Goal: Communication & Community: Answer question/provide support

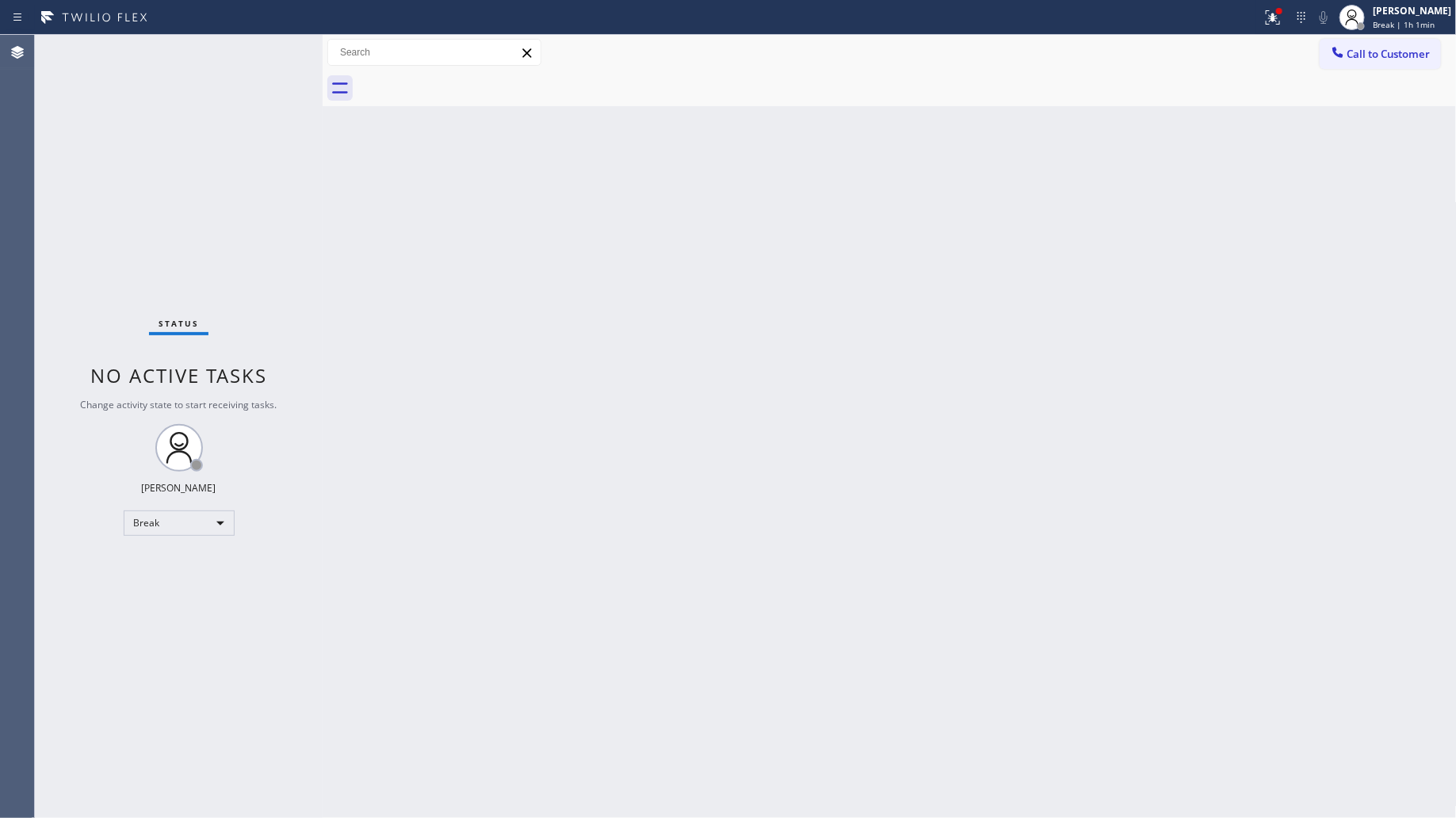
click at [1394, 37] on div "Call to Customer Outbound call Location American Service Alliance [GEOGRAPHIC_D…" at bounding box center [890, 53] width 1134 height 36
click at [1380, 12] on div "[PERSON_NAME]" at bounding box center [1411, 10] width 78 height 13
click at [1333, 107] on button "Unavailable" at bounding box center [1378, 104] width 159 height 21
click at [591, 192] on div "Back to Dashboard Change Sender ID Customers Technicians Select a contact Outbo…" at bounding box center [890, 426] width 1134 height 783
click at [1294, 24] on icon at bounding box center [1301, 17] width 19 height 19
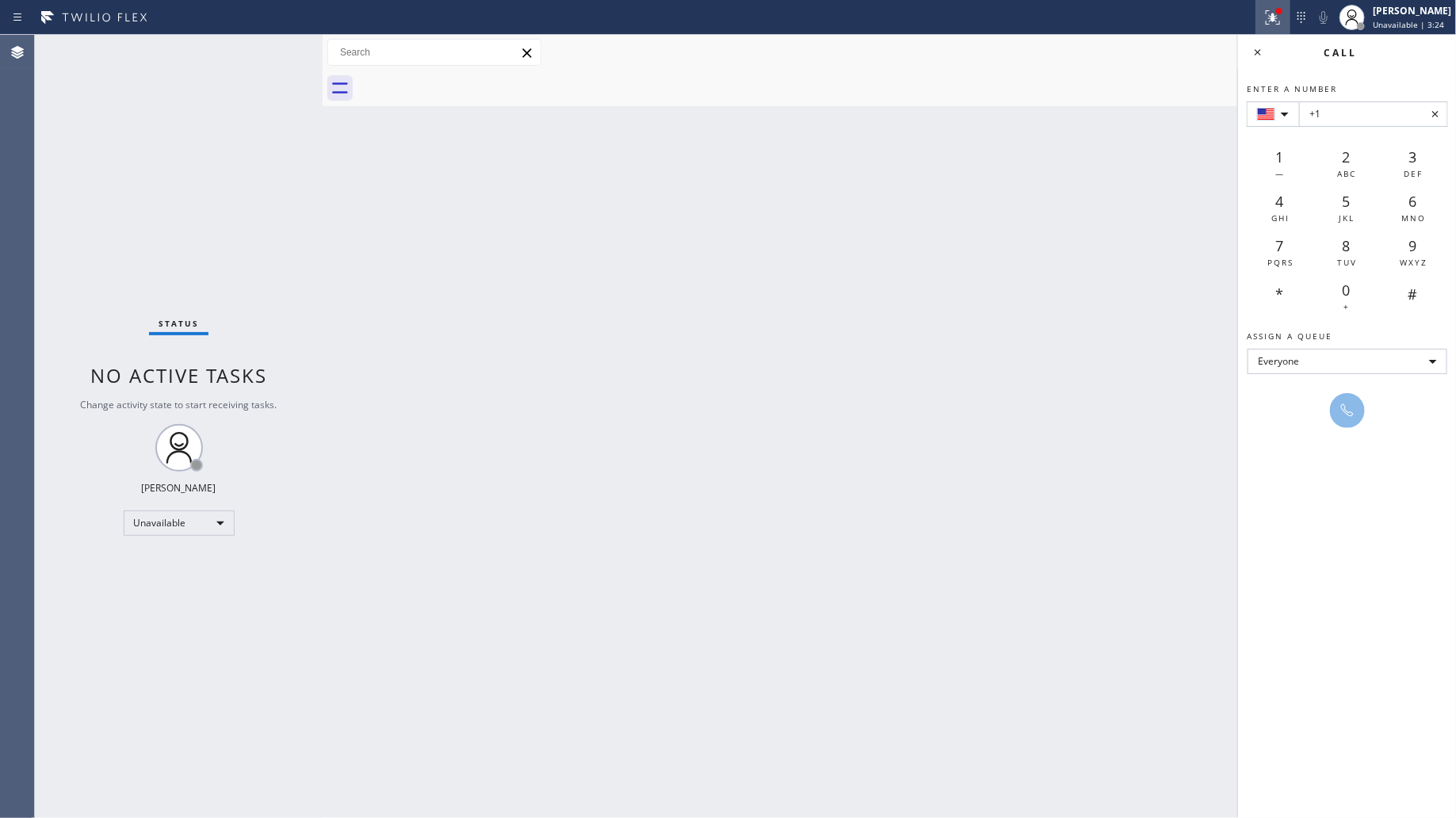
click at [1273, 20] on icon at bounding box center [1272, 18] width 14 height 14
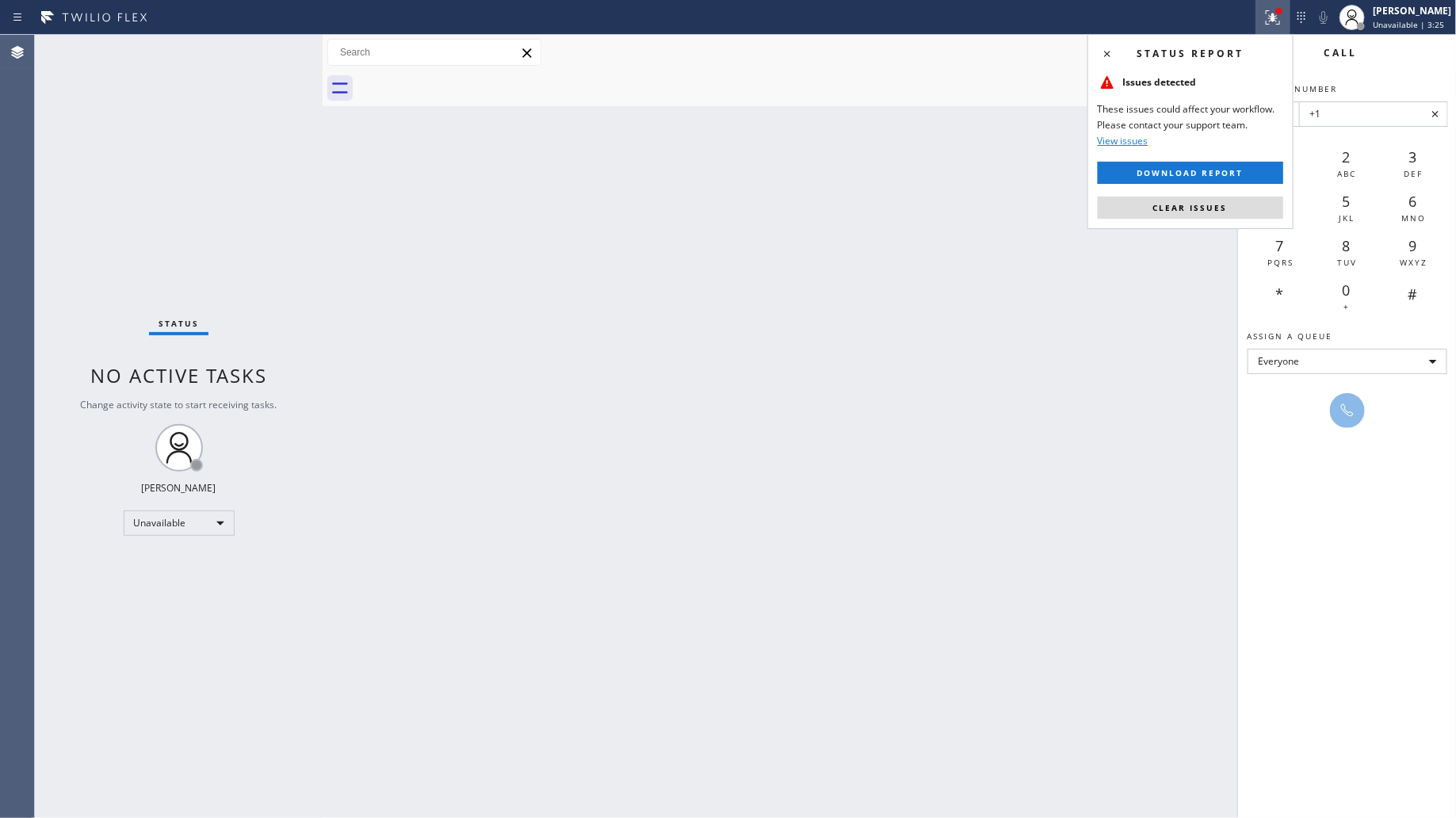
click at [1230, 208] on button "Clear issues" at bounding box center [1190, 207] width 185 height 22
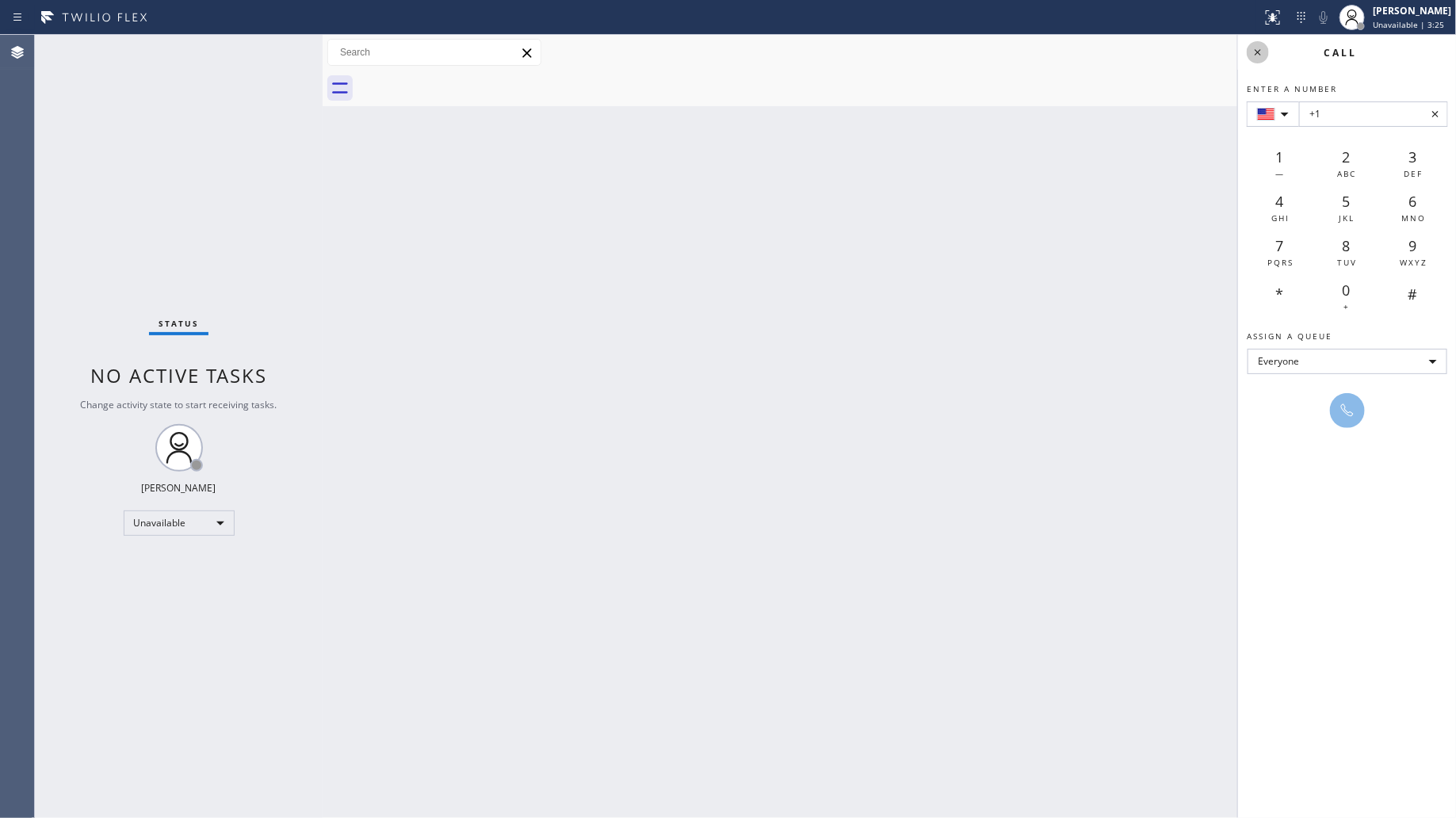
click at [1253, 61] on icon at bounding box center [1257, 52] width 19 height 19
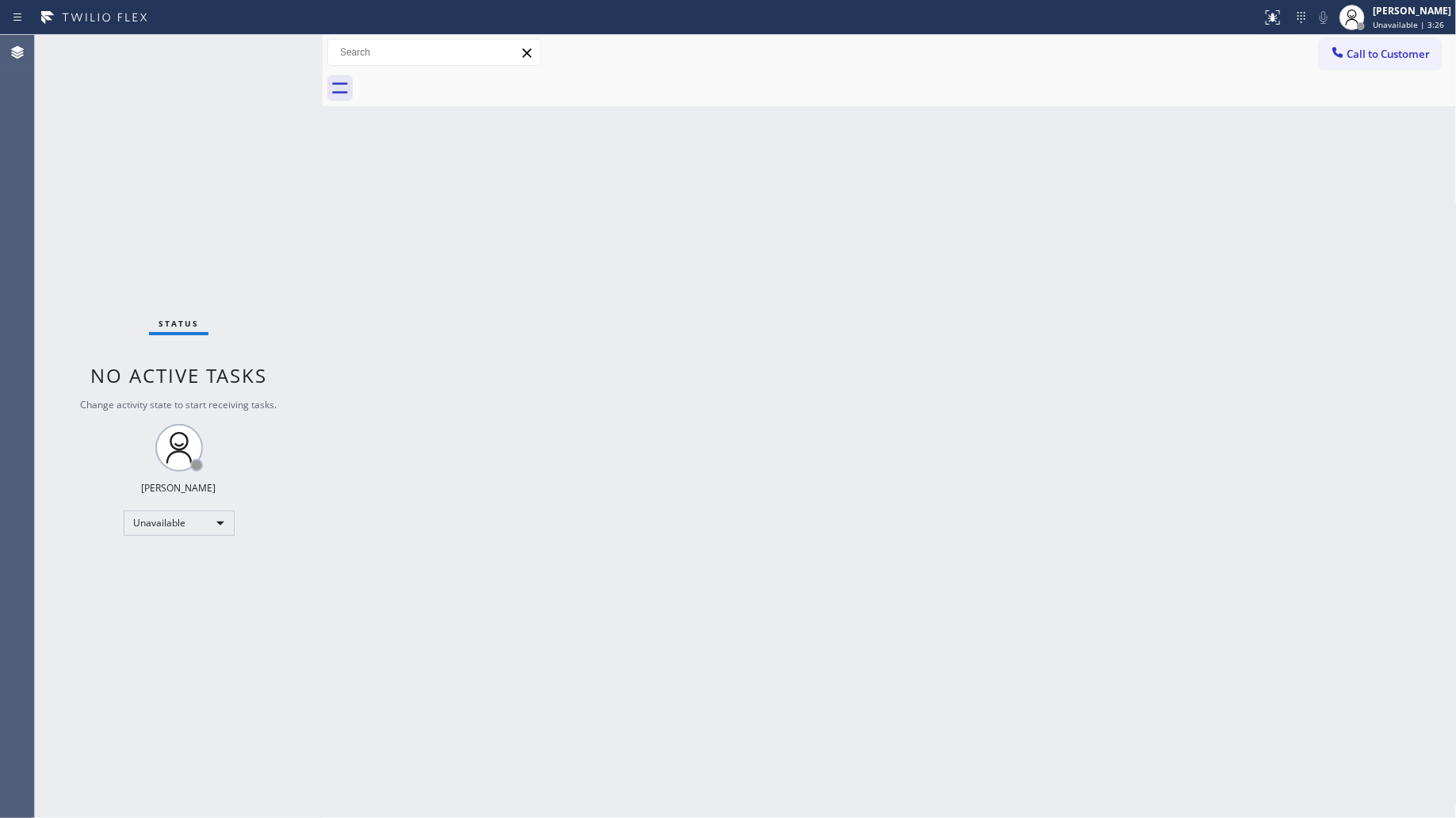
drag, startPoint x: 1213, startPoint y: 71, endPoint x: 1207, endPoint y: 4, distance: 67.3
click at [1213, 60] on div "Call to Customer Outbound call Location American Service Alliance [GEOGRAPHIC_D…" at bounding box center [890, 70] width 1134 height 71
click at [1301, 73] on div at bounding box center [907, 88] width 1099 height 36
drag, startPoint x: 1308, startPoint y: 65, endPoint x: 1323, endPoint y: 55, distance: 18.0
click at [1310, 65] on div "Call to Customer Outbound call Location American Service Alliance [GEOGRAPHIC_D…" at bounding box center [890, 53] width 1134 height 28
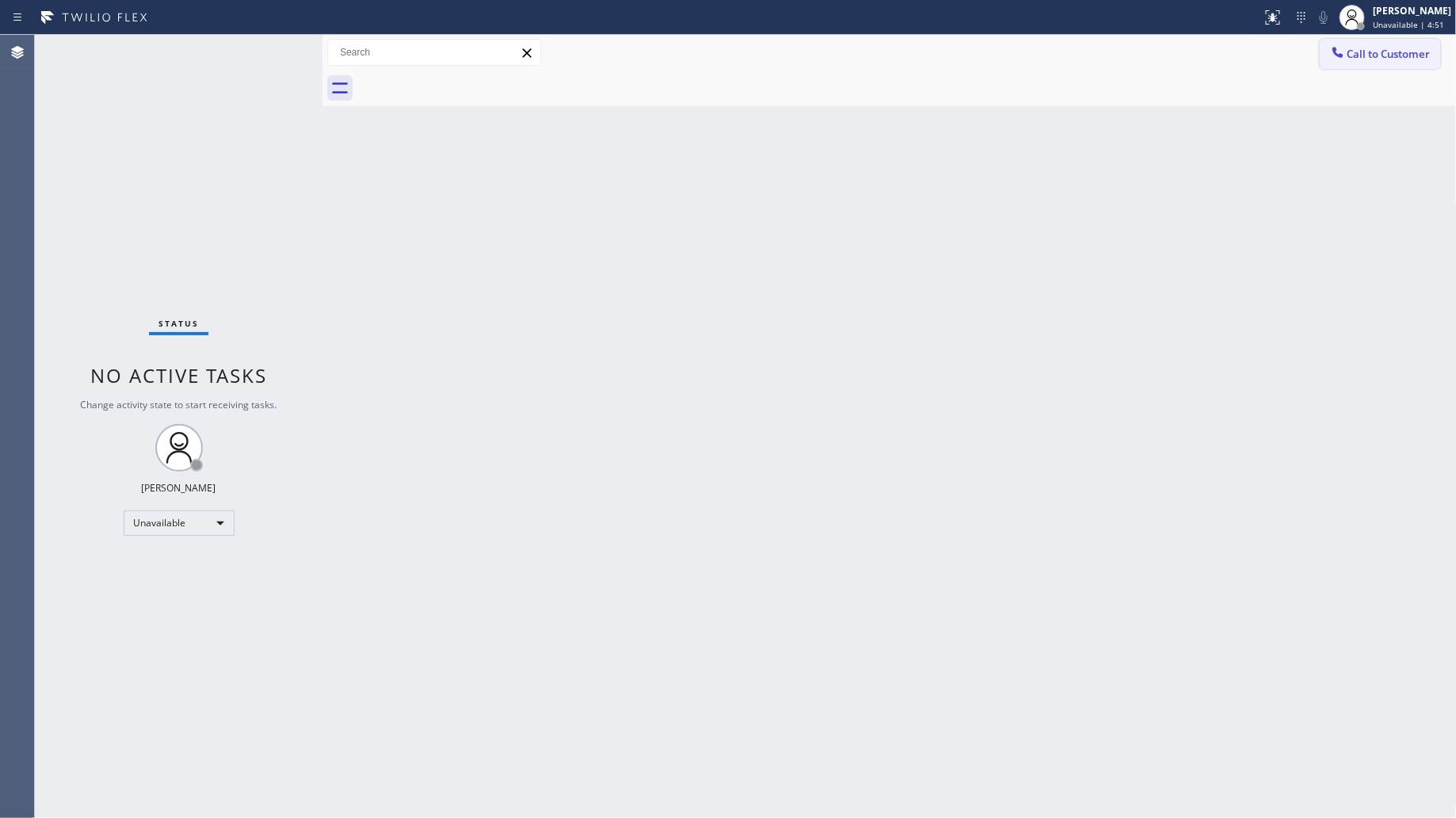
click at [1329, 52] on icon at bounding box center [1337, 53] width 16 height 16
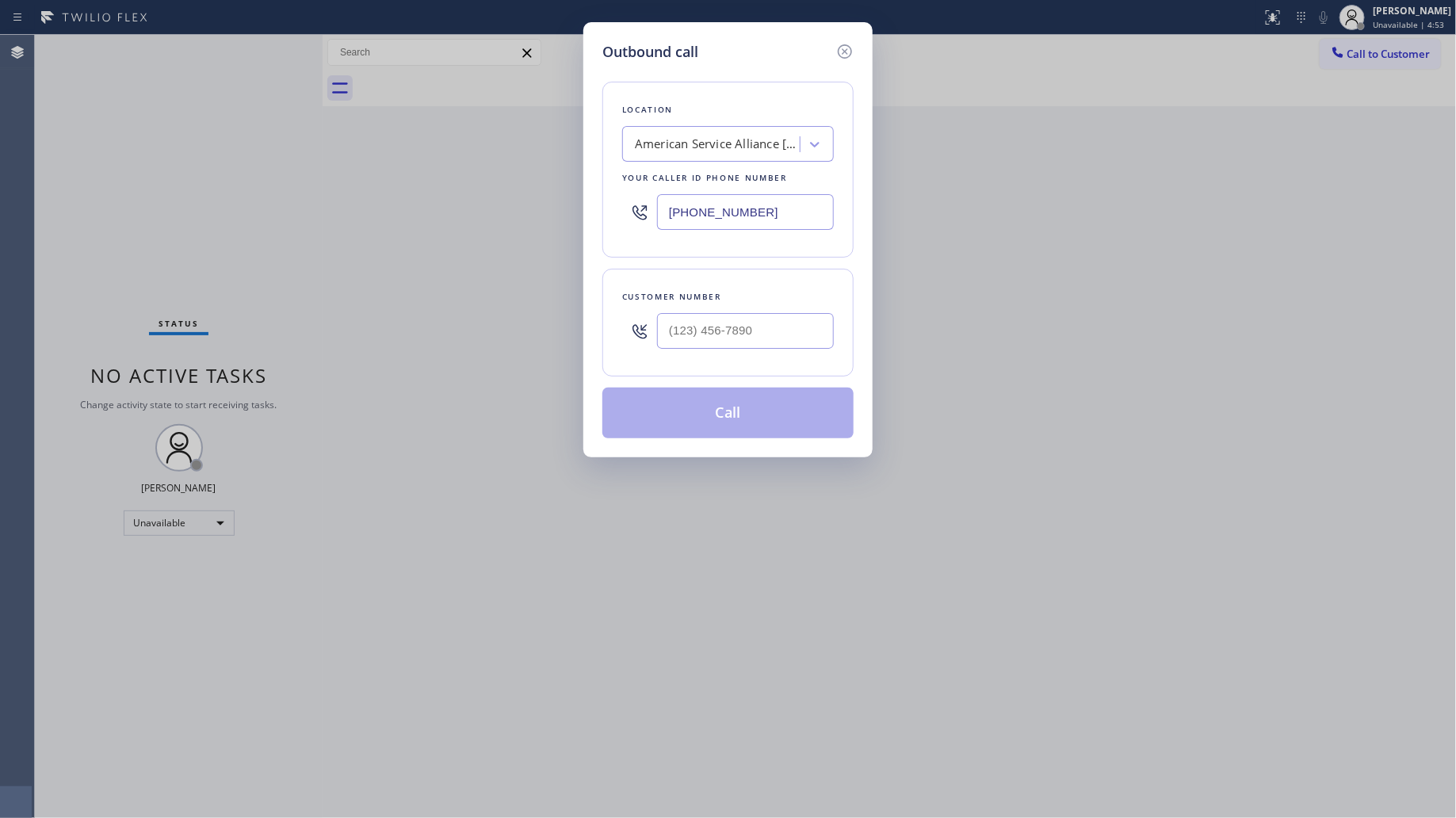
drag, startPoint x: 781, startPoint y: 199, endPoint x: 607, endPoint y: 191, distance: 174.2
click at [607, 196] on div "Location American Service Alliance [GEOGRAPHIC_DATA] Your caller id phone numbe…" at bounding box center [728, 169] width 251 height 176
paste input "628) 244-8666"
type input "[PHONE_NUMBER]"
click at [781, 326] on input "(___) ___-____" at bounding box center [745, 331] width 177 height 36
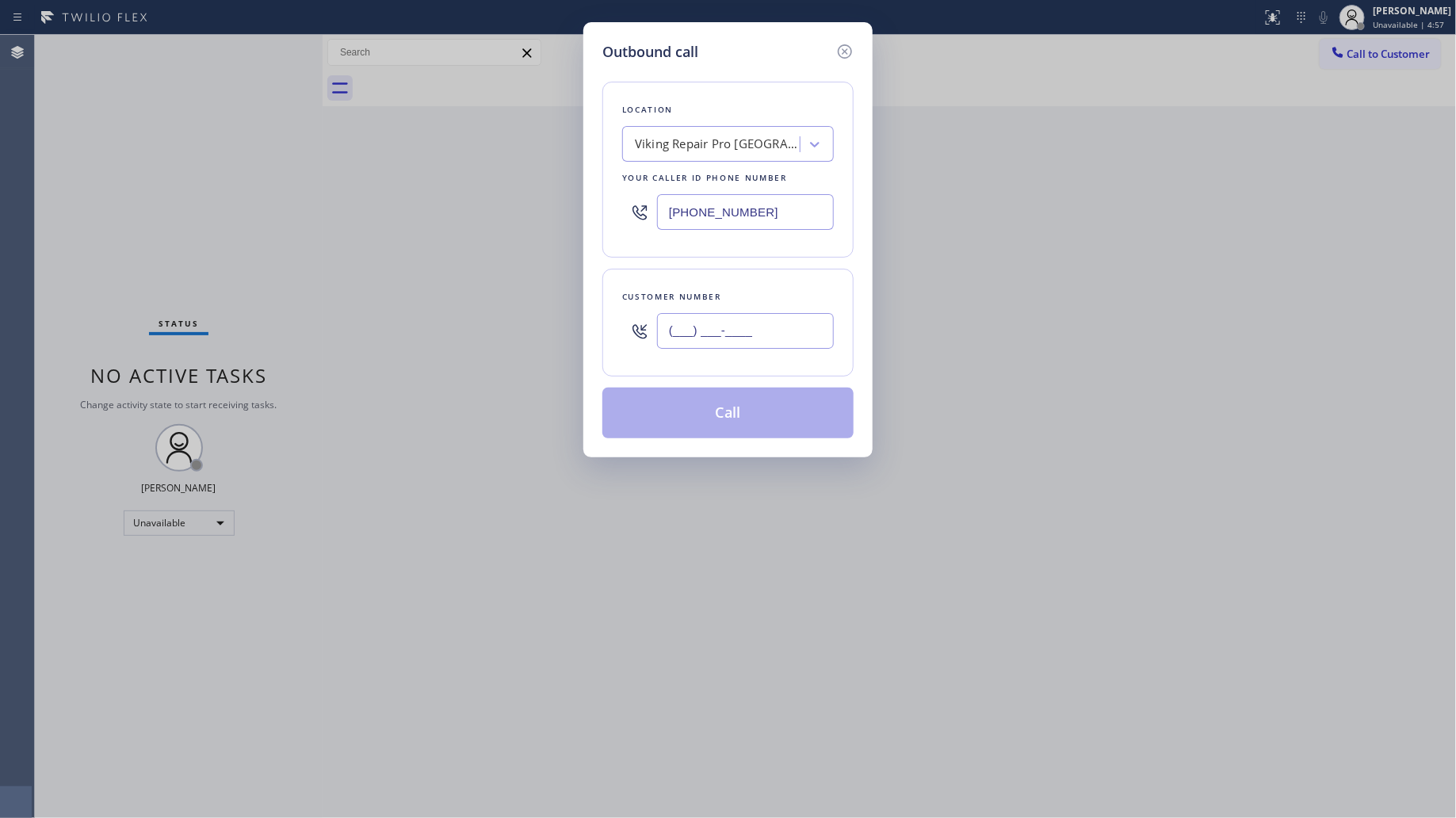
paste input "305) 205-9494"
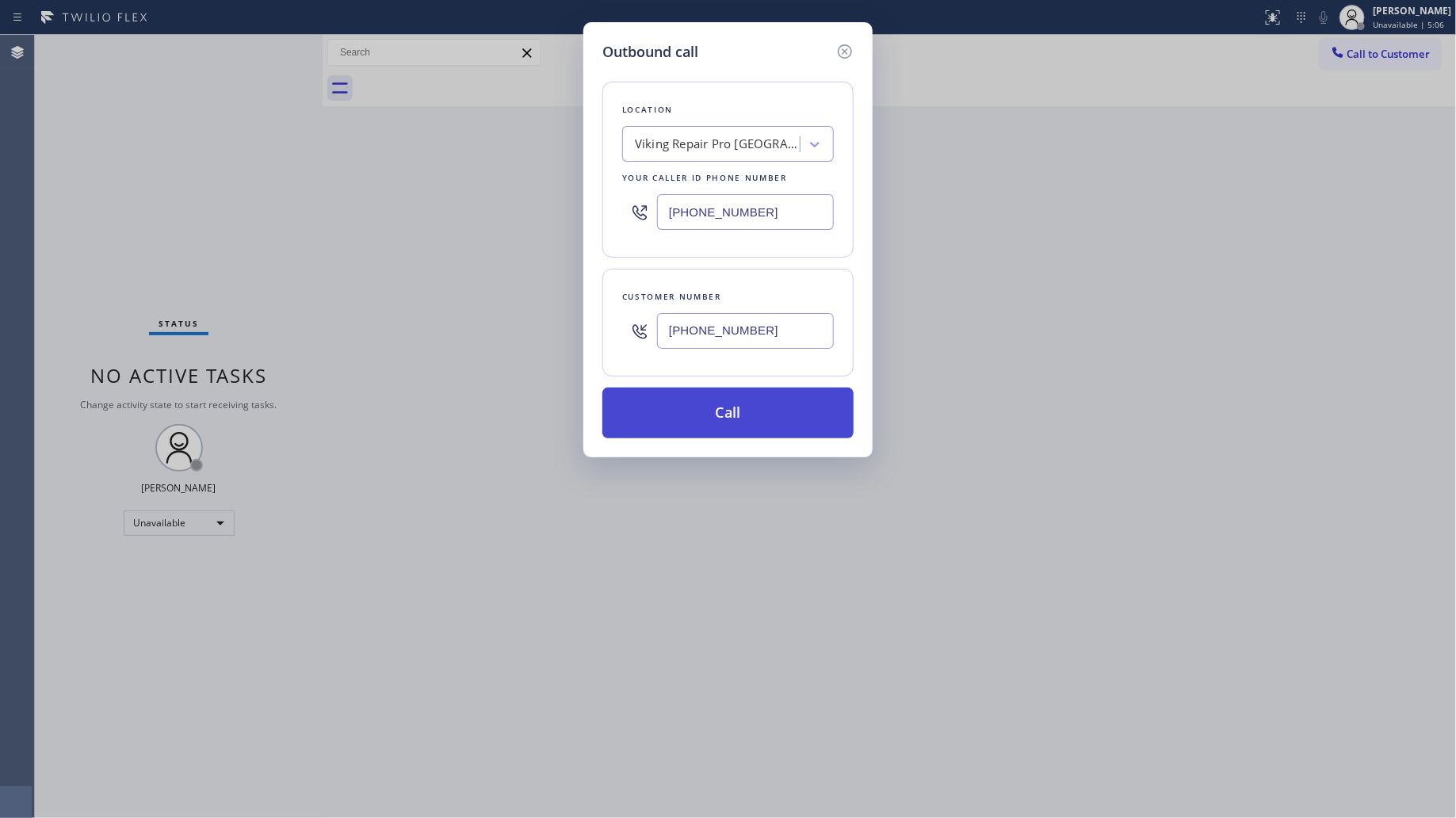
type input "[PHONE_NUMBER]"
click at [794, 420] on button "Call" at bounding box center [728, 413] width 251 height 51
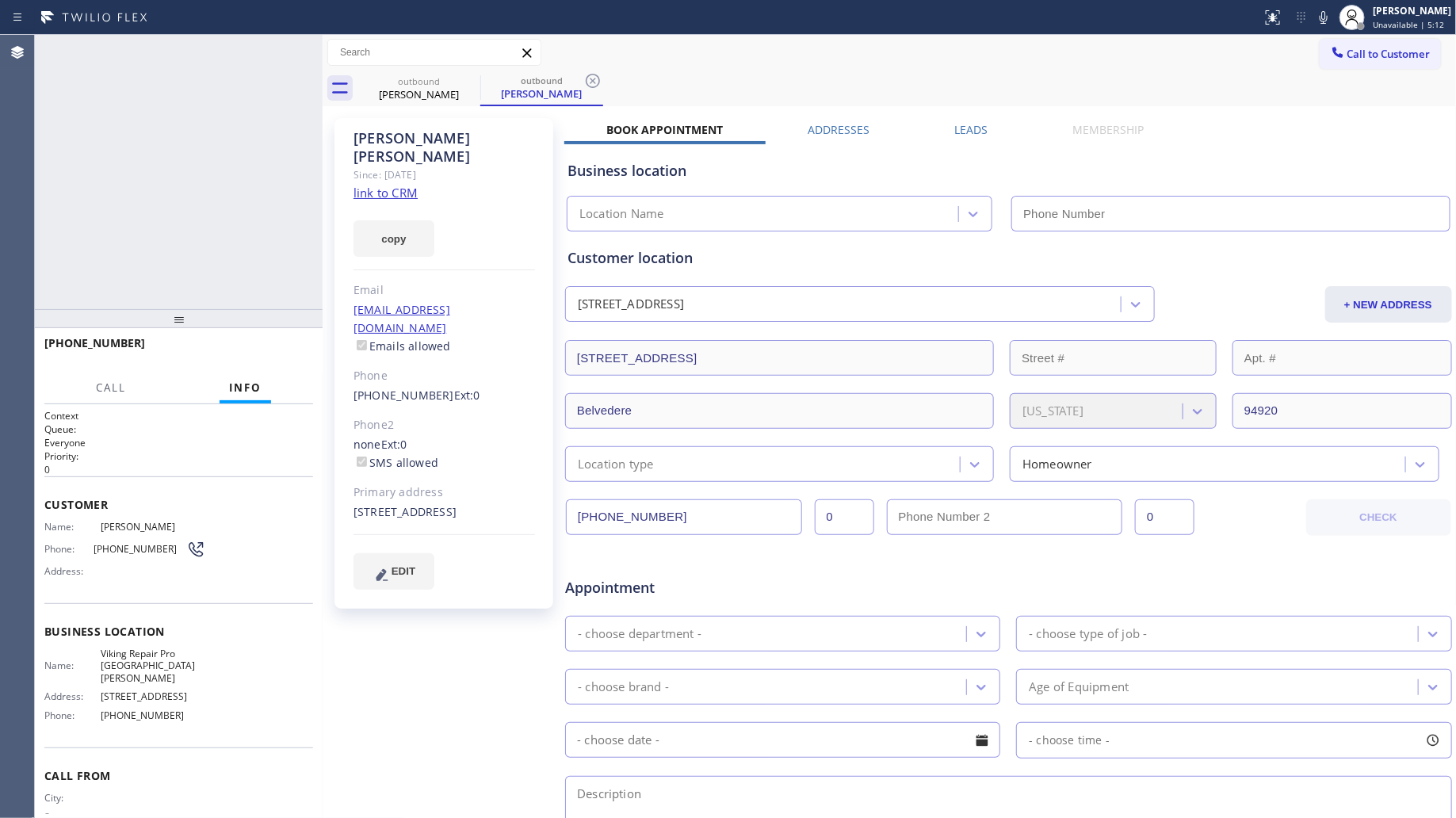
type input "[PHONE_NUMBER]"
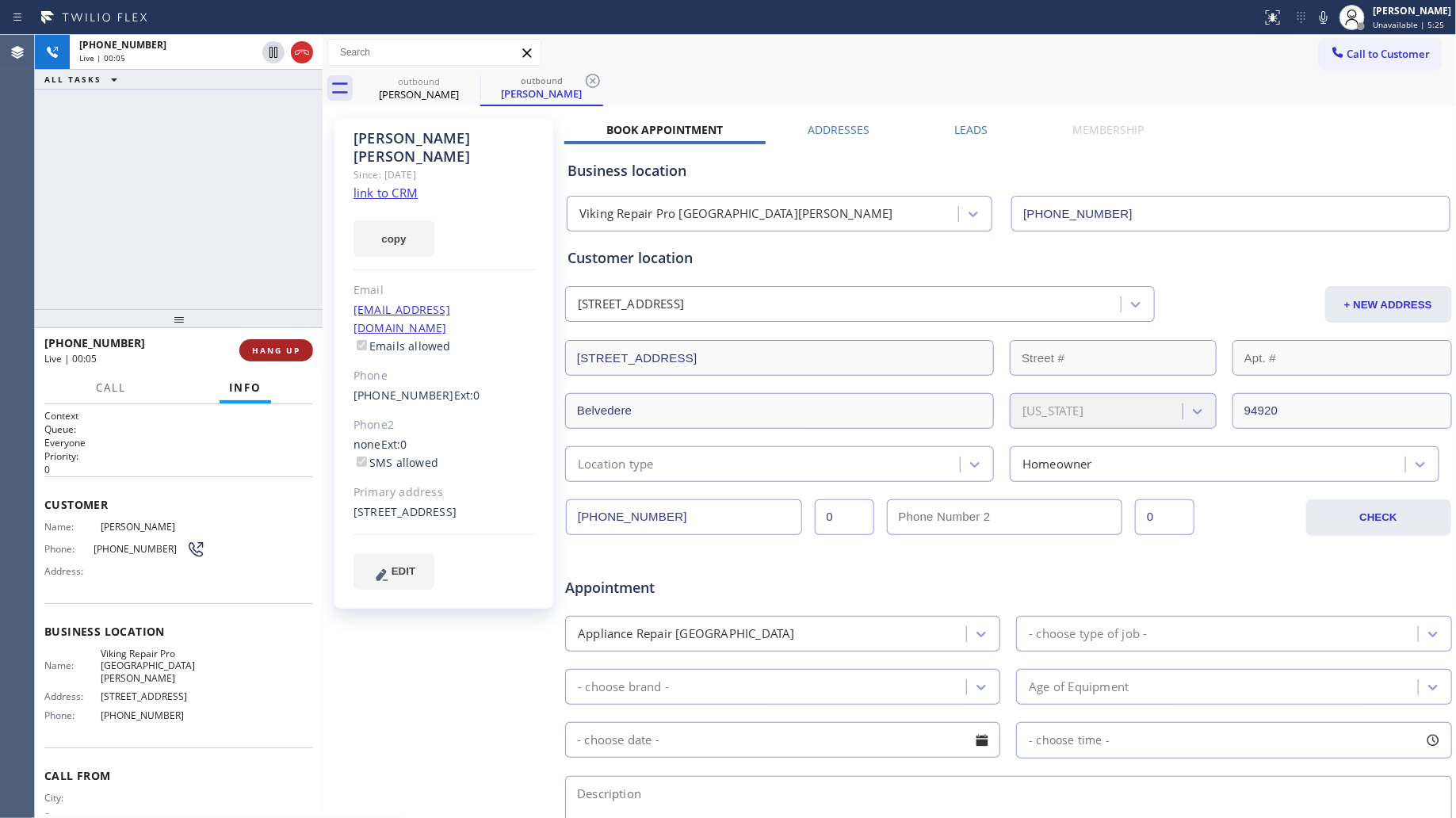
click at [270, 351] on span "HANG UP" at bounding box center [276, 351] width 48 height 11
click at [278, 339] on button "HANG UP" at bounding box center [276, 350] width 74 height 22
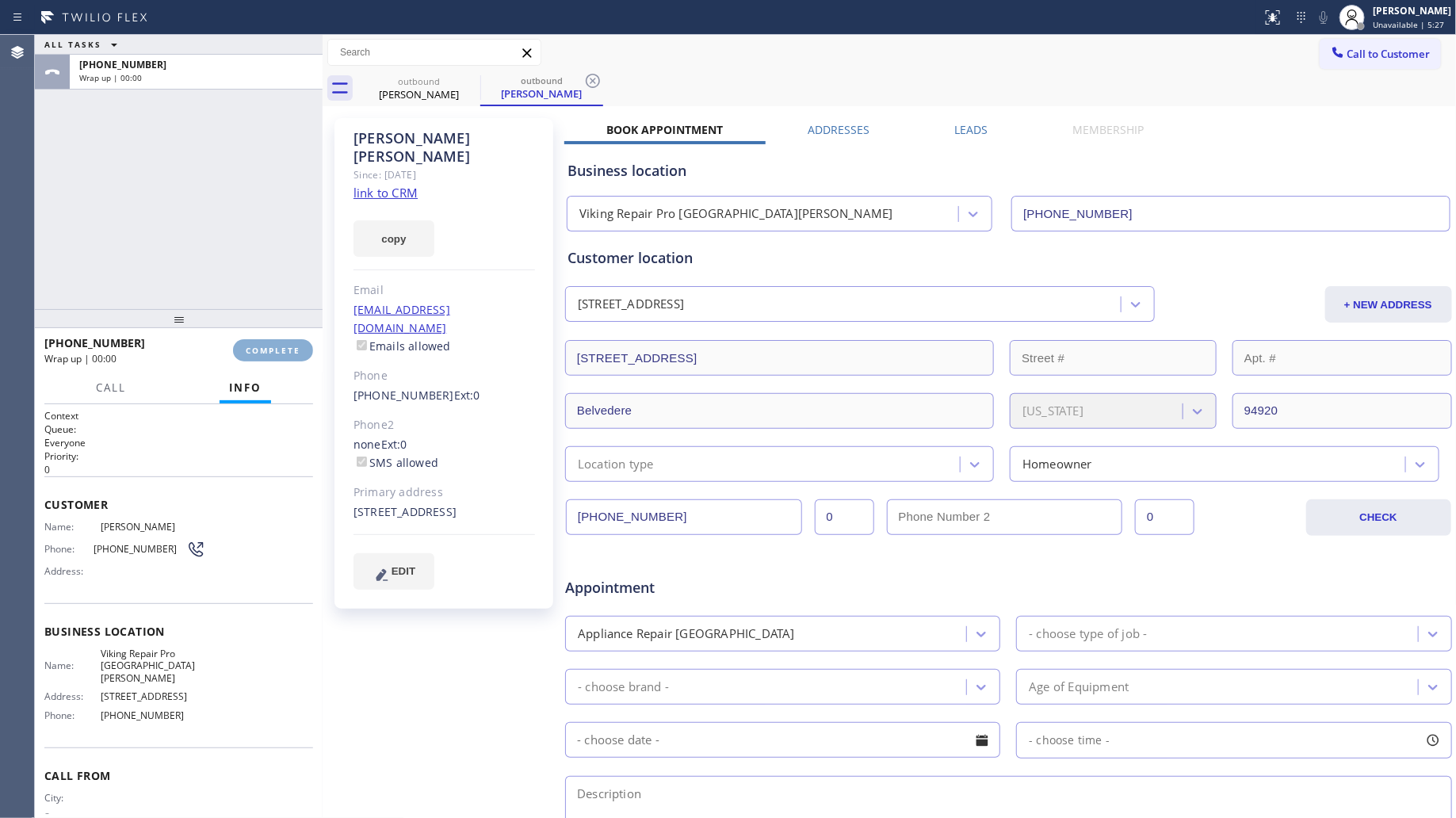
click at [279, 341] on button "COMPLETE" at bounding box center [273, 350] width 80 height 22
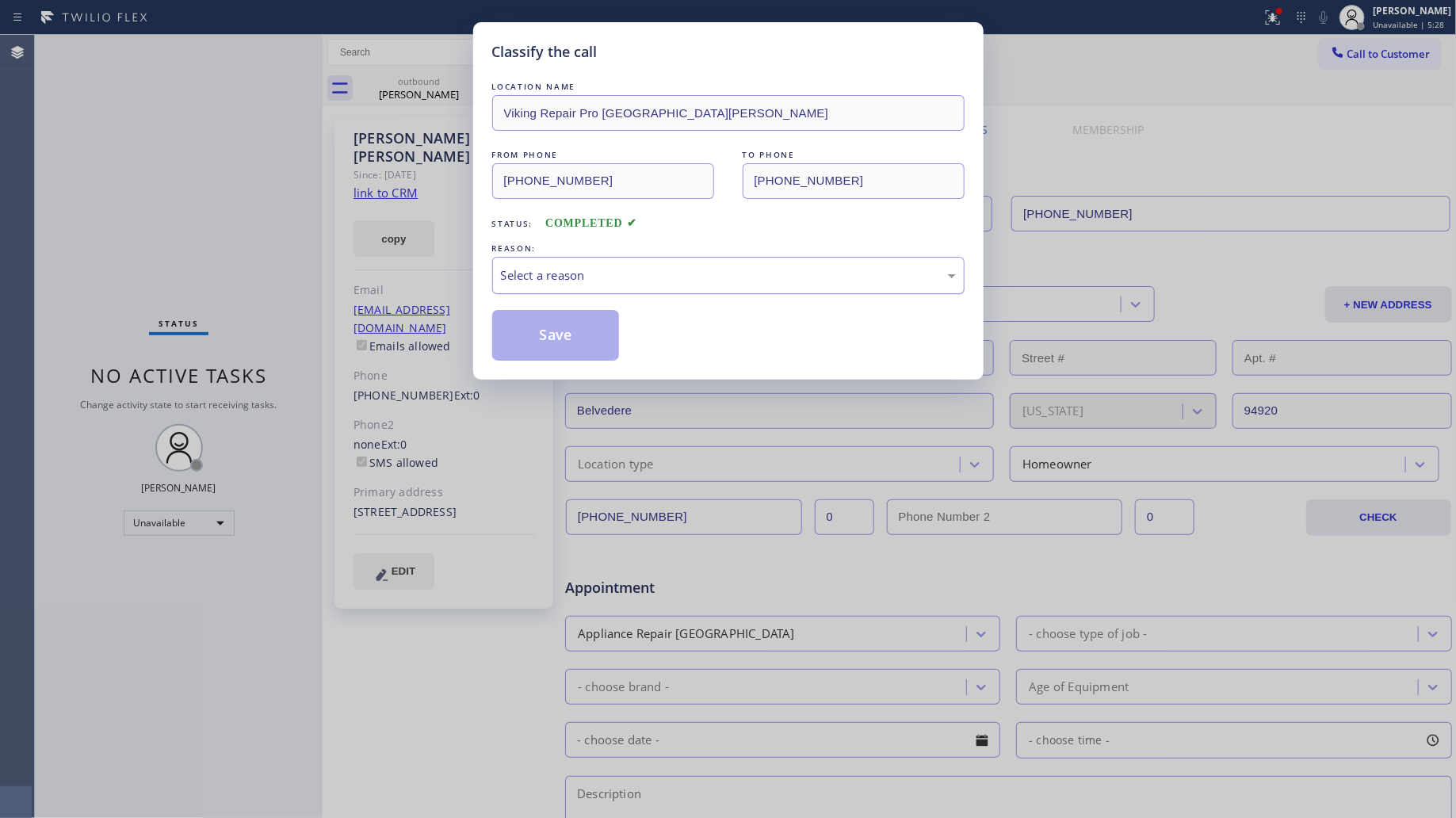
click at [585, 263] on div "Select a reason" at bounding box center [728, 276] width 473 height 37
click at [540, 343] on button "Save" at bounding box center [555, 335] width 128 height 51
click at [541, 342] on button "Save" at bounding box center [555, 335] width 128 height 51
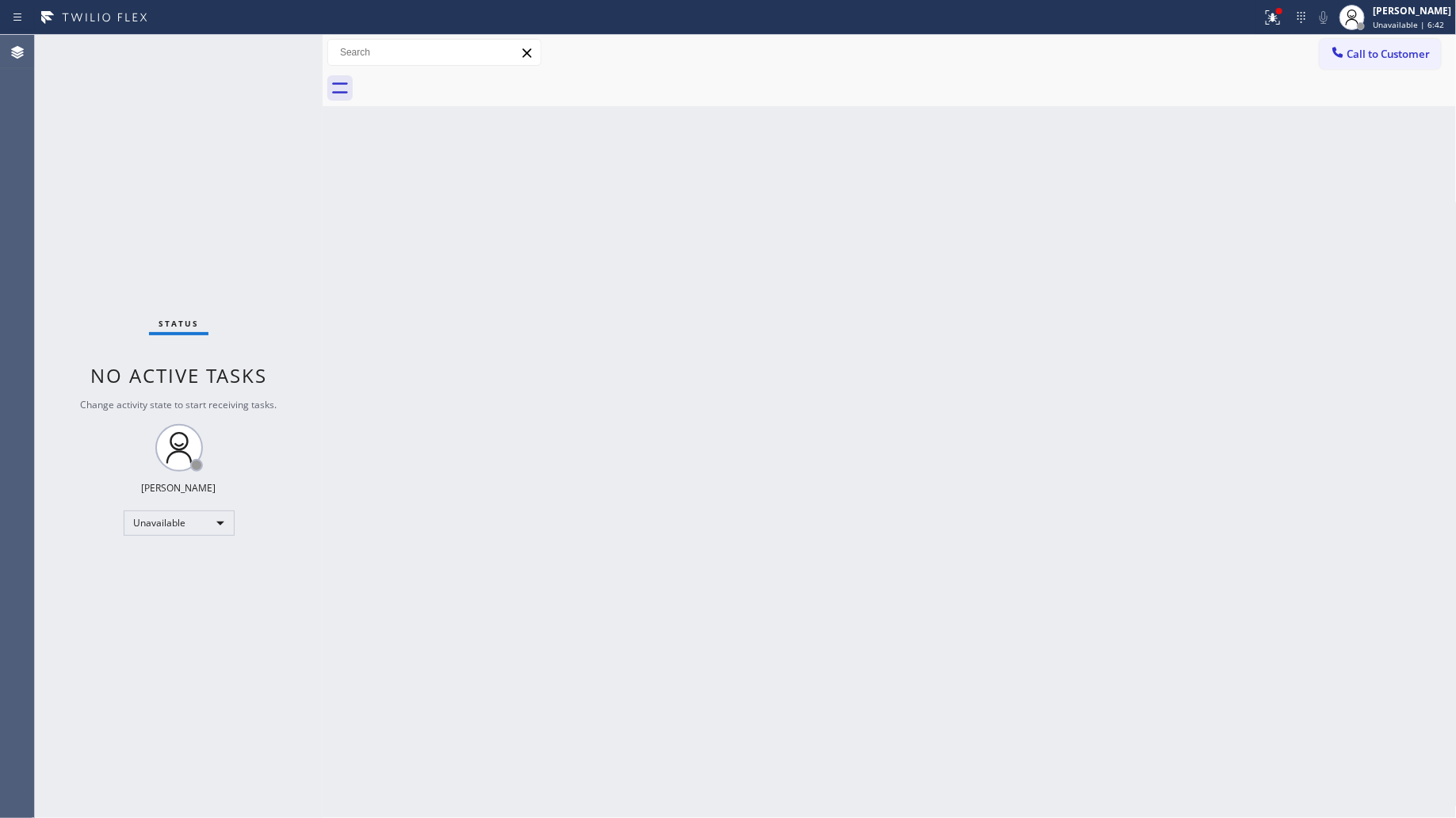
click at [1333, 36] on div "Call to Customer Outbound call Location Viking Repair Pro [GEOGRAPHIC_DATA][PER…" at bounding box center [890, 53] width 1134 height 36
click at [1337, 50] on icon at bounding box center [1337, 53] width 16 height 16
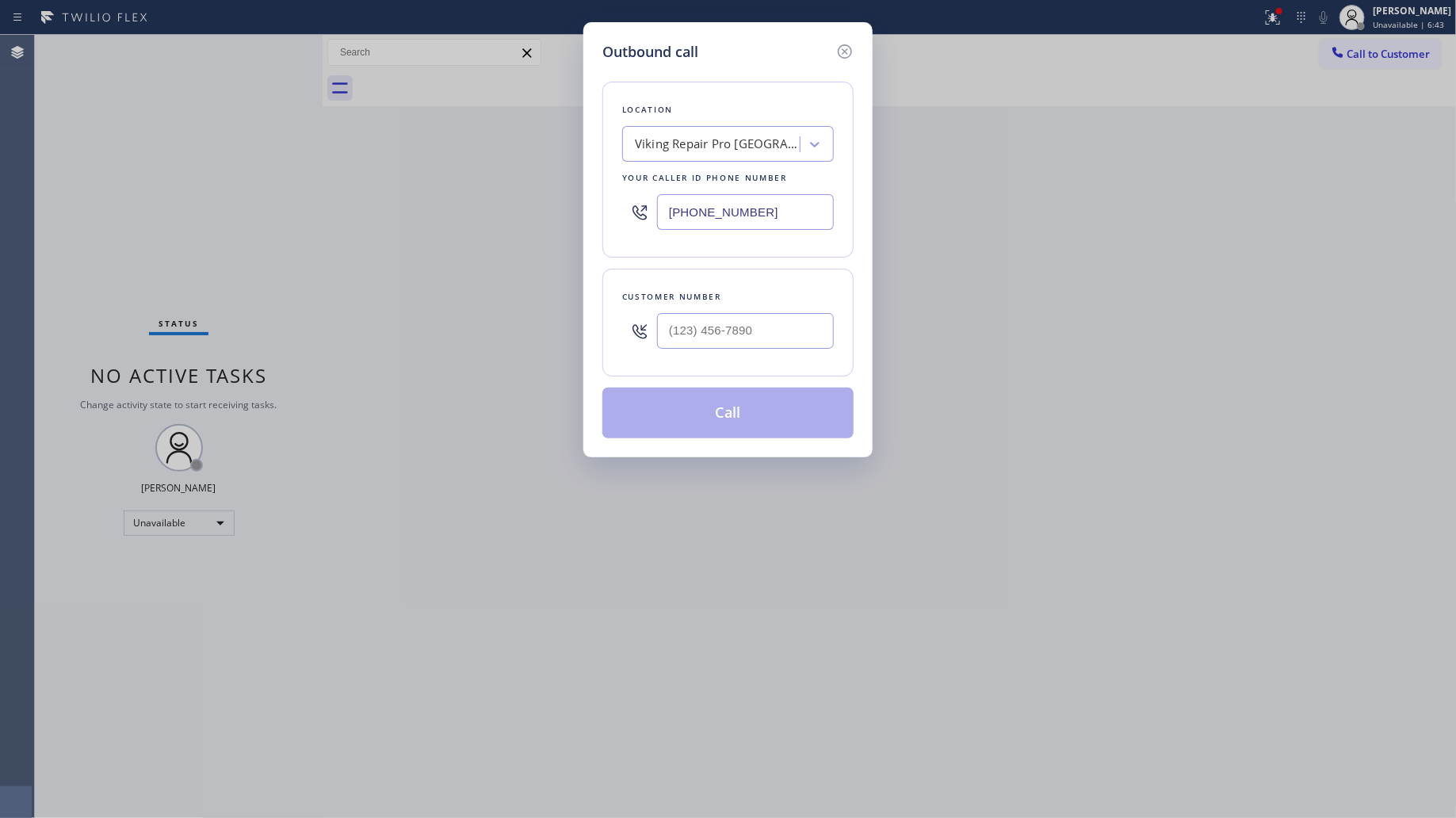
drag, startPoint x: 762, startPoint y: 214, endPoint x: 606, endPoint y: 207, distance: 156.2
click at [629, 212] on div "[PHONE_NUMBER]" at bounding box center [728, 212] width 211 height 52
paste input "408) 539-2904"
type input "[PHONE_NUMBER]"
click at [810, 332] on input "(___) ___-____" at bounding box center [745, 331] width 177 height 36
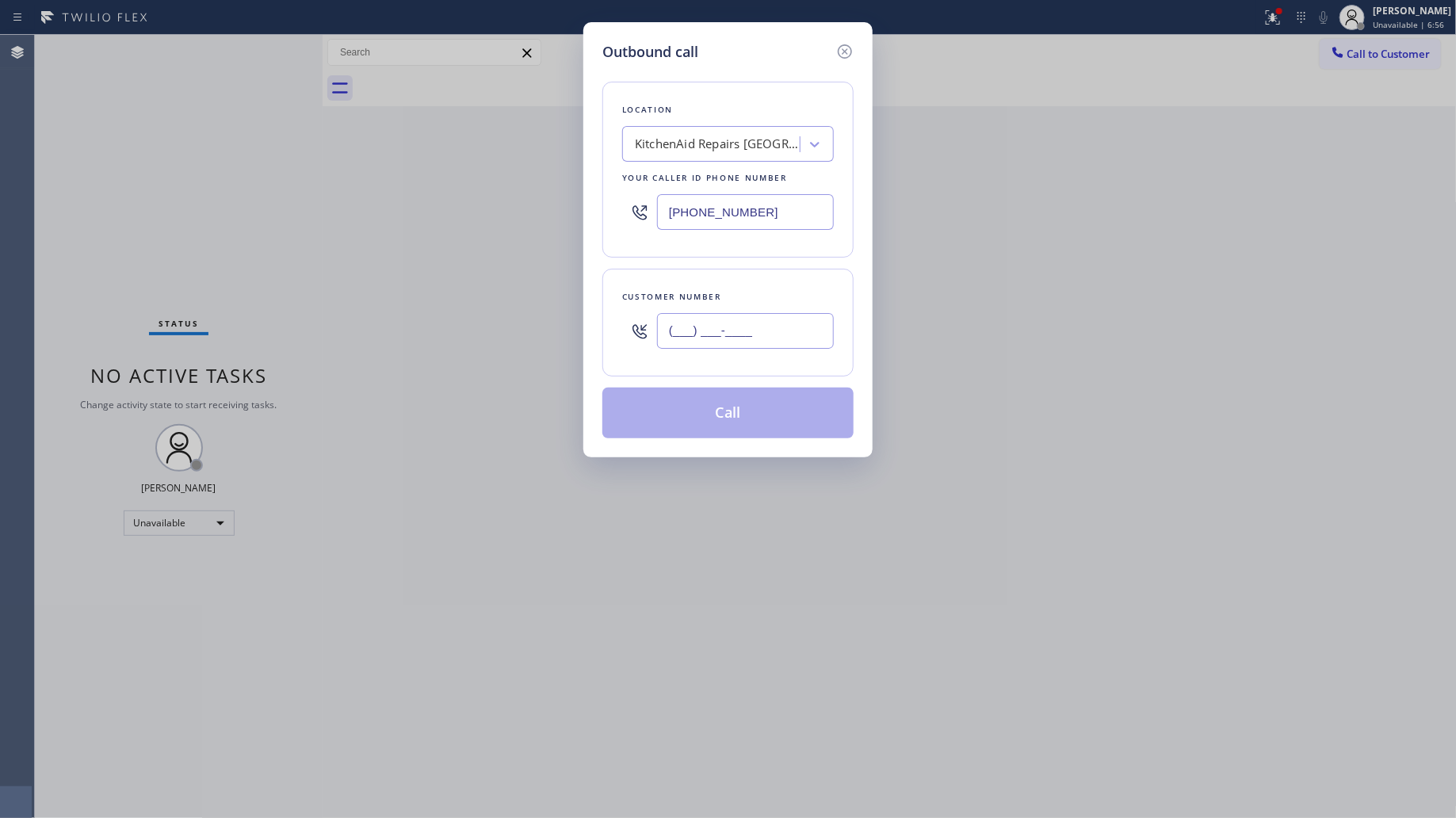
paste input "408) 476-9600"
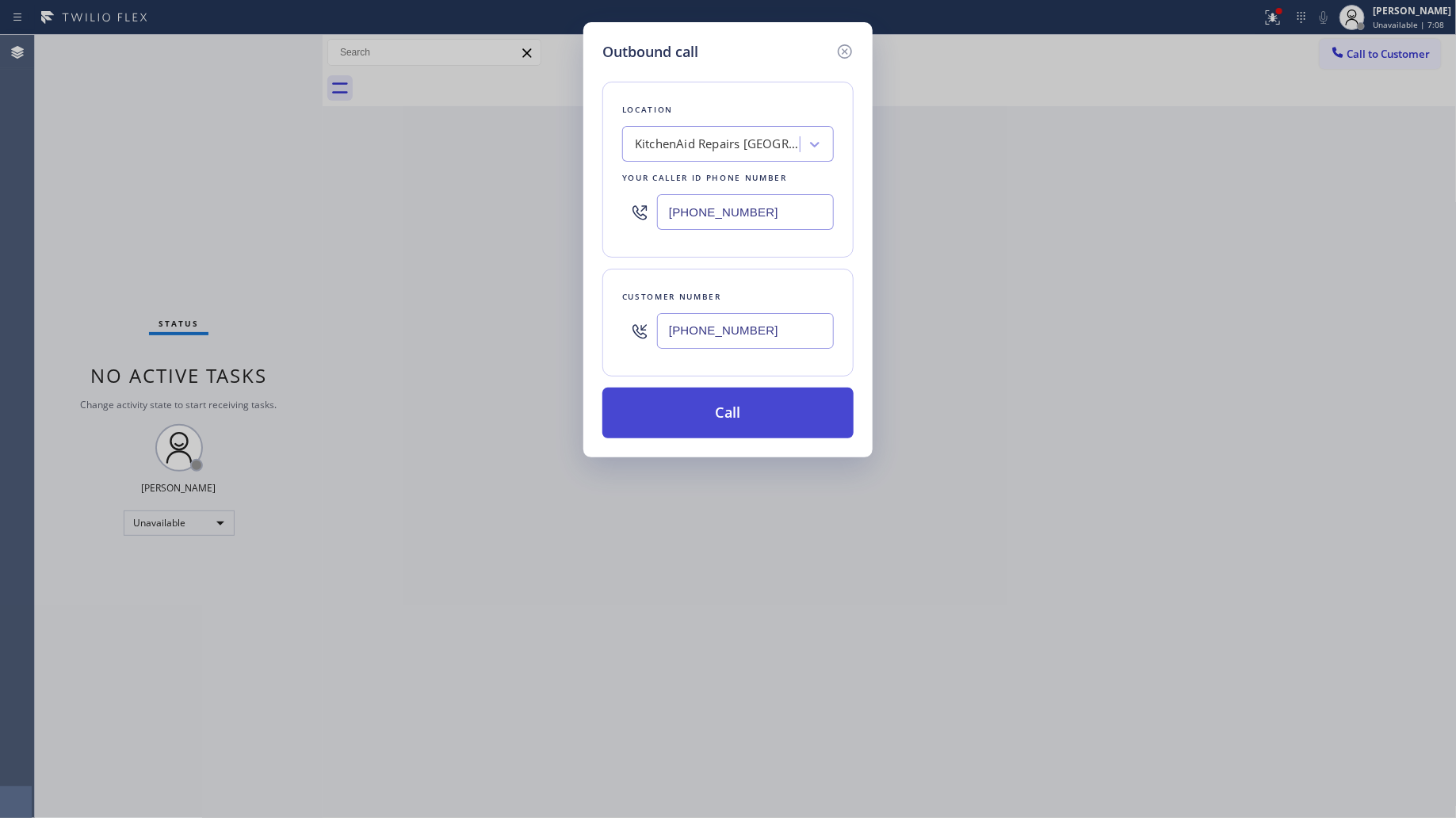
type input "[PHONE_NUMBER]"
click at [729, 402] on button "Call" at bounding box center [728, 413] width 251 height 51
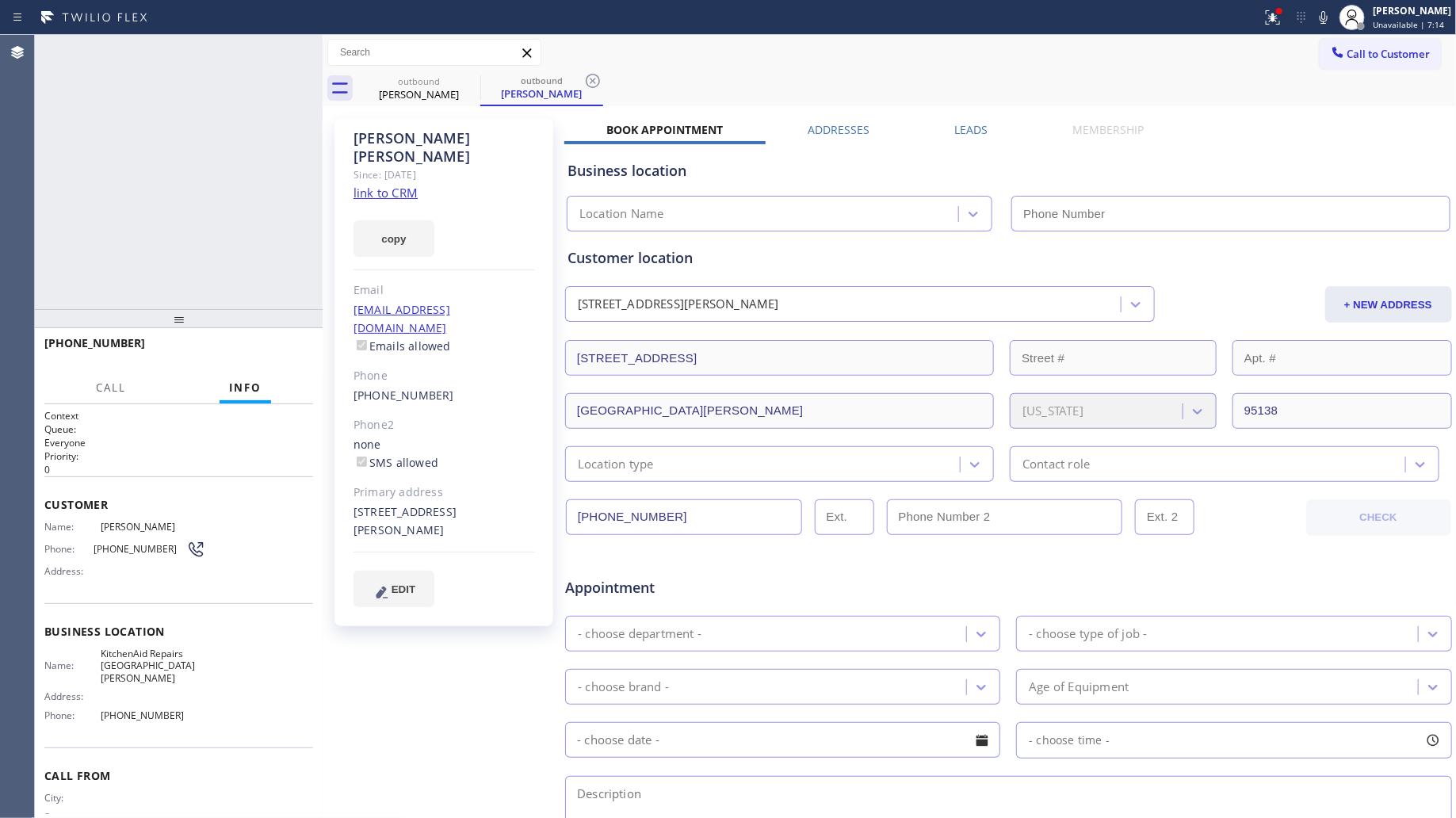
type input "[PHONE_NUMBER]"
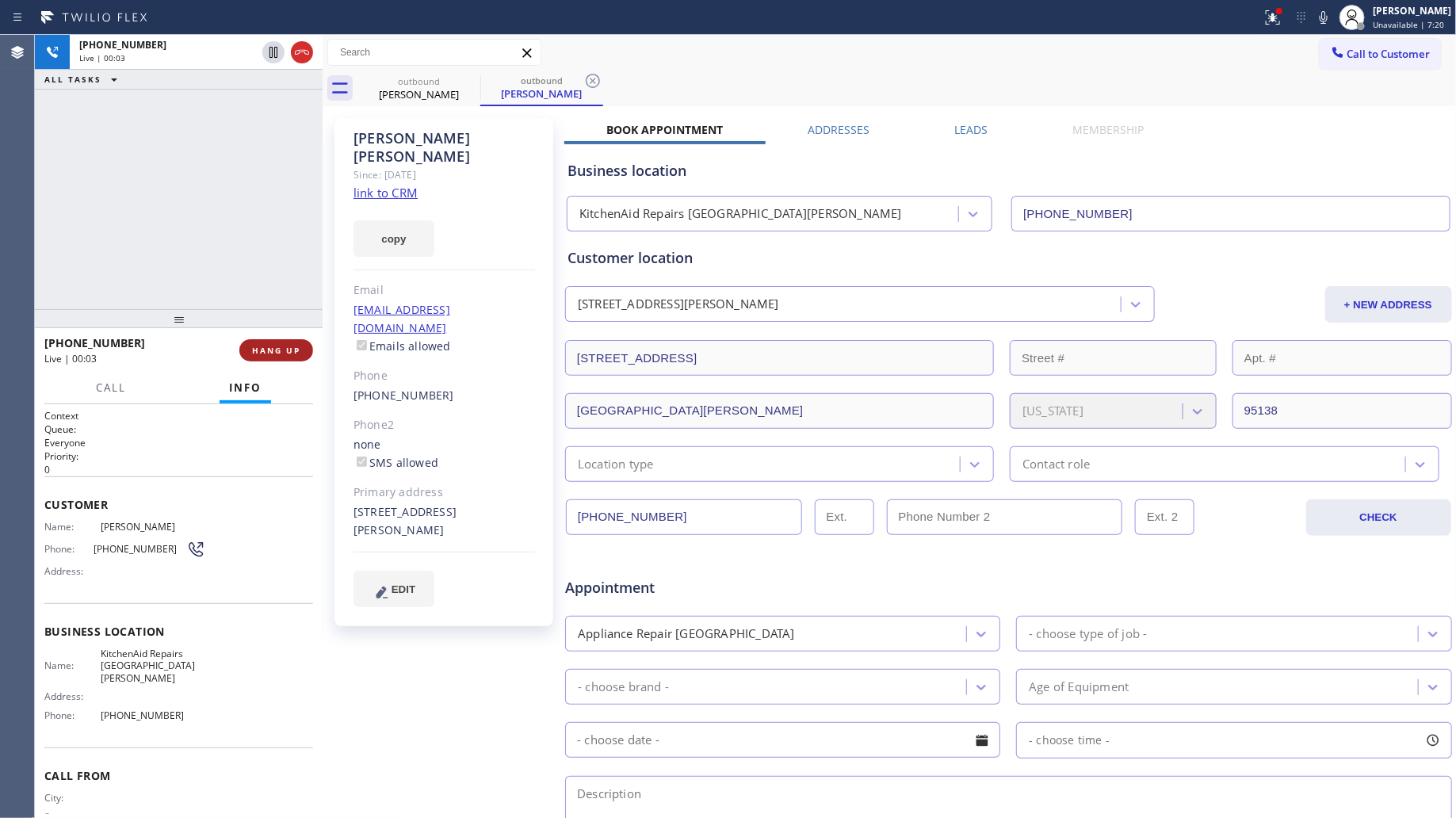
click at [285, 350] on span "HANG UP" at bounding box center [276, 351] width 48 height 11
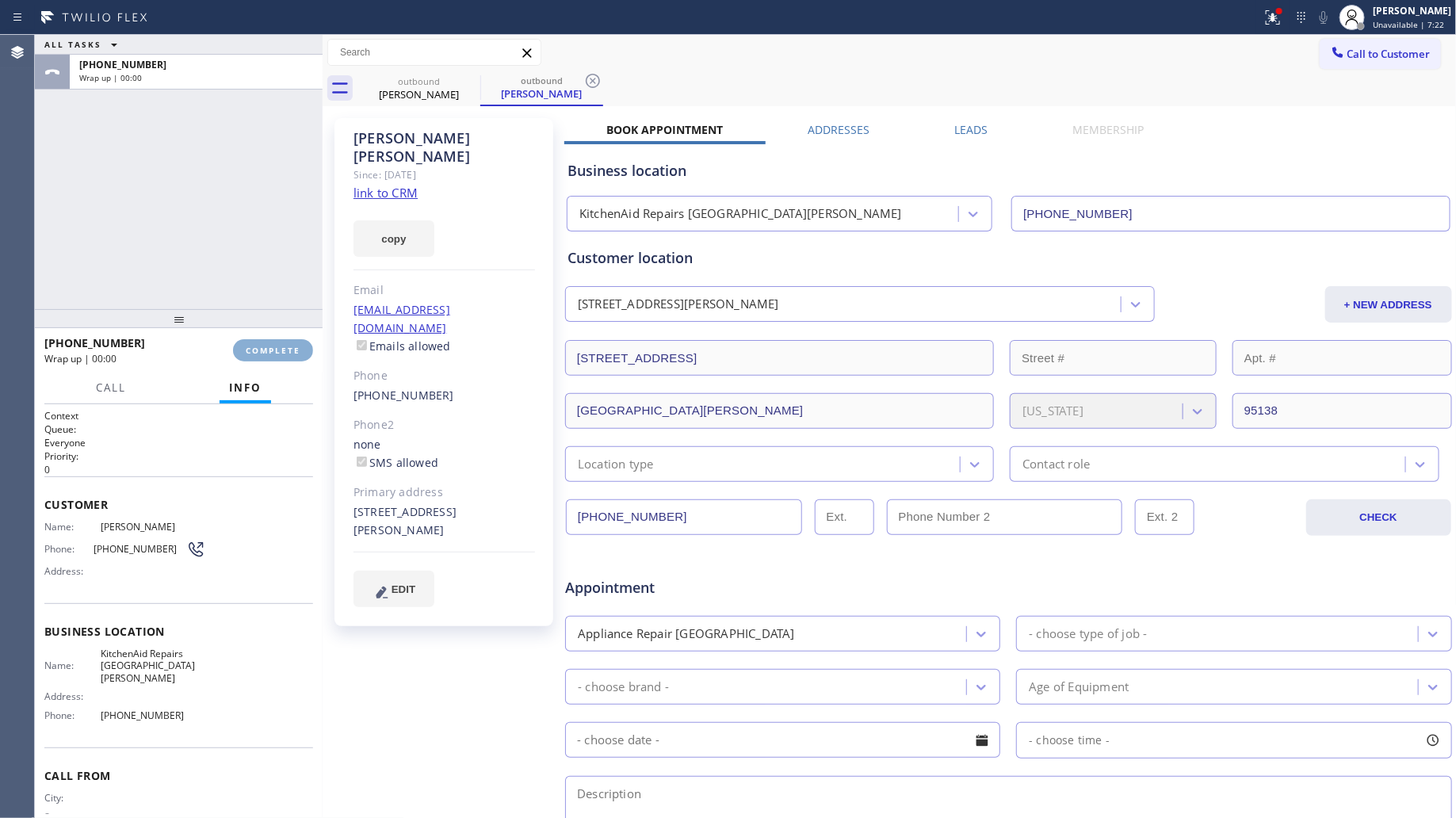
click at [288, 350] on span "COMPLETE" at bounding box center [273, 351] width 54 height 11
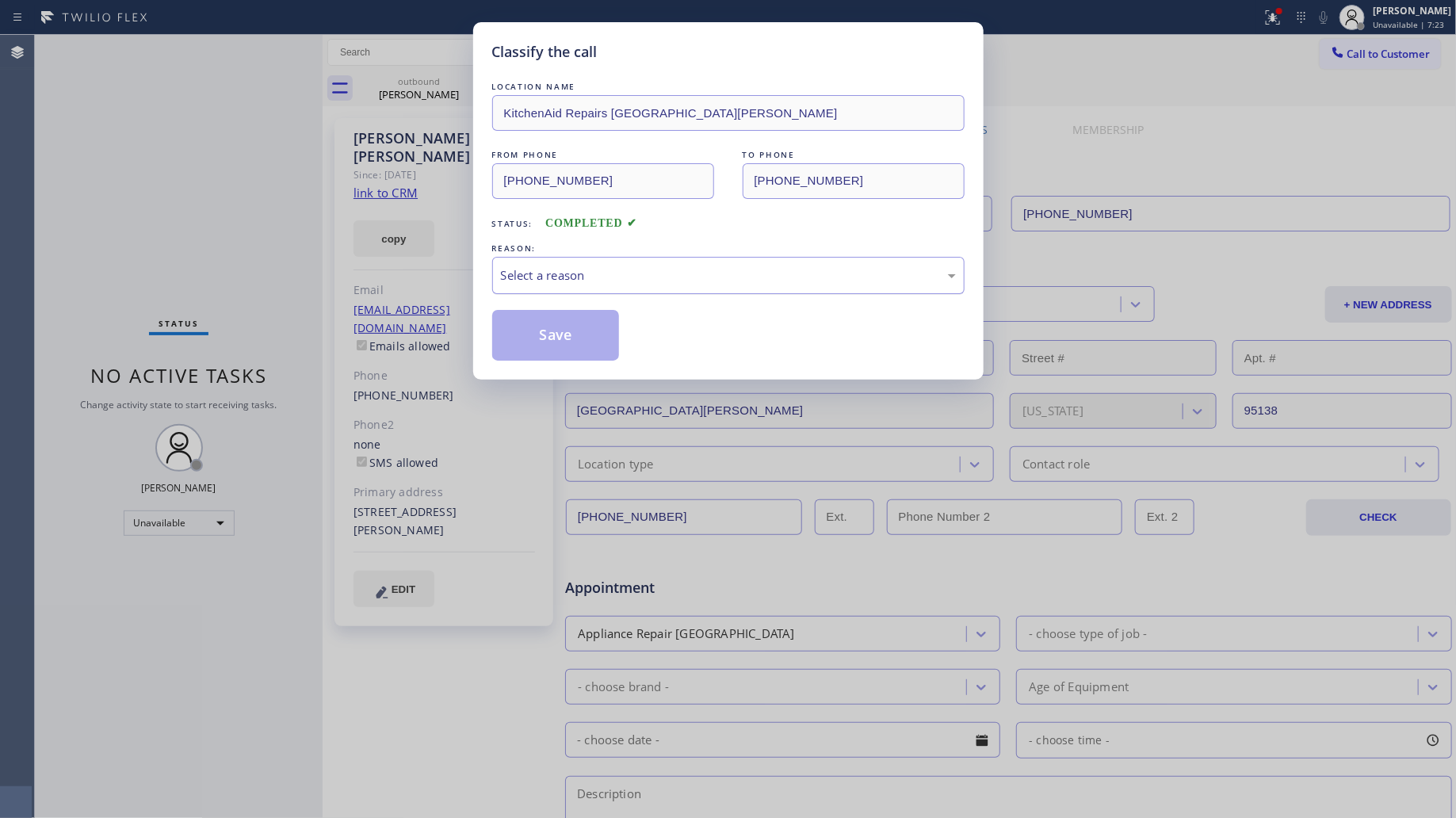
click at [595, 269] on div "Select a reason" at bounding box center [728, 276] width 455 height 18
click at [539, 342] on button "Save" at bounding box center [555, 335] width 128 height 51
click at [539, 341] on button "Save" at bounding box center [555, 335] width 128 height 51
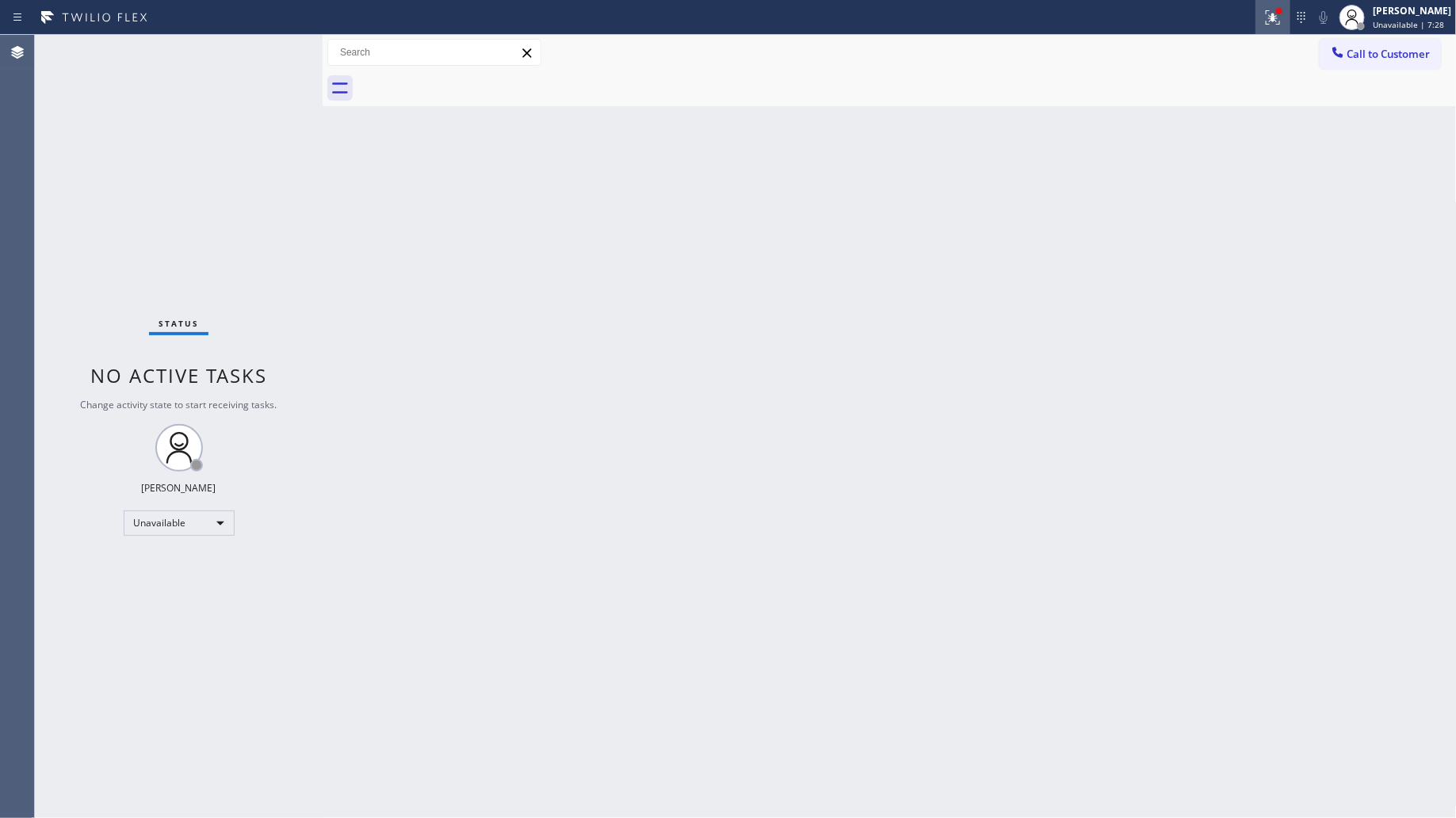
drag, startPoint x: 1273, startPoint y: 13, endPoint x: 1218, endPoint y: 120, distance: 120.3
click at [1272, 13] on icon at bounding box center [1272, 17] width 19 height 19
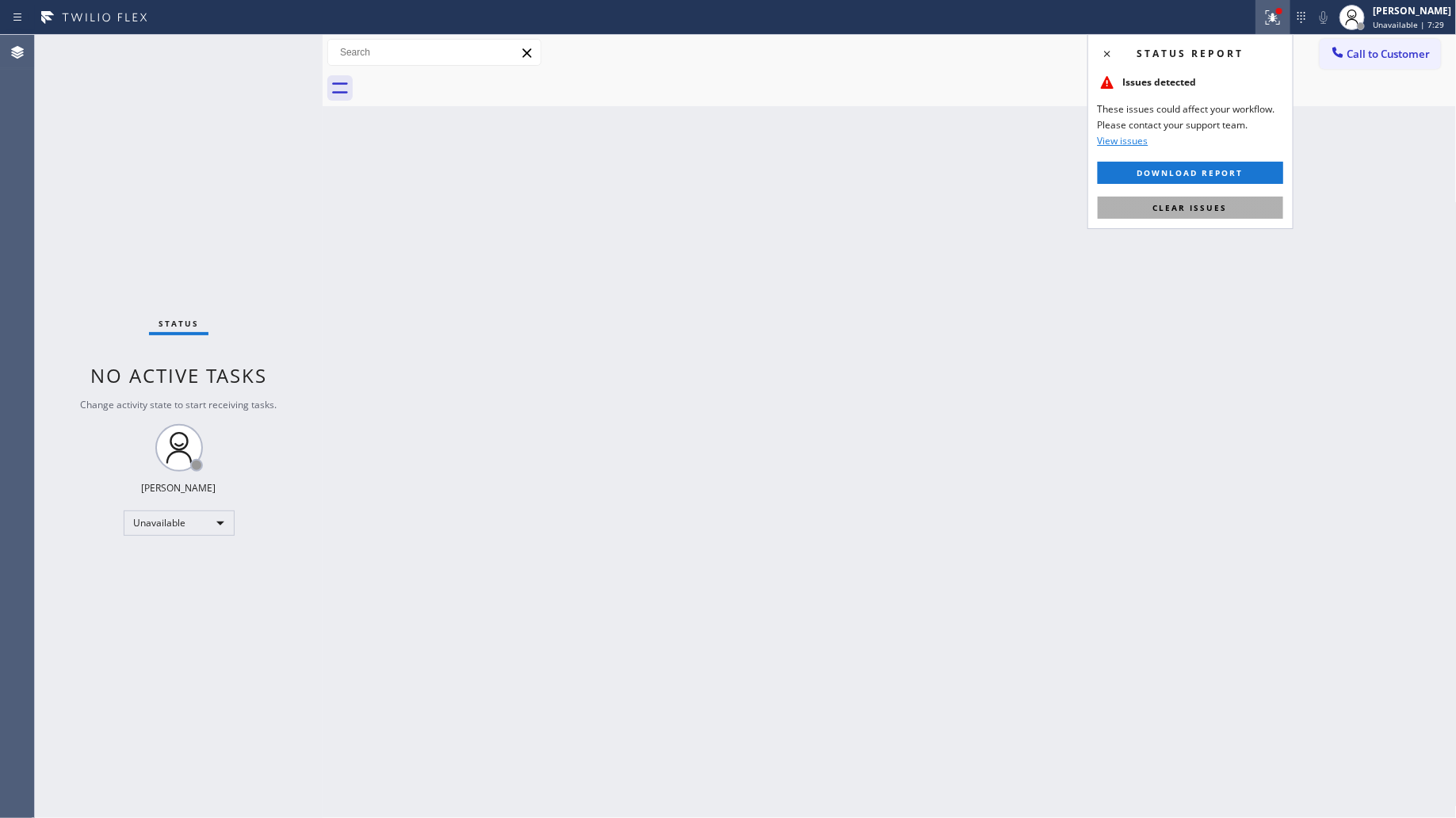
click at [1180, 207] on span "Clear issues" at bounding box center [1190, 208] width 75 height 11
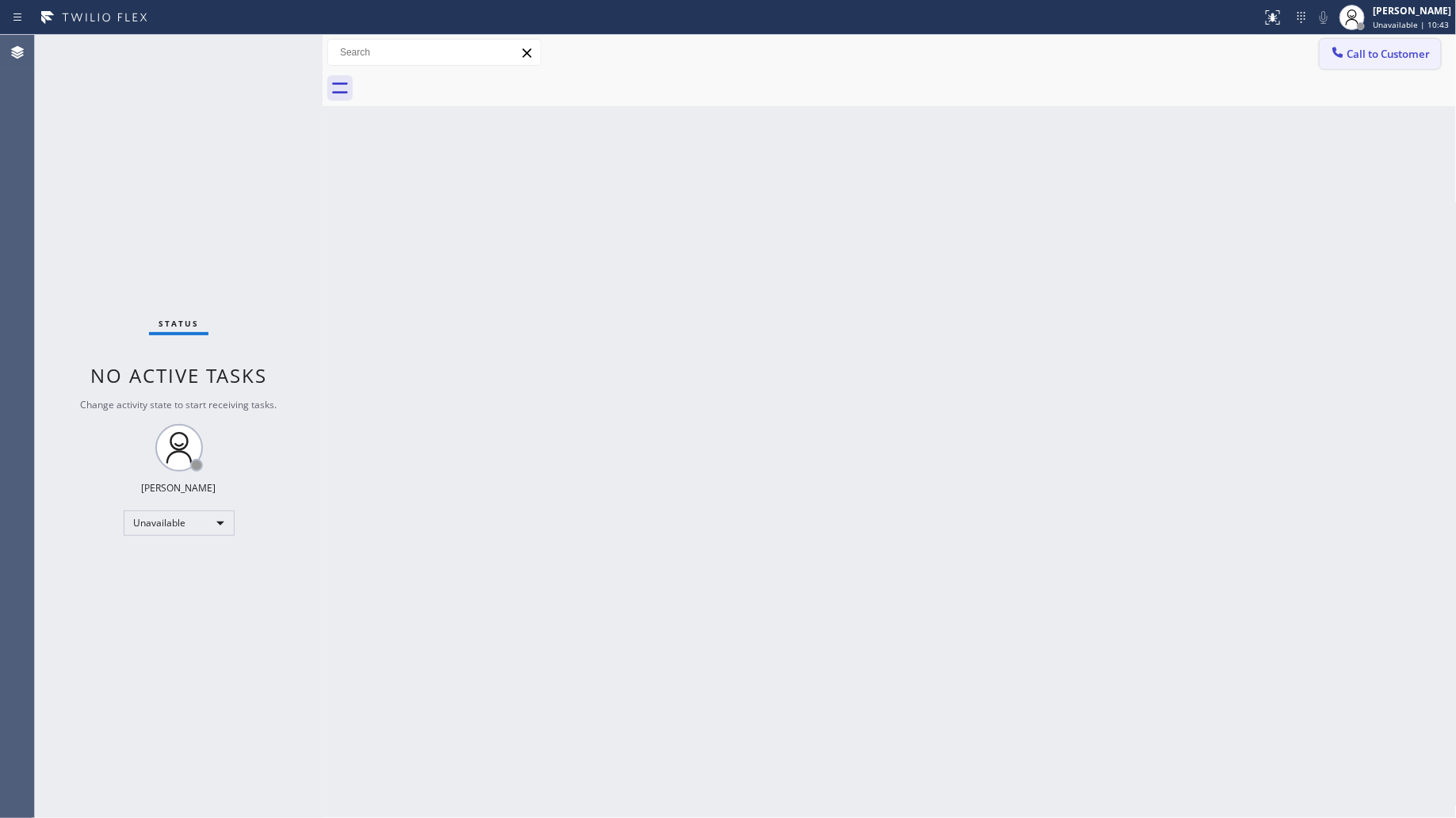
click at [1337, 42] on button "Call to Customer" at bounding box center [1380, 54] width 121 height 30
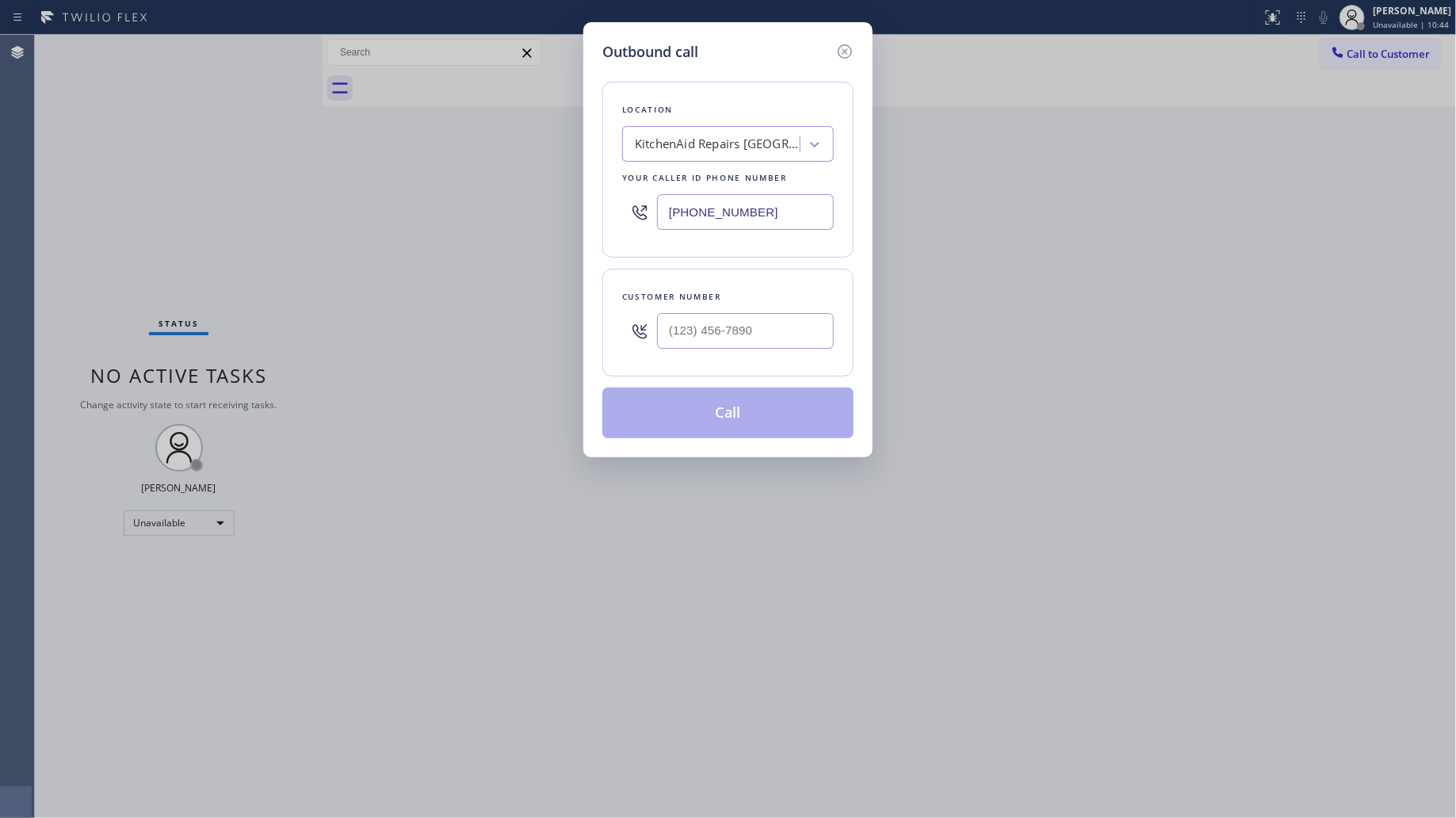
drag, startPoint x: 759, startPoint y: 212, endPoint x: 635, endPoint y: 216, distance: 124.1
click at [635, 216] on div "[PHONE_NUMBER]" at bounding box center [728, 212] width 211 height 52
paste input "626) 768-9548"
type input "[PHONE_NUMBER]"
click at [766, 345] on input "(___) ___-____" at bounding box center [745, 331] width 177 height 36
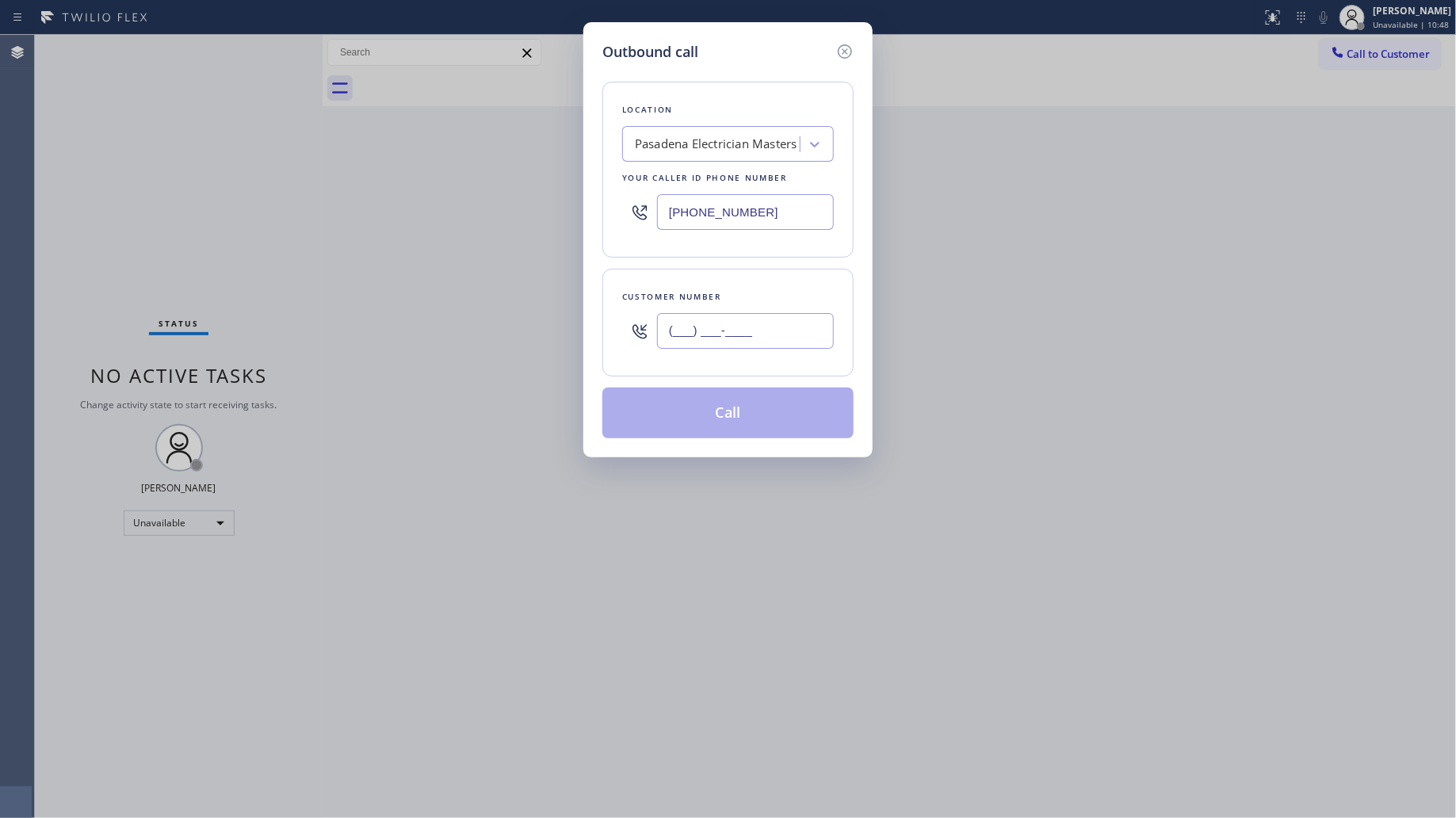
paste input "562) 243-9202"
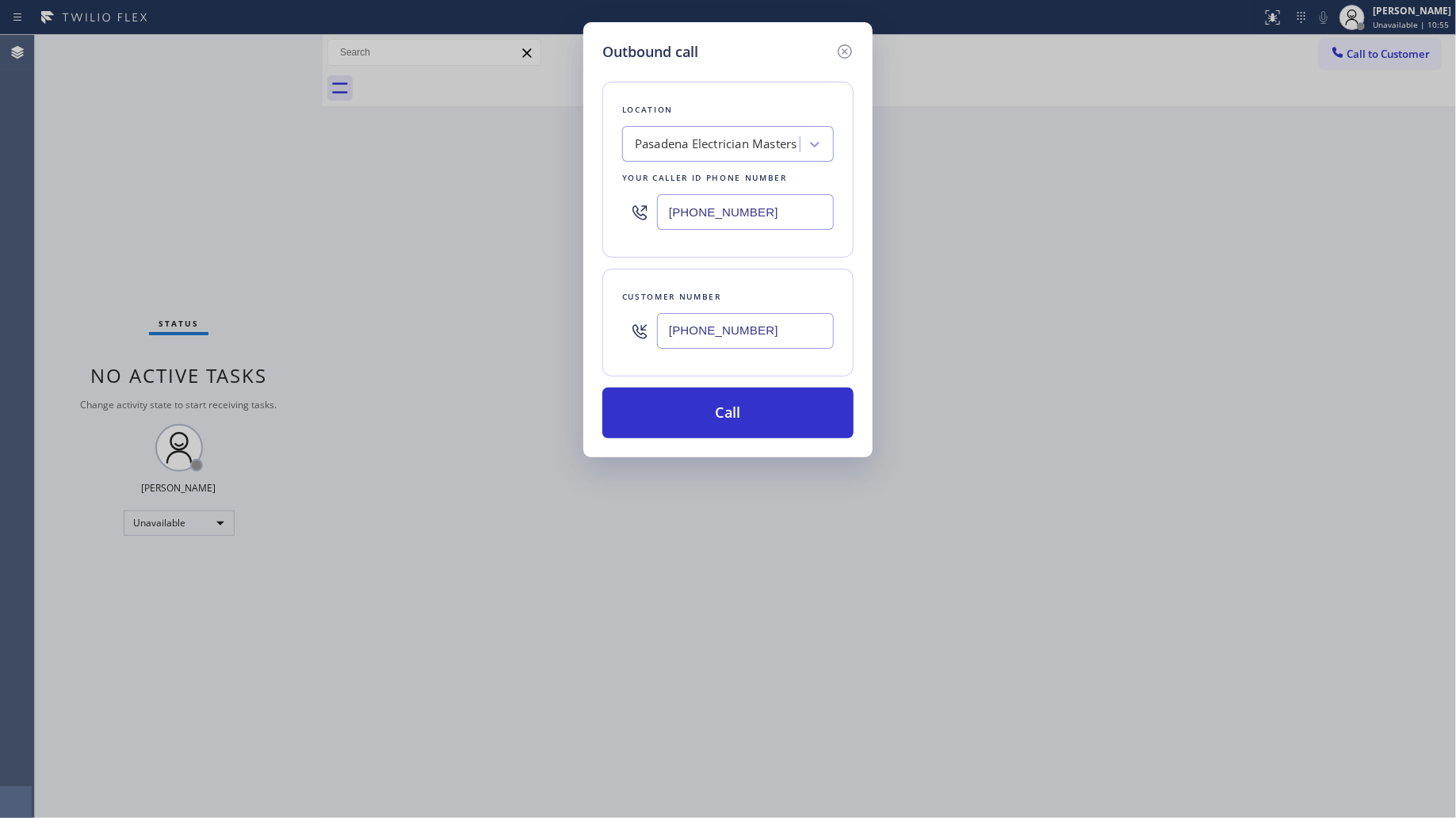
type input "[PHONE_NUMBER]"
click at [726, 401] on button "Call" at bounding box center [728, 413] width 251 height 51
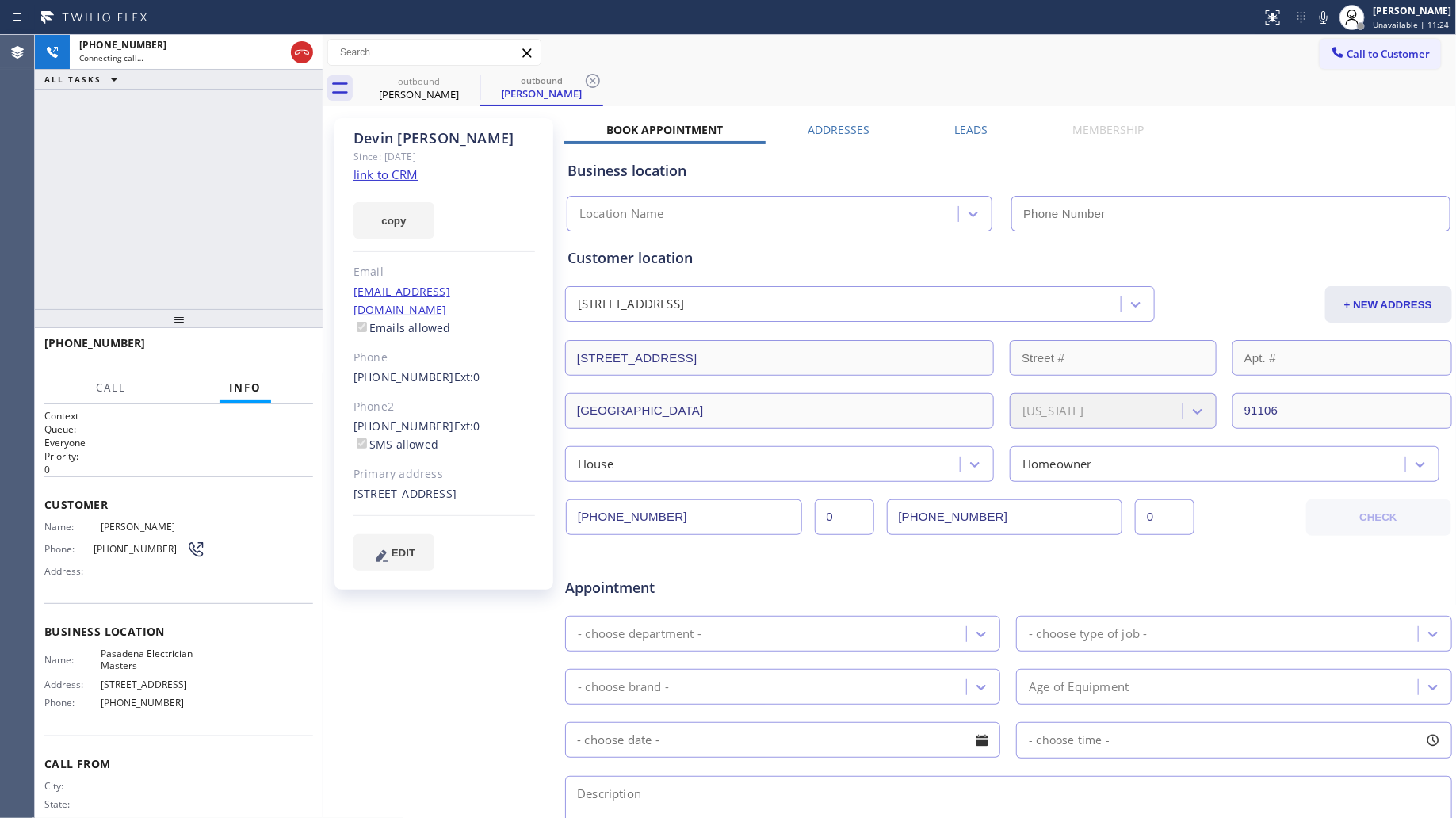
type input "[PHONE_NUMBER]"
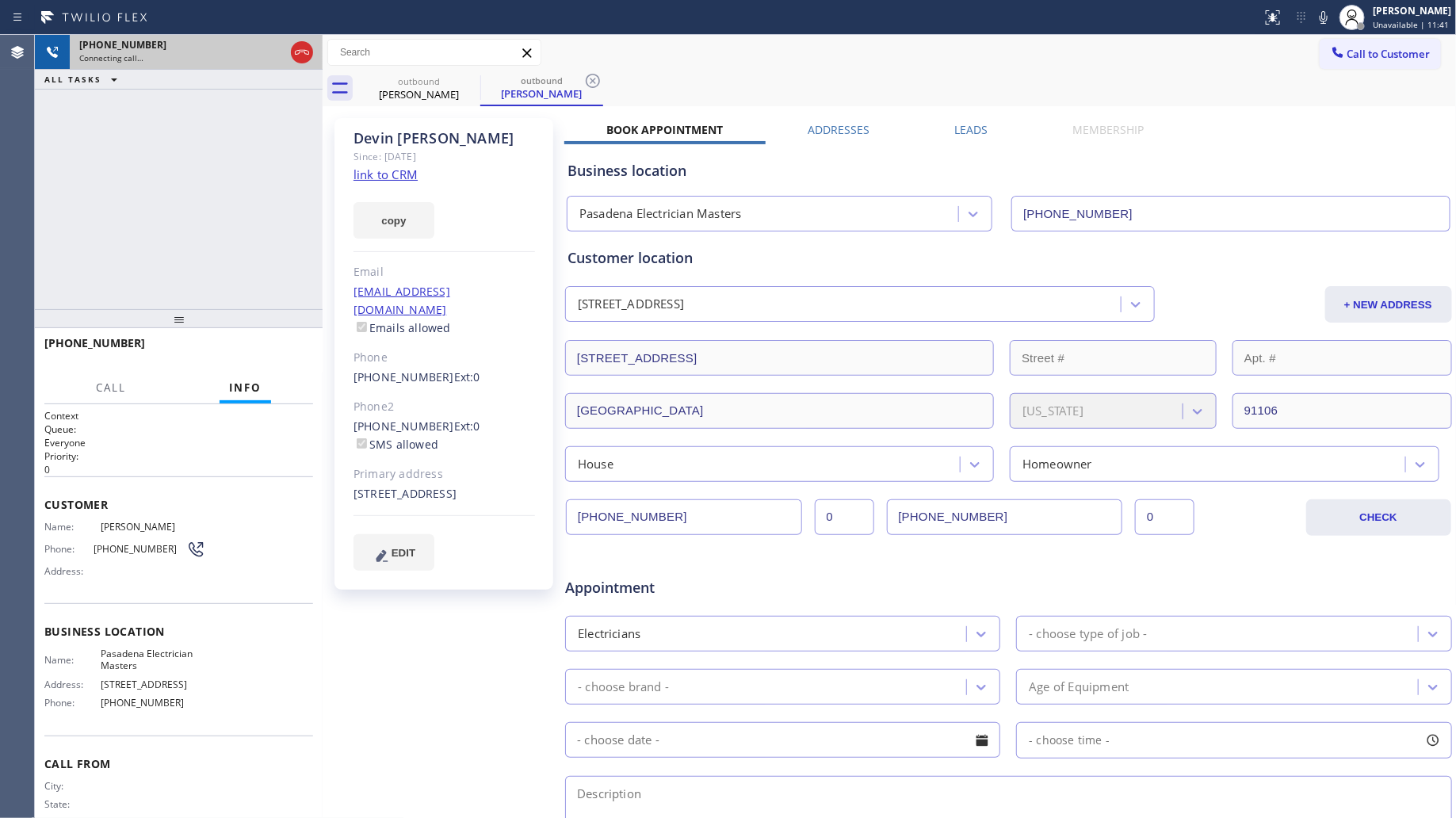
click at [303, 60] on button at bounding box center [301, 52] width 22 height 22
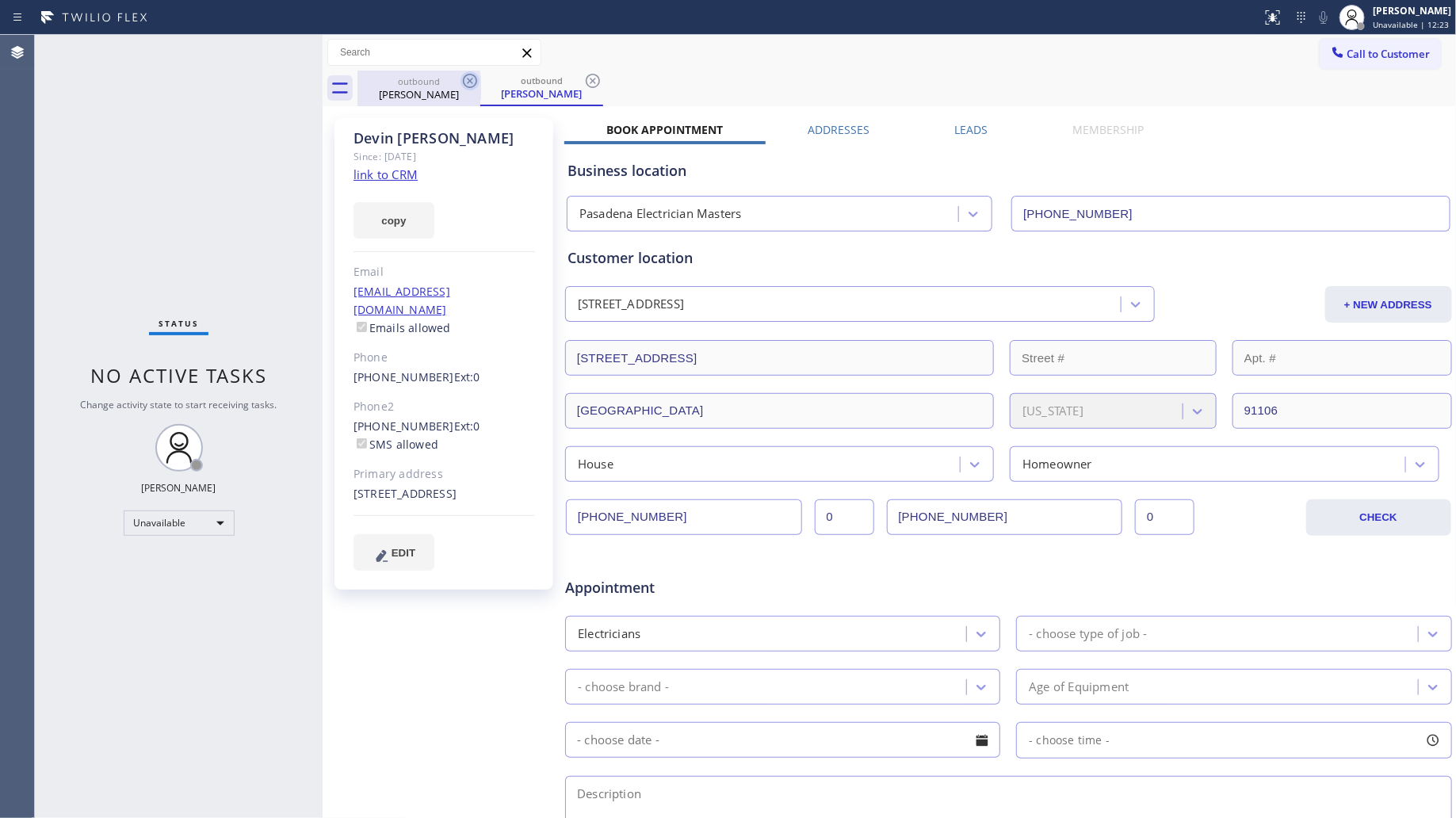
click at [472, 89] on div "outbound [PERSON_NAME]" at bounding box center [419, 88] width 123 height 36
click at [473, 80] on icon at bounding box center [469, 80] width 19 height 19
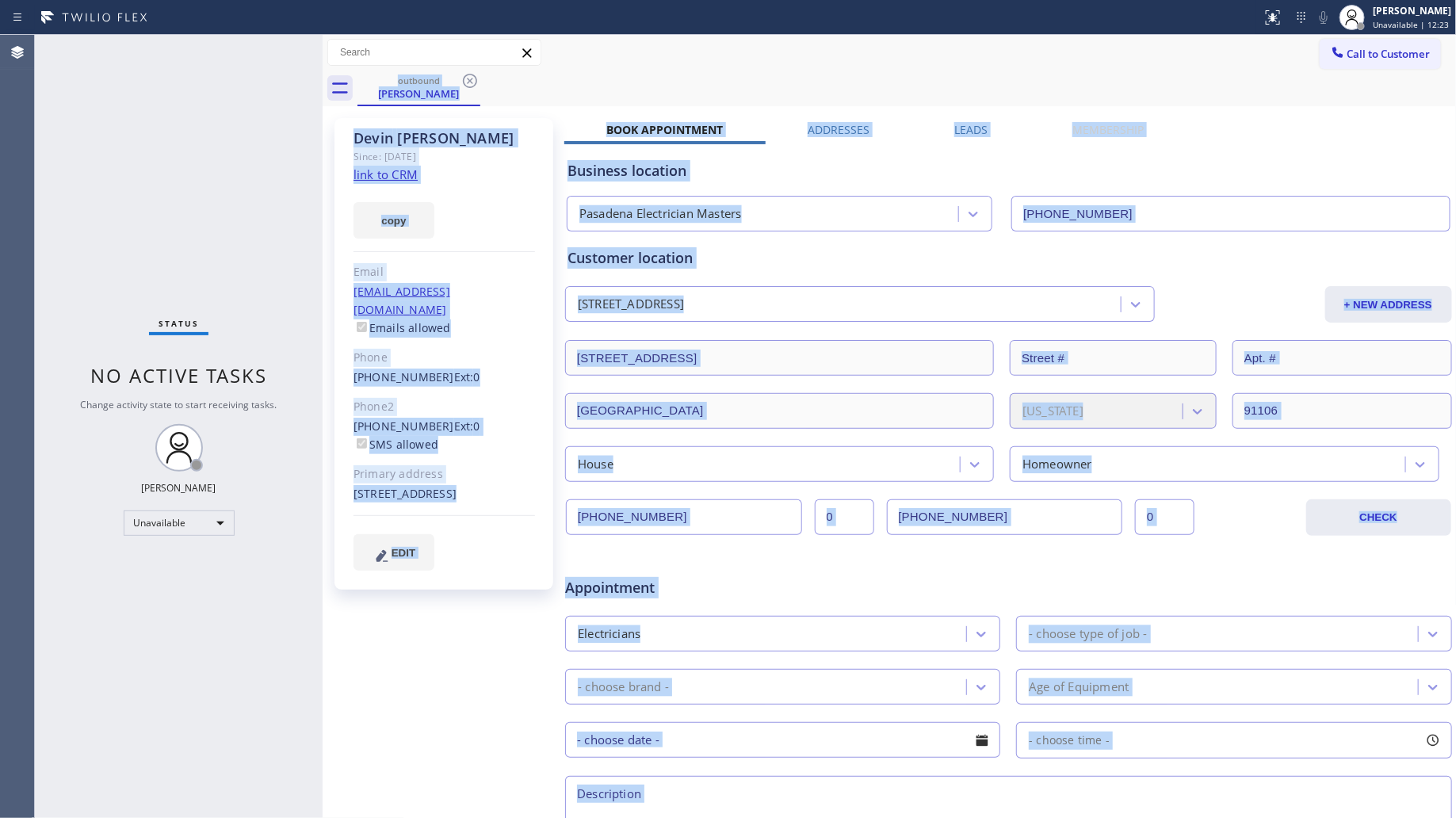
click at [473, 80] on div "outbound [PERSON_NAME]" at bounding box center [907, 88] width 1099 height 36
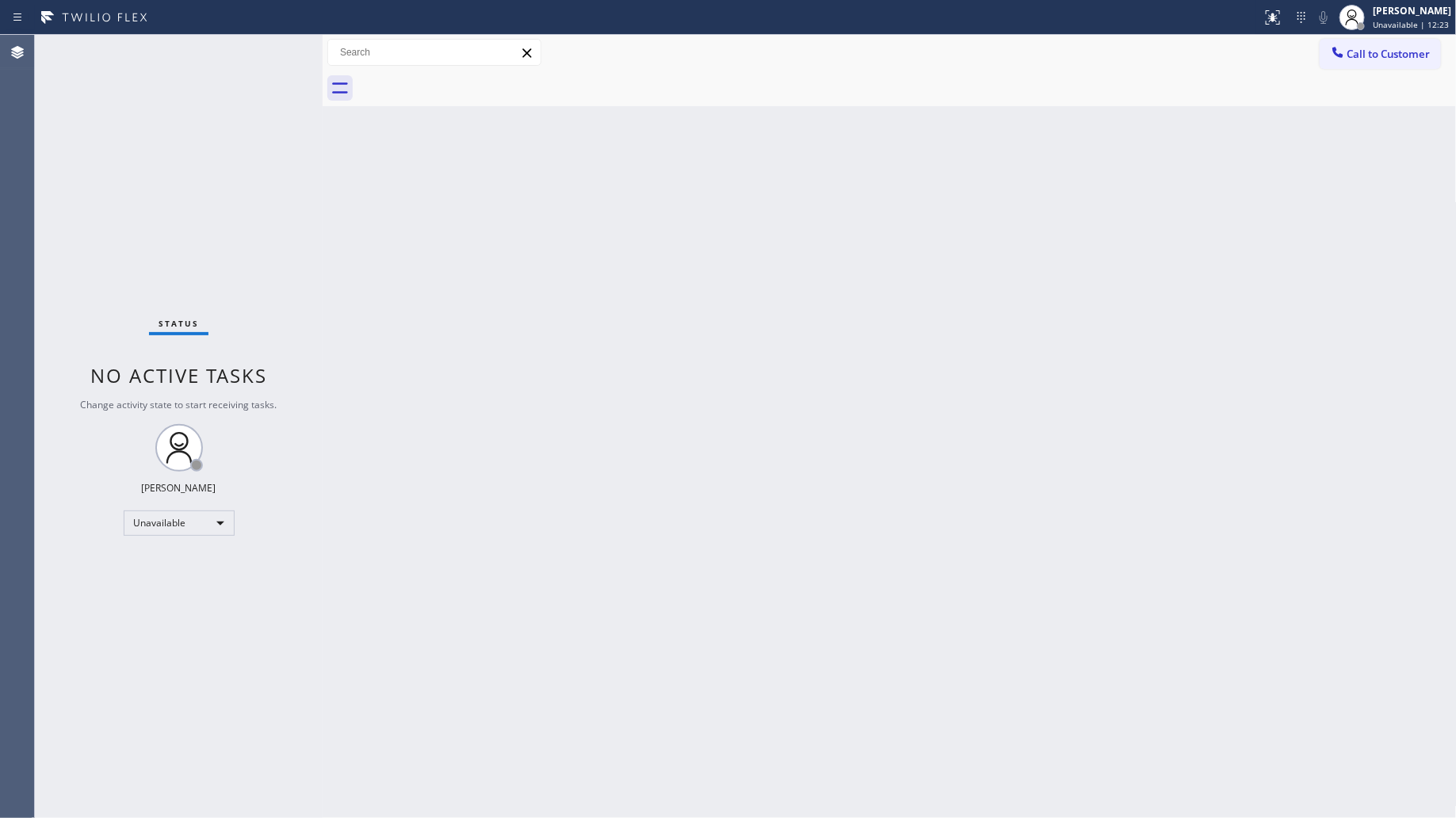
click at [473, 78] on div at bounding box center [907, 88] width 1099 height 36
drag, startPoint x: 563, startPoint y: 525, endPoint x: 555, endPoint y: 519, distance: 10.0
click at [563, 525] on div "Back to Dashboard Change Sender ID Customers Technicians Select a contact Outbo…" at bounding box center [890, 426] width 1134 height 783
drag, startPoint x: 984, startPoint y: 165, endPoint x: 1100, endPoint y: 101, distance: 132.5
click at [985, 161] on div "Back to Dashboard Change Sender ID Customers Technicians Select a contact Outbo…" at bounding box center [890, 426] width 1134 height 783
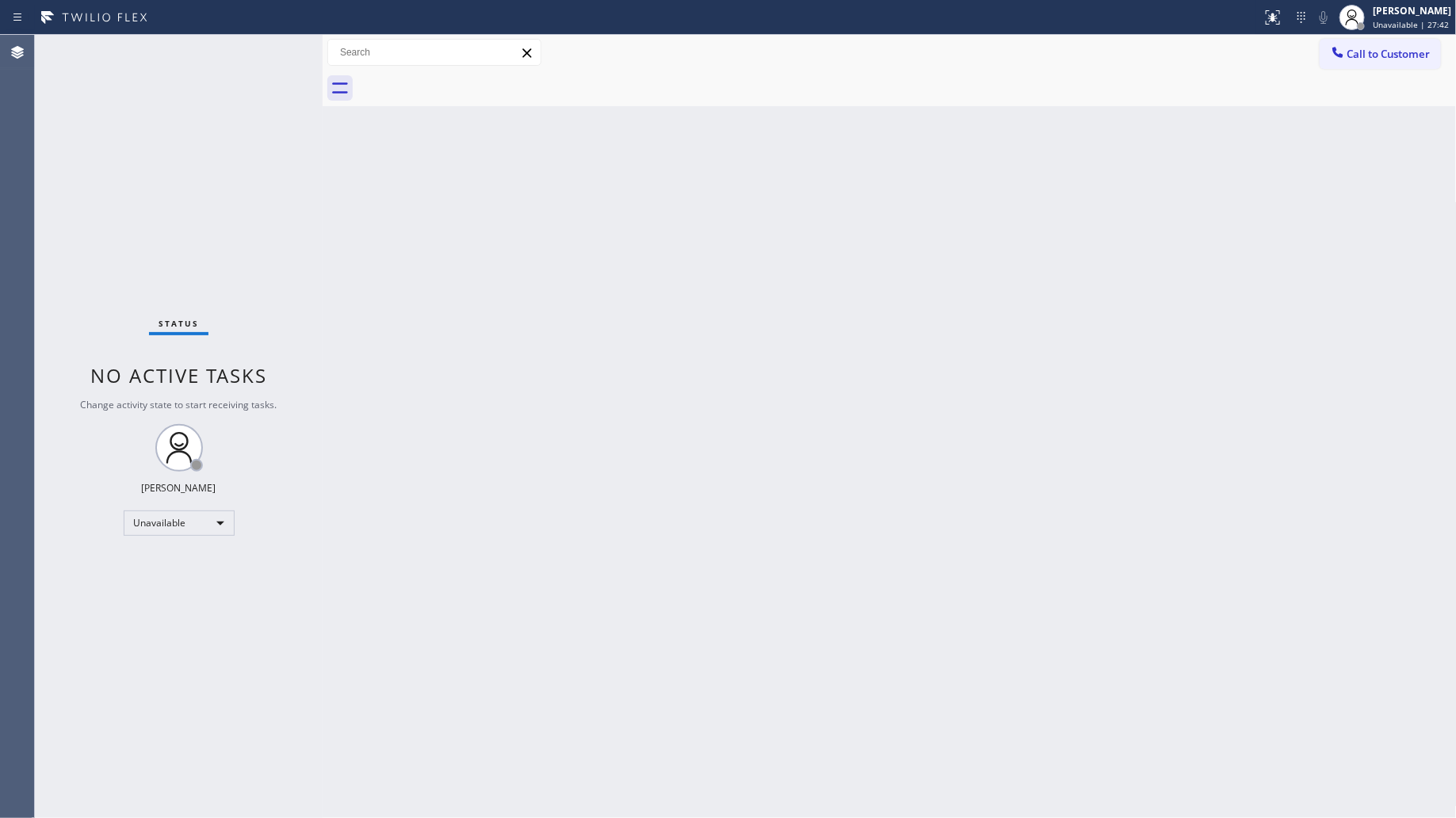
drag, startPoint x: 1344, startPoint y: 57, endPoint x: 1180, endPoint y: 111, distance: 172.7
click at [1336, 61] on div at bounding box center [1337, 54] width 19 height 19
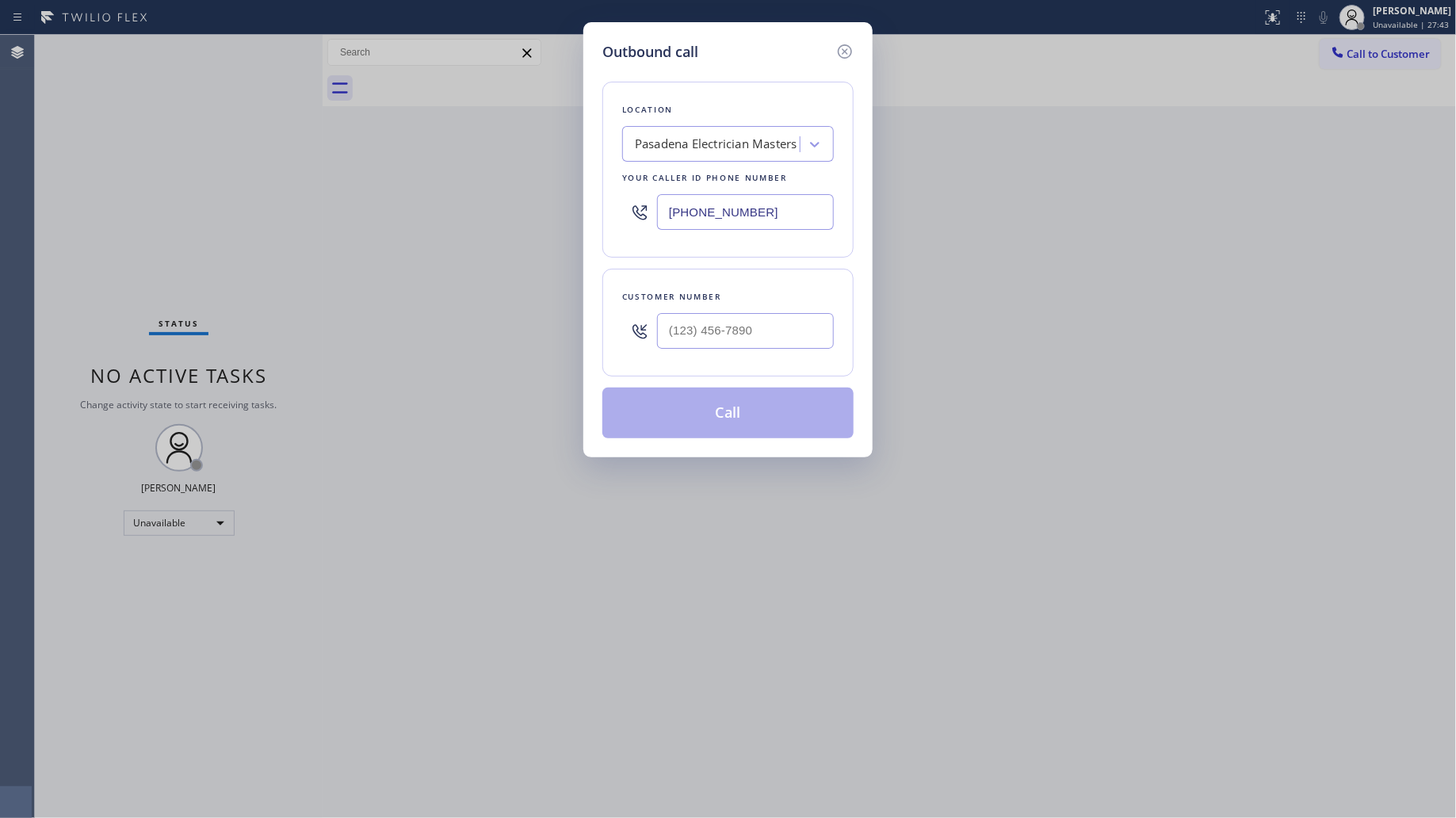
drag, startPoint x: 745, startPoint y: 219, endPoint x: 596, endPoint y: 208, distance: 149.4
click at [596, 211] on div "Outbound call Location [GEOGRAPHIC_DATA] Electrician Masters Your caller id pho…" at bounding box center [728, 240] width 289 height 435
paste input "954) 835-4535"
type input "[PHONE_NUMBER]"
paste input "text"
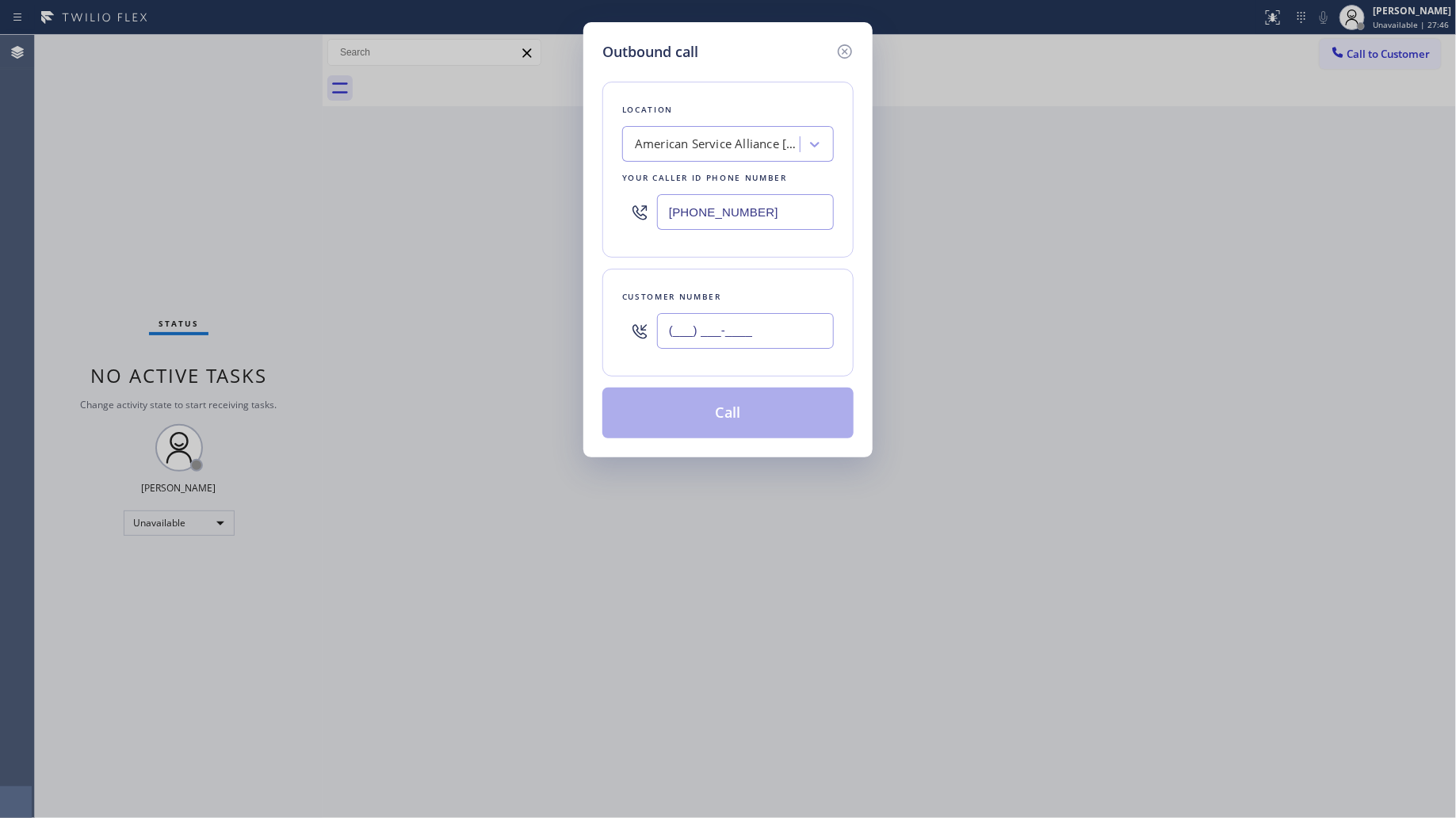
click at [777, 324] on input "(___) ___-____" at bounding box center [745, 331] width 177 height 36
paste input "954) 354-1660"
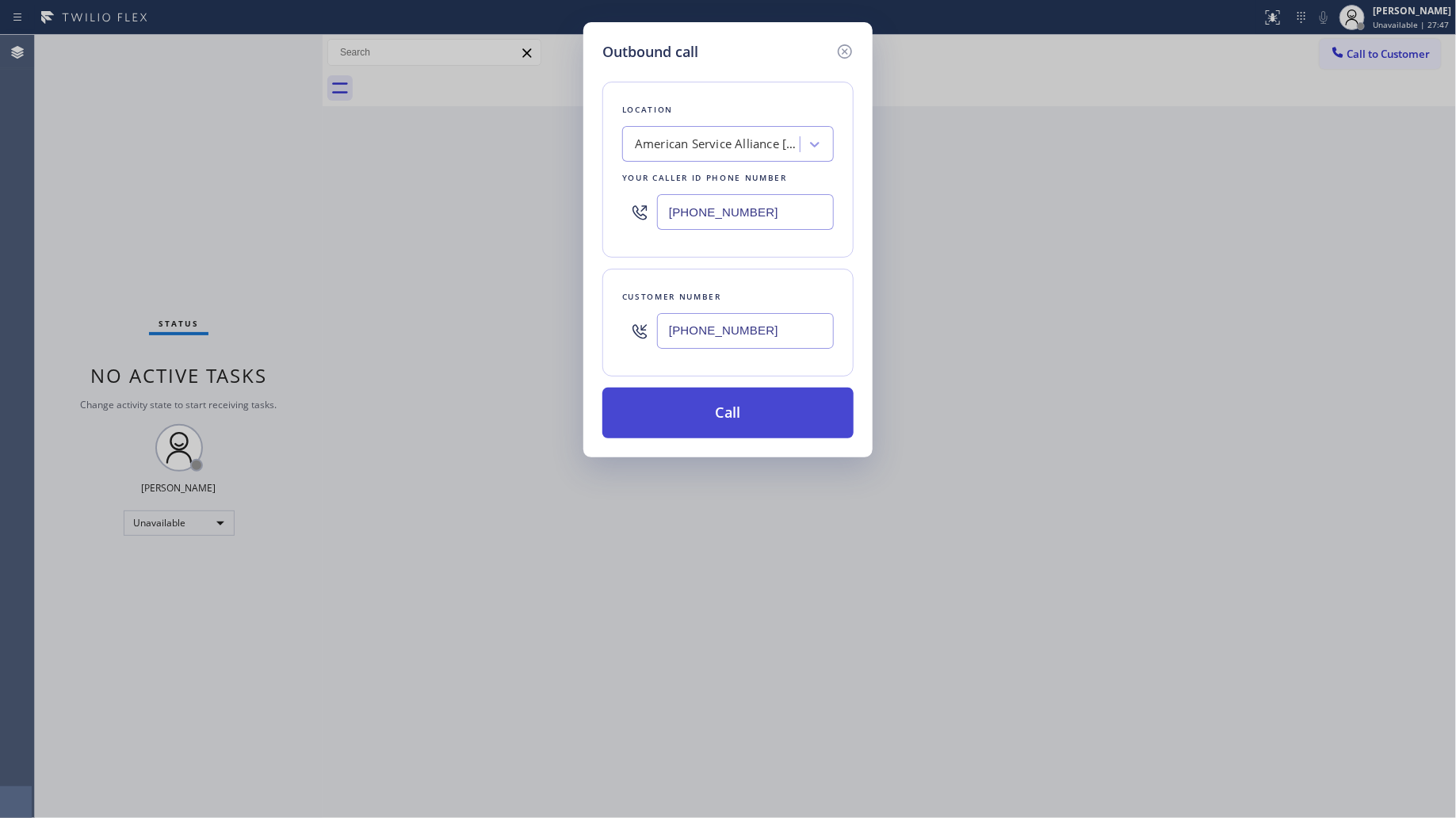
type input "[PHONE_NUMBER]"
click at [733, 413] on button "Call" at bounding box center [728, 413] width 251 height 51
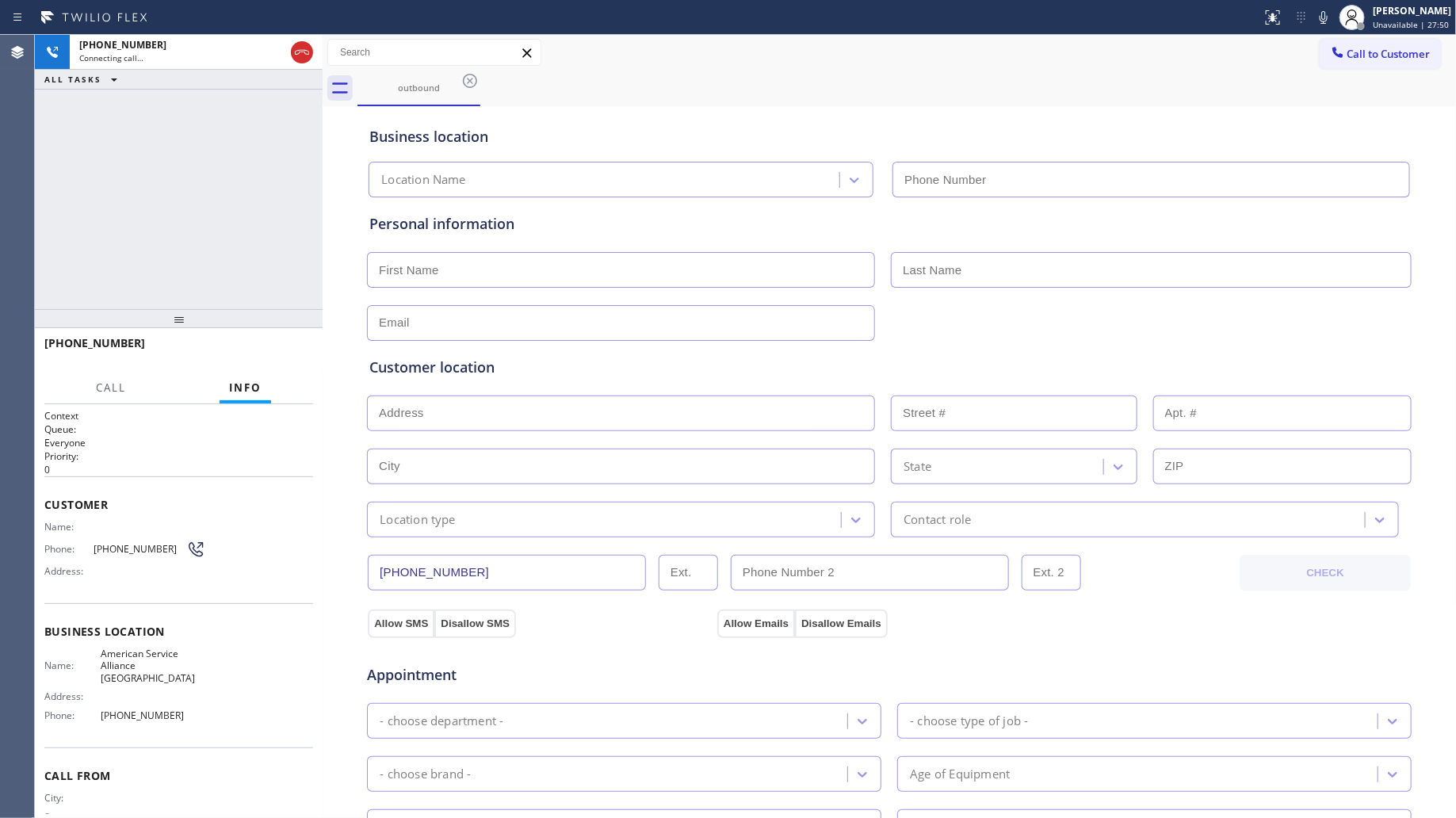
type input "[PHONE_NUMBER]"
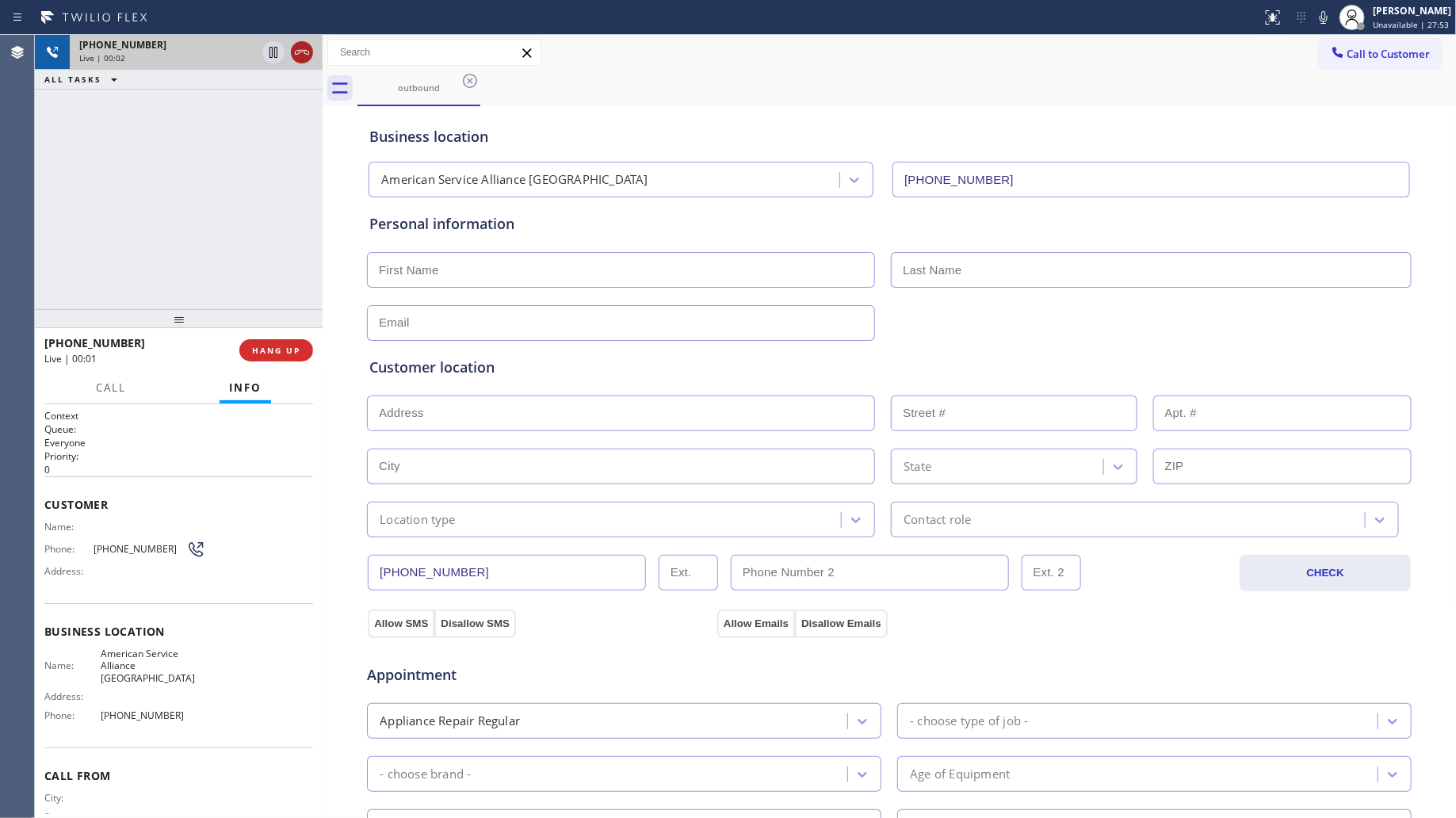
click at [306, 54] on div at bounding box center [301, 52] width 22 height 19
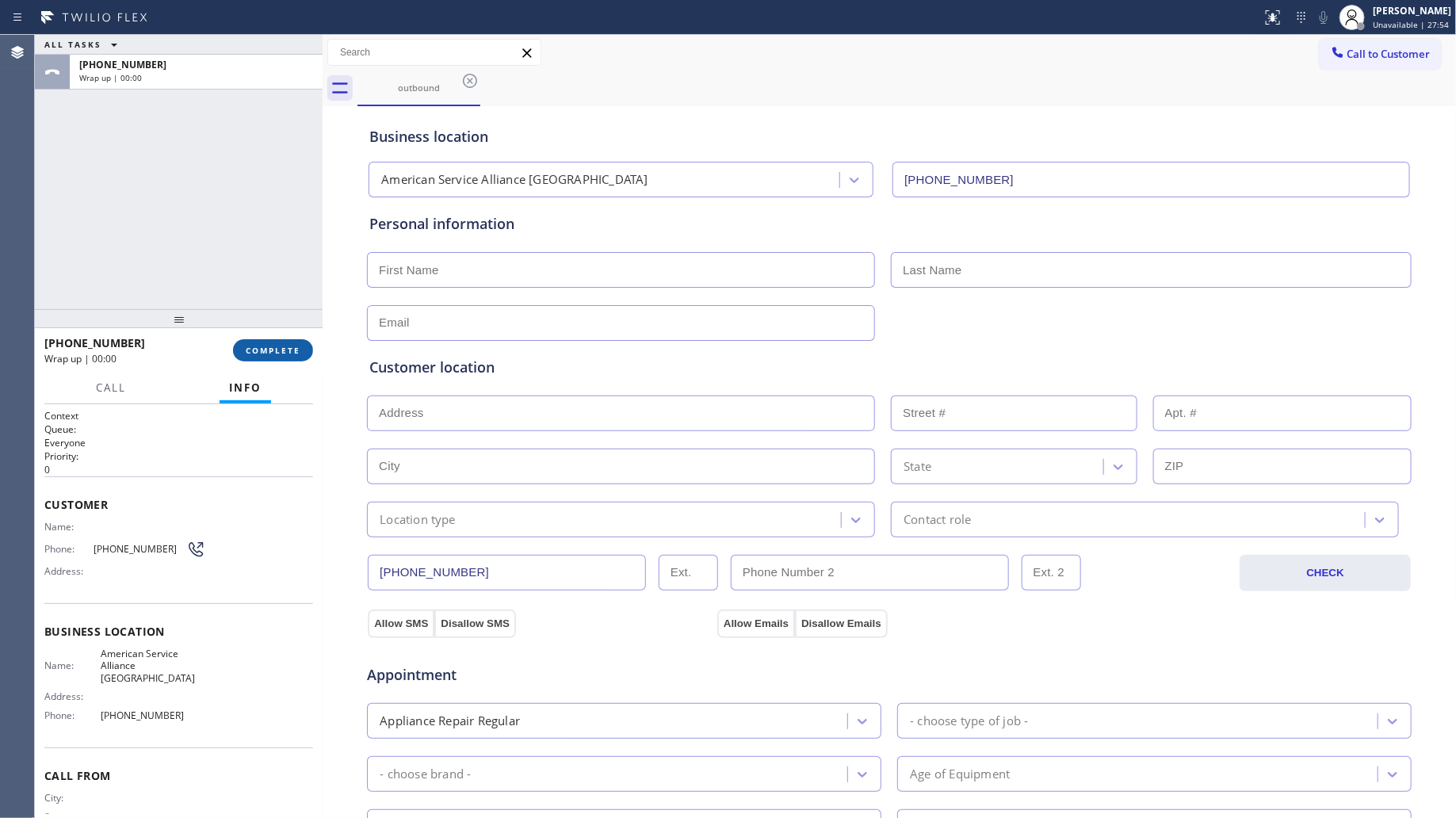
click at [263, 351] on span "COMPLETE" at bounding box center [273, 351] width 54 height 11
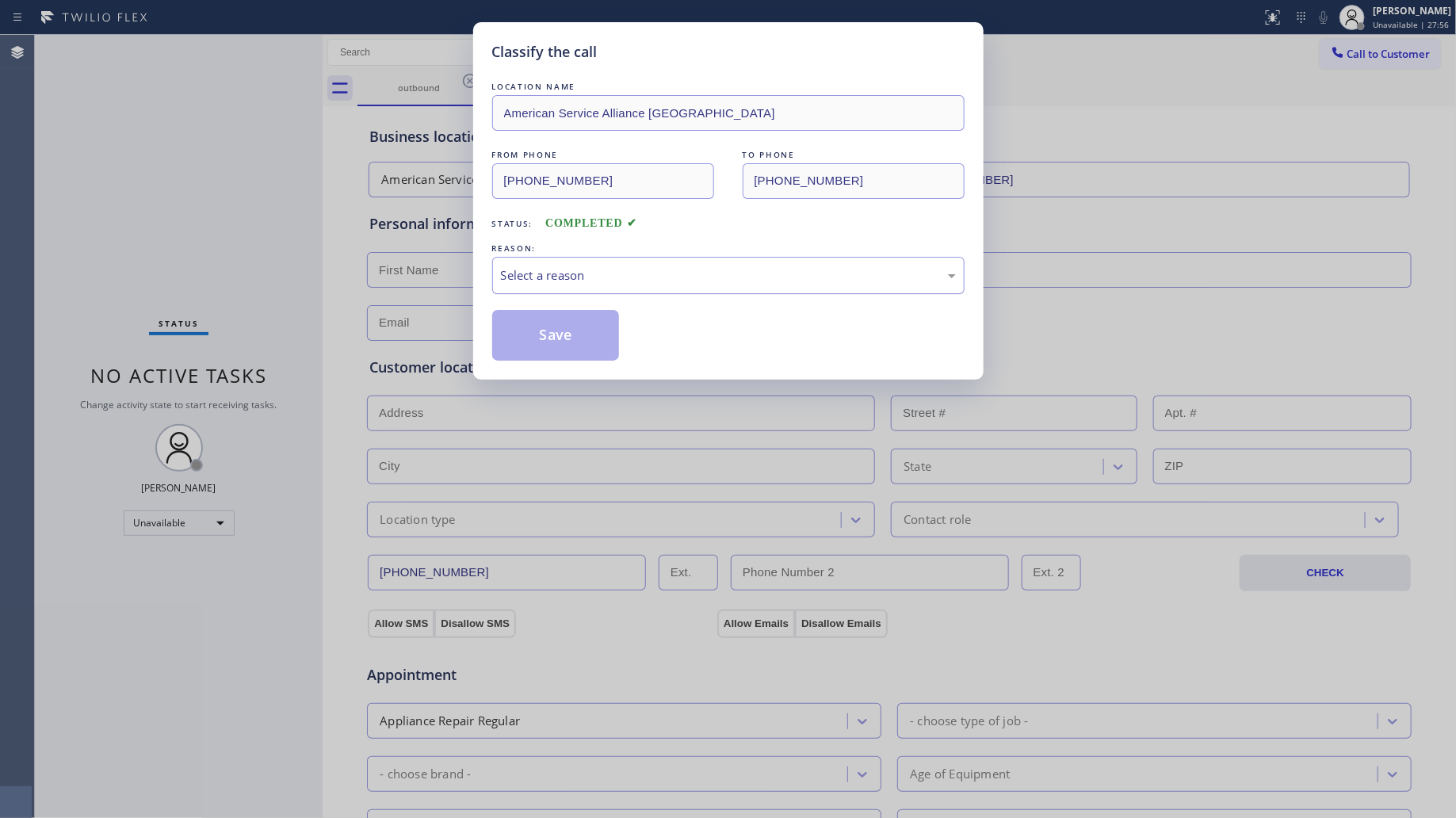
click at [537, 268] on div "Select a reason" at bounding box center [728, 276] width 455 height 18
click at [560, 338] on button "Save" at bounding box center [555, 335] width 128 height 51
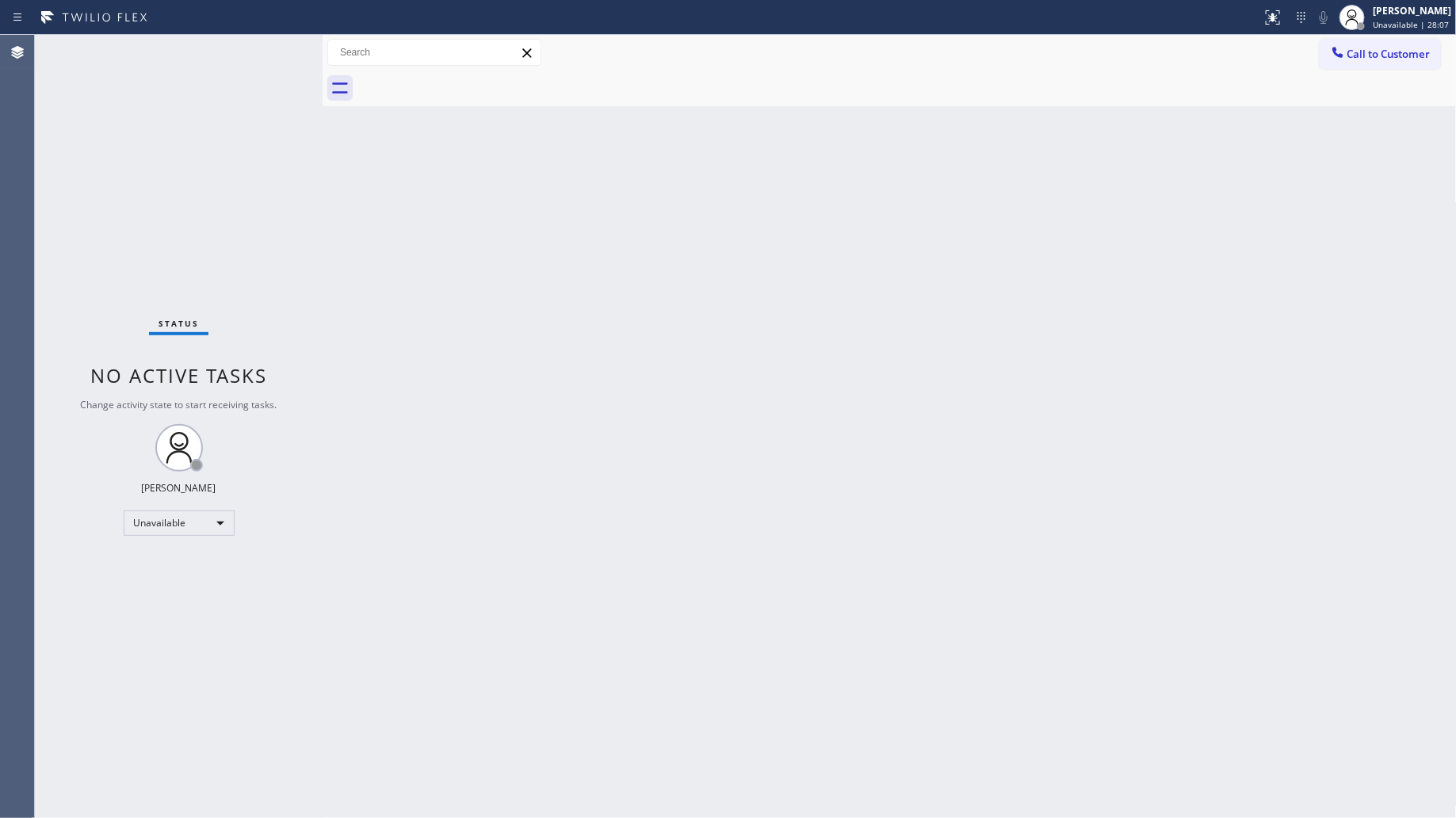
click at [1411, 54] on span "Call to Customer" at bounding box center [1388, 54] width 83 height 14
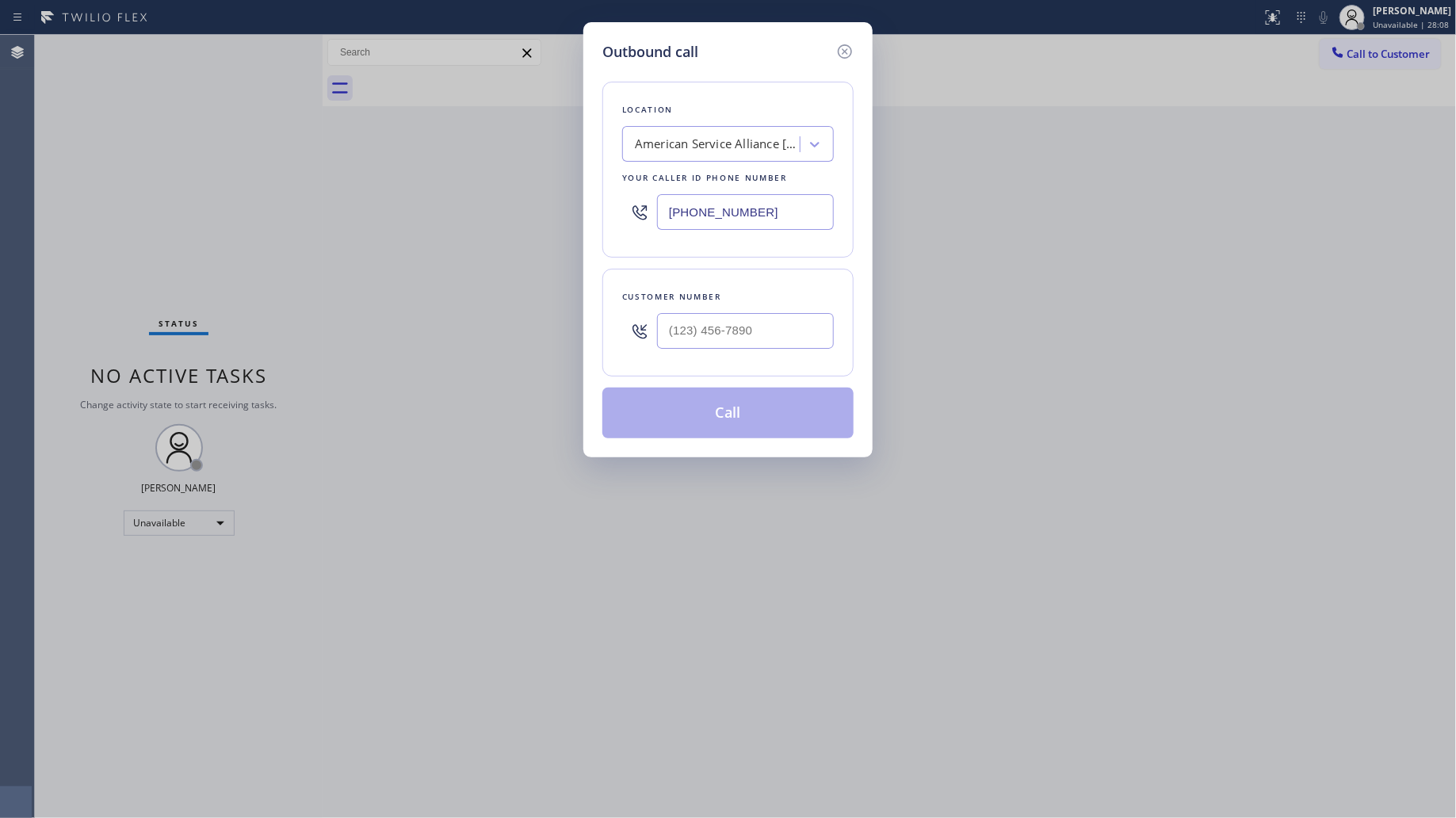
drag, startPoint x: 783, startPoint y: 218, endPoint x: 651, endPoint y: 217, distance: 132.0
click at [651, 217] on div "[PHONE_NUMBER]" at bounding box center [728, 212] width 211 height 52
paste input "786) 248-5626"
type input "[PHONE_NUMBER]"
click at [695, 318] on input "(___) ___-____" at bounding box center [745, 331] width 177 height 36
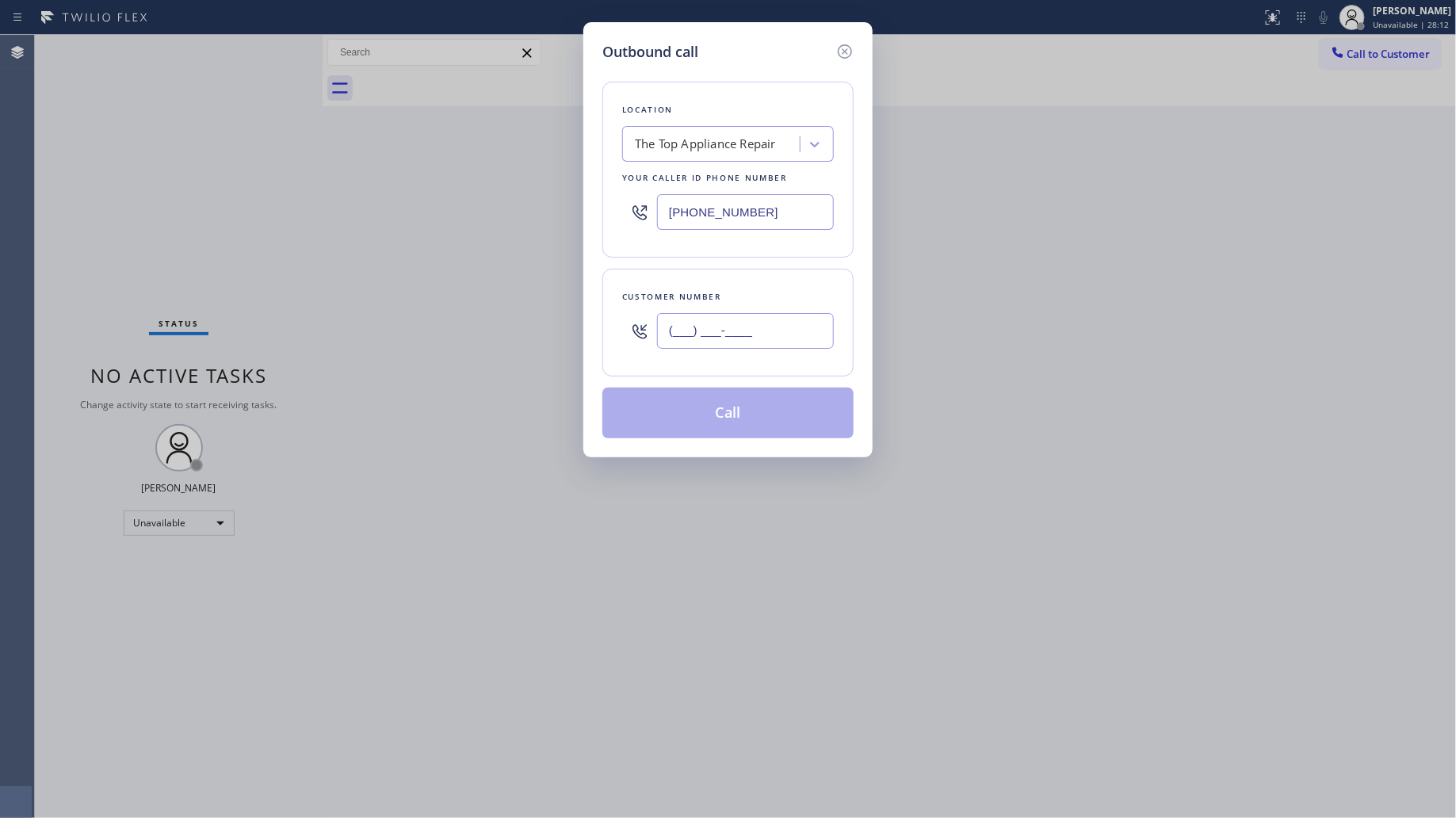
paste input "786) 952-6916"
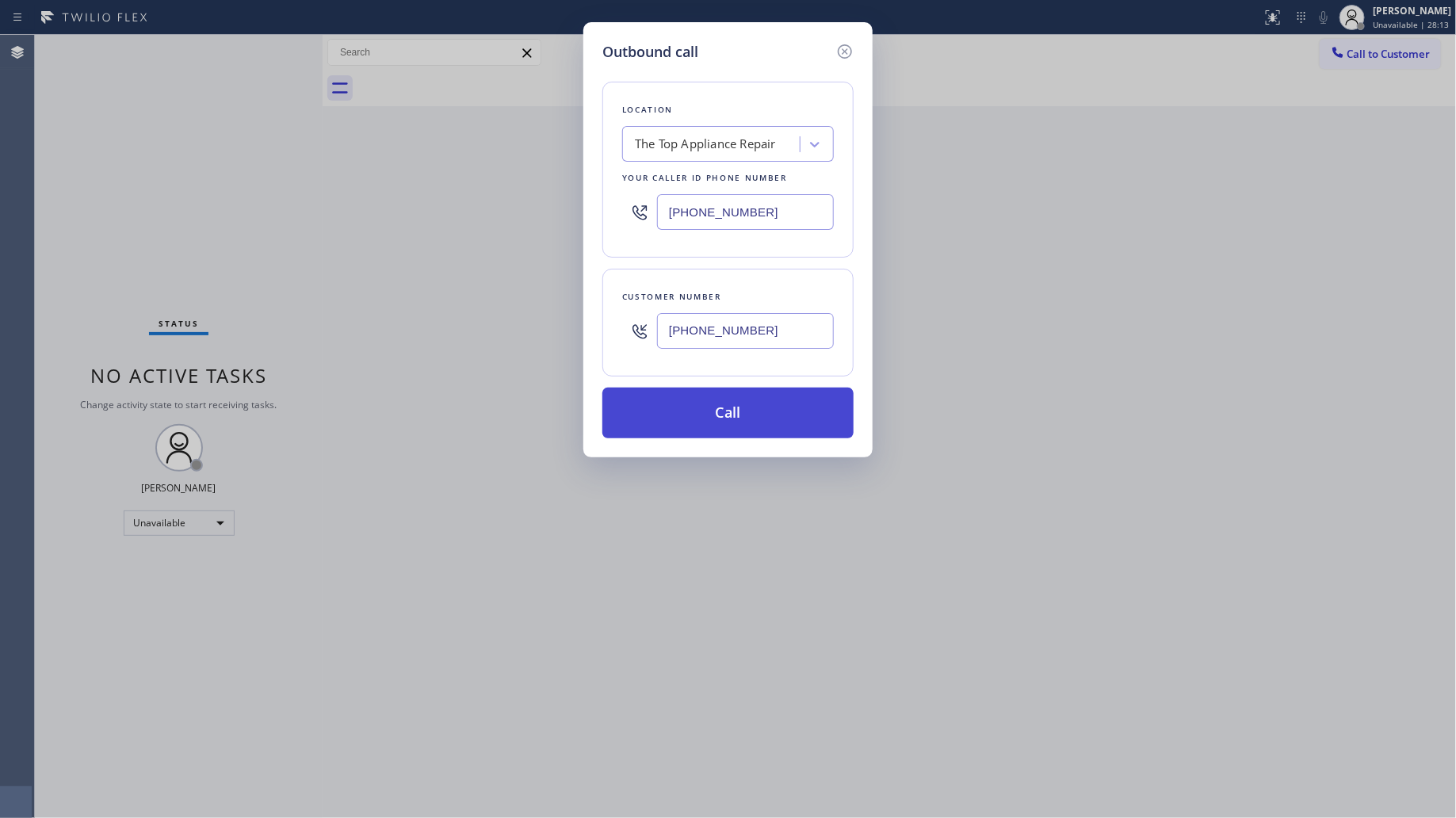
type input "[PHONE_NUMBER]"
click at [738, 428] on button "Call" at bounding box center [728, 413] width 251 height 51
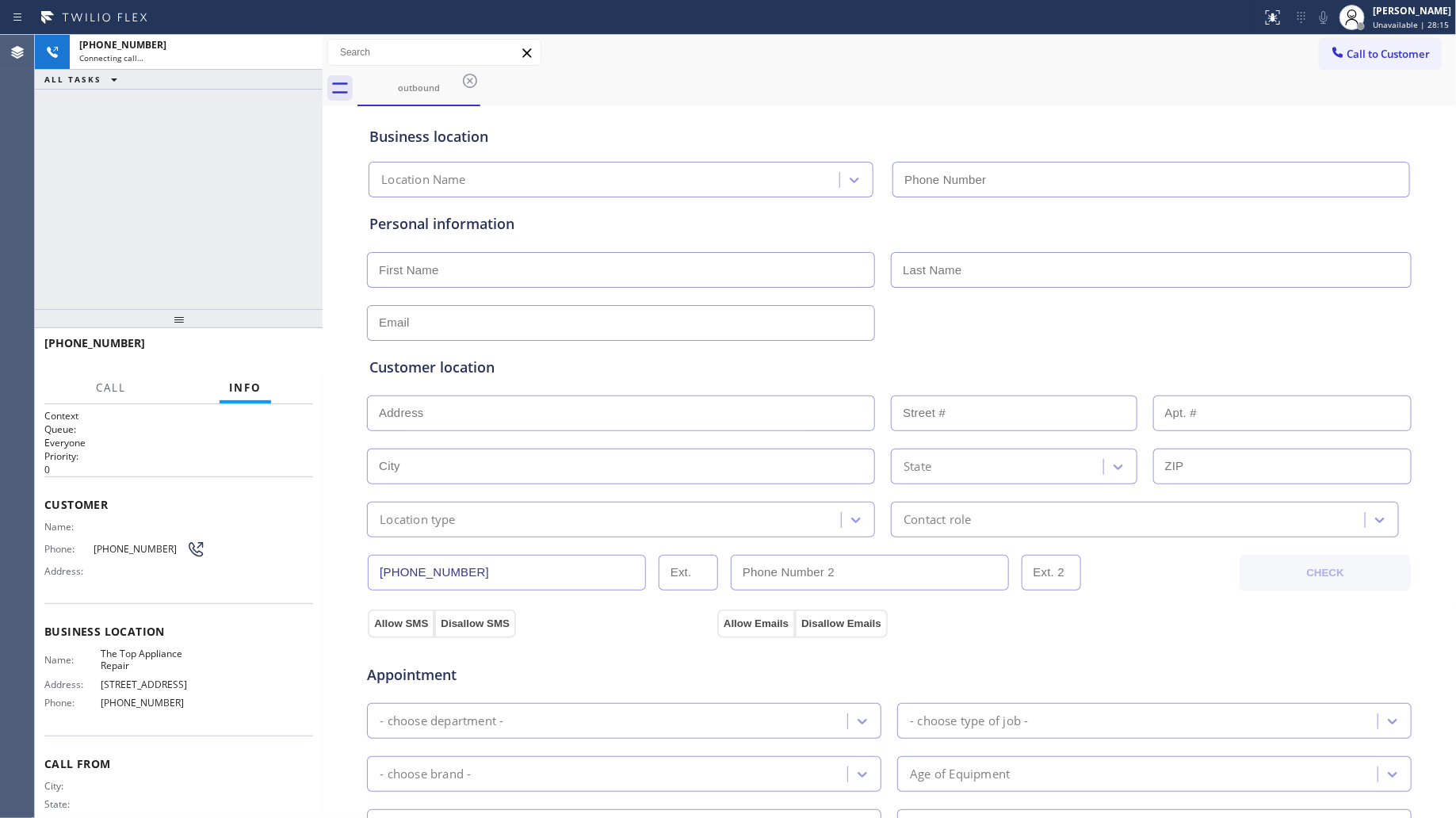
type input "[PHONE_NUMBER]"
drag, startPoint x: 961, startPoint y: 120, endPoint x: 934, endPoint y: 112, distance: 28.2
click at [960, 118] on div "Business location The Top Appliance Repair [PHONE_NUMBER]" at bounding box center [889, 154] width 1046 height 87
click at [299, 347] on span "HANG UP" at bounding box center [276, 351] width 48 height 11
click at [293, 347] on span "HANG UP" at bounding box center [276, 351] width 48 height 11
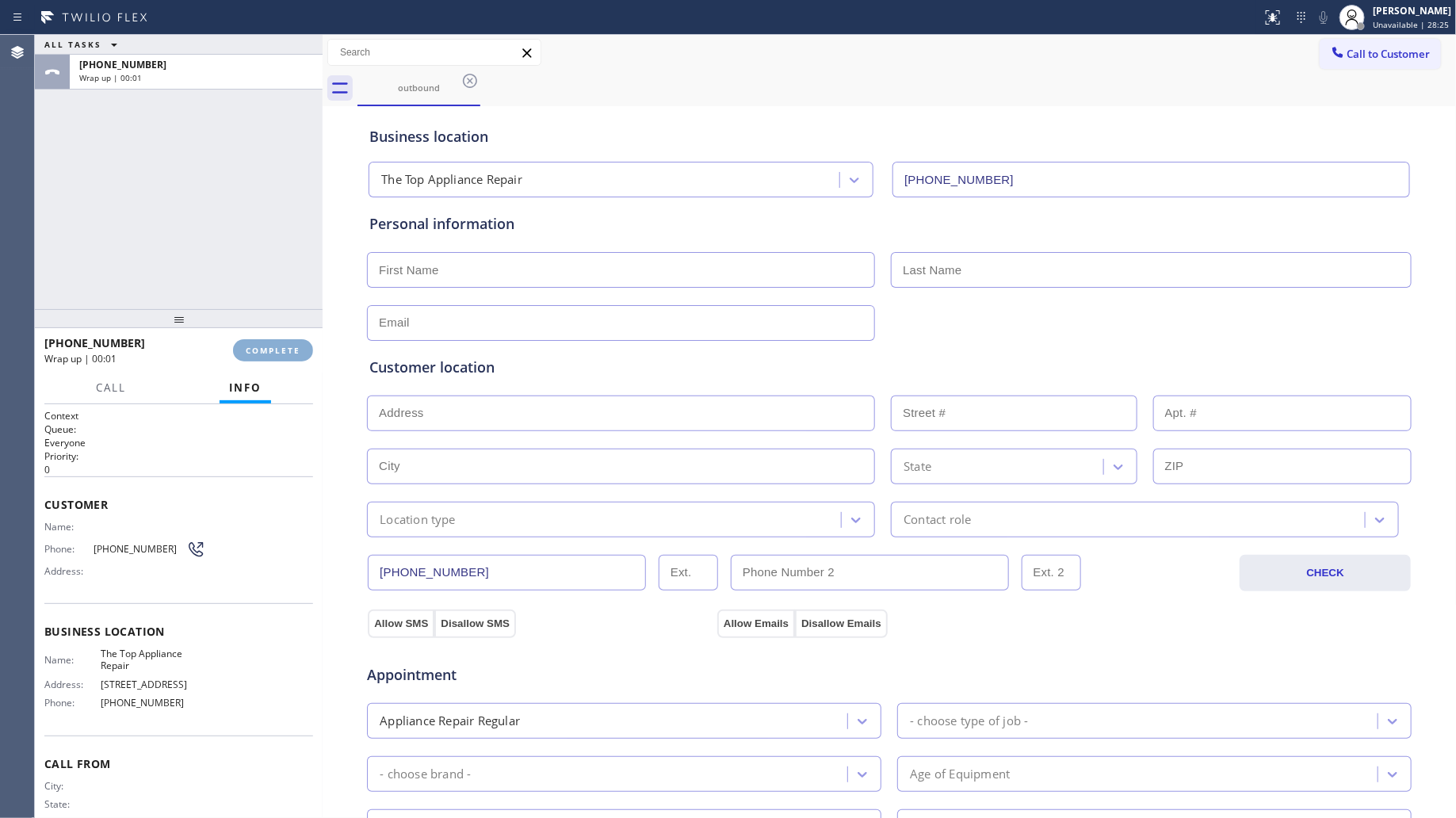
click at [290, 347] on span "COMPLETE" at bounding box center [273, 351] width 54 height 11
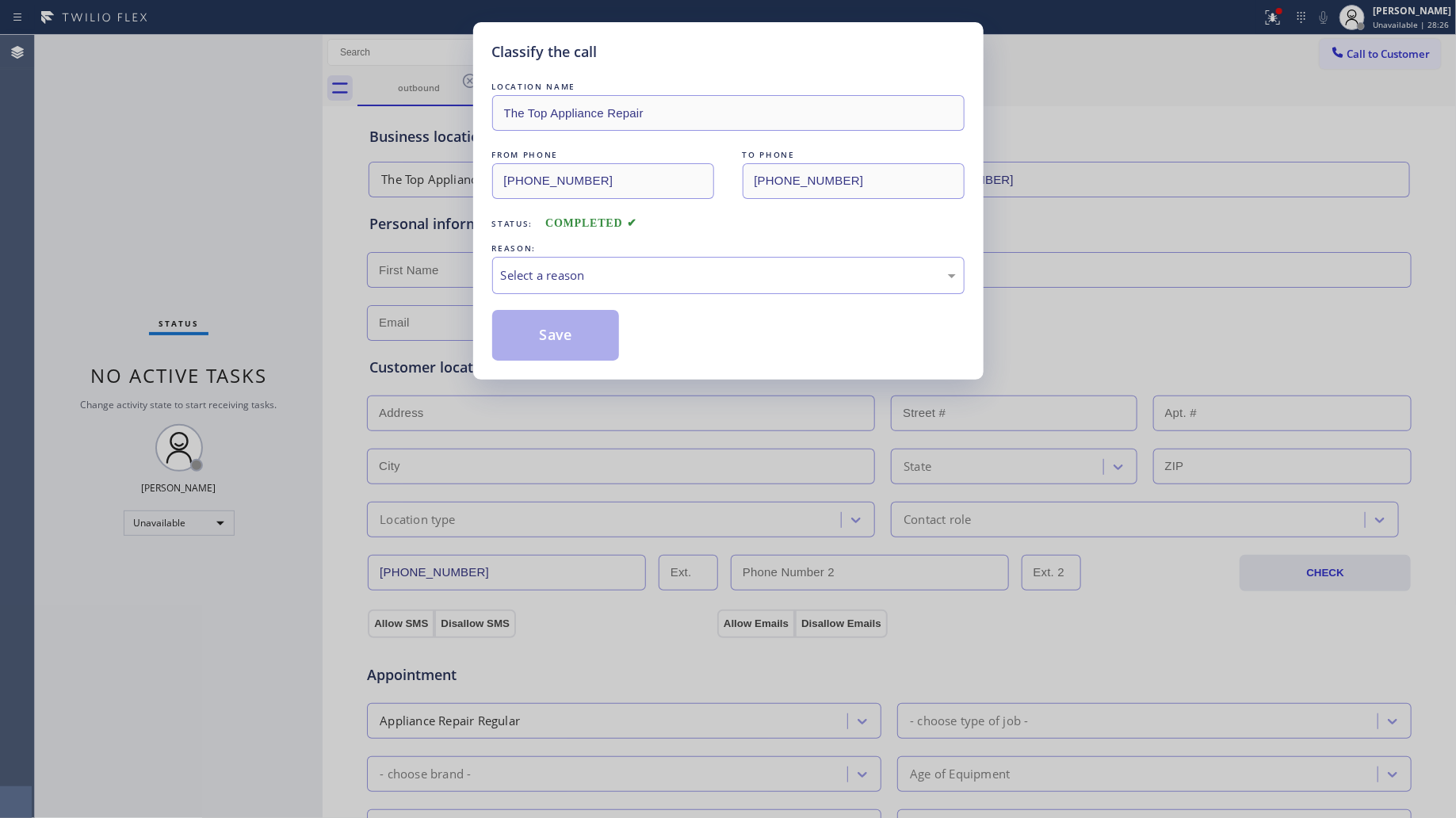
click at [289, 338] on div "Classify the call LOCATION NAME The Top Appliance Repair FROM PHONE [PHONE_NUMB…" at bounding box center [728, 409] width 1456 height 818
click at [611, 271] on div "Select a reason" at bounding box center [728, 276] width 455 height 18
click at [565, 374] on div "Classify the call LOCATION NAME The Top Appliance Repair FROM PHONE [PHONE_NUMB…" at bounding box center [728, 201] width 510 height 358
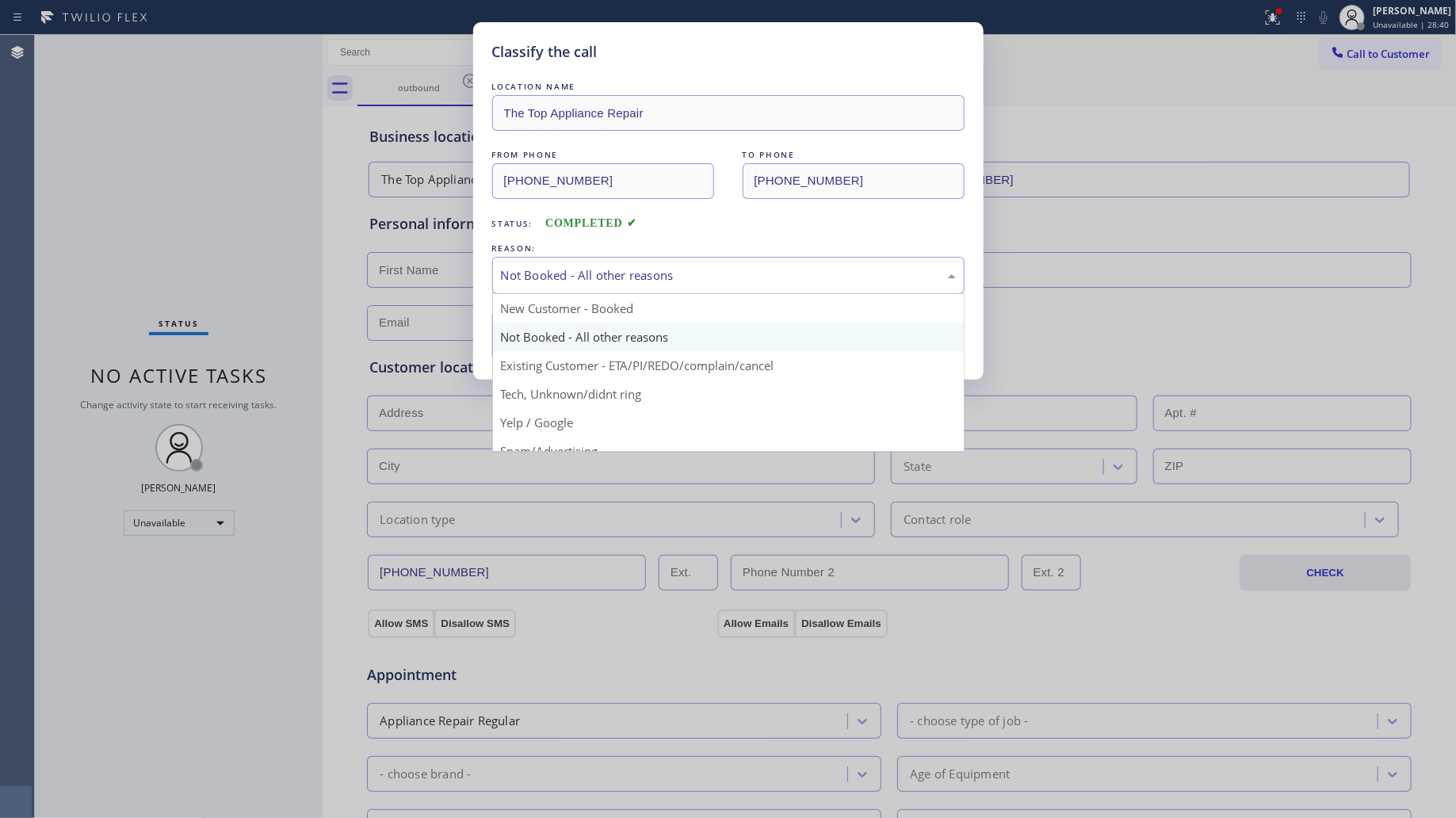
click at [588, 271] on div "Not Booked - All other reasons" at bounding box center [728, 276] width 455 height 18
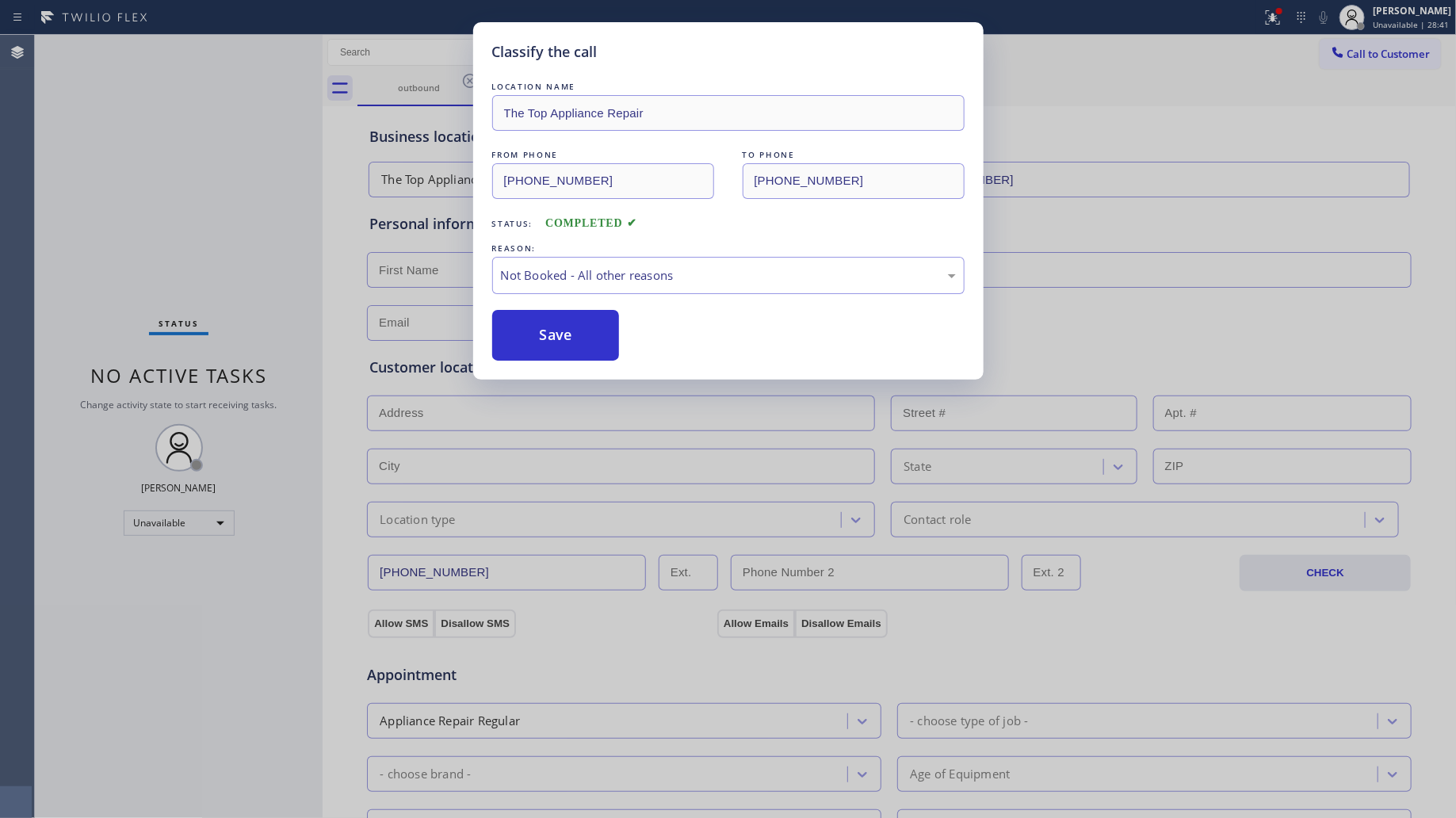
click at [574, 331] on button "Save" at bounding box center [555, 335] width 128 height 51
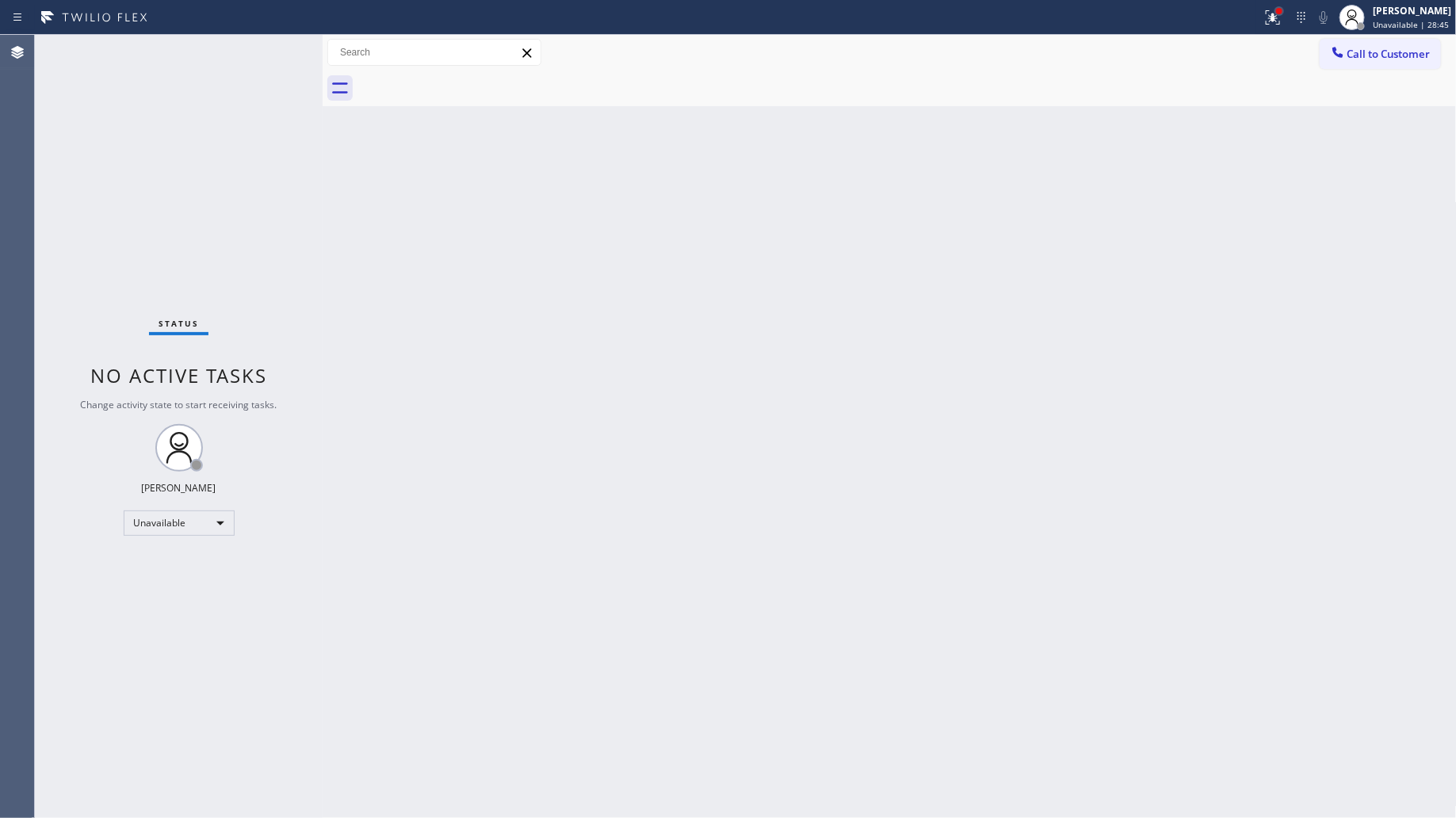
click at [1279, 9] on div at bounding box center [1279, 11] width 6 height 6
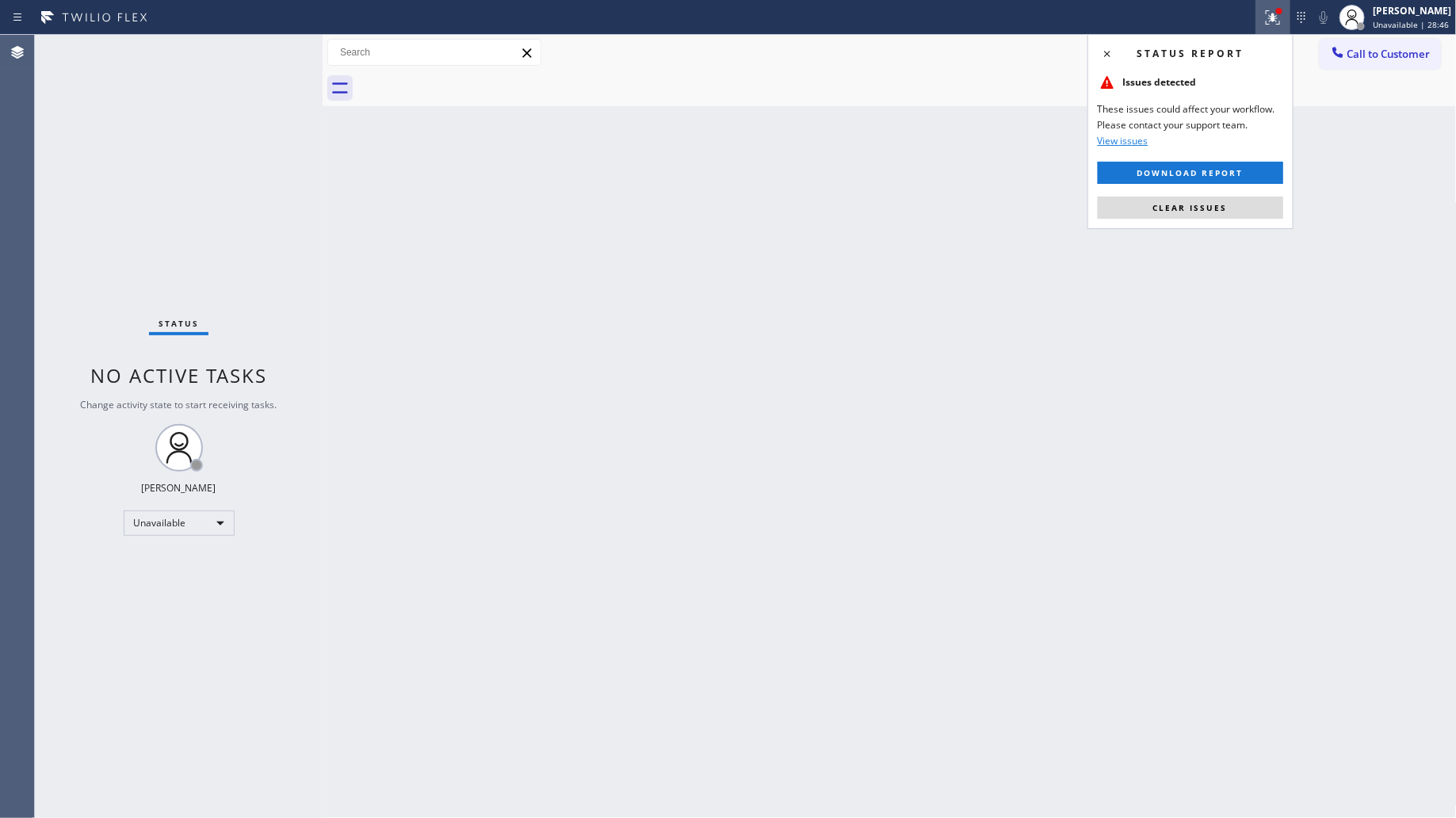
drag, startPoint x: 1172, startPoint y: 212, endPoint x: 1155, endPoint y: 190, distance: 27.8
click at [1172, 211] on span "Clear issues" at bounding box center [1190, 208] width 75 height 11
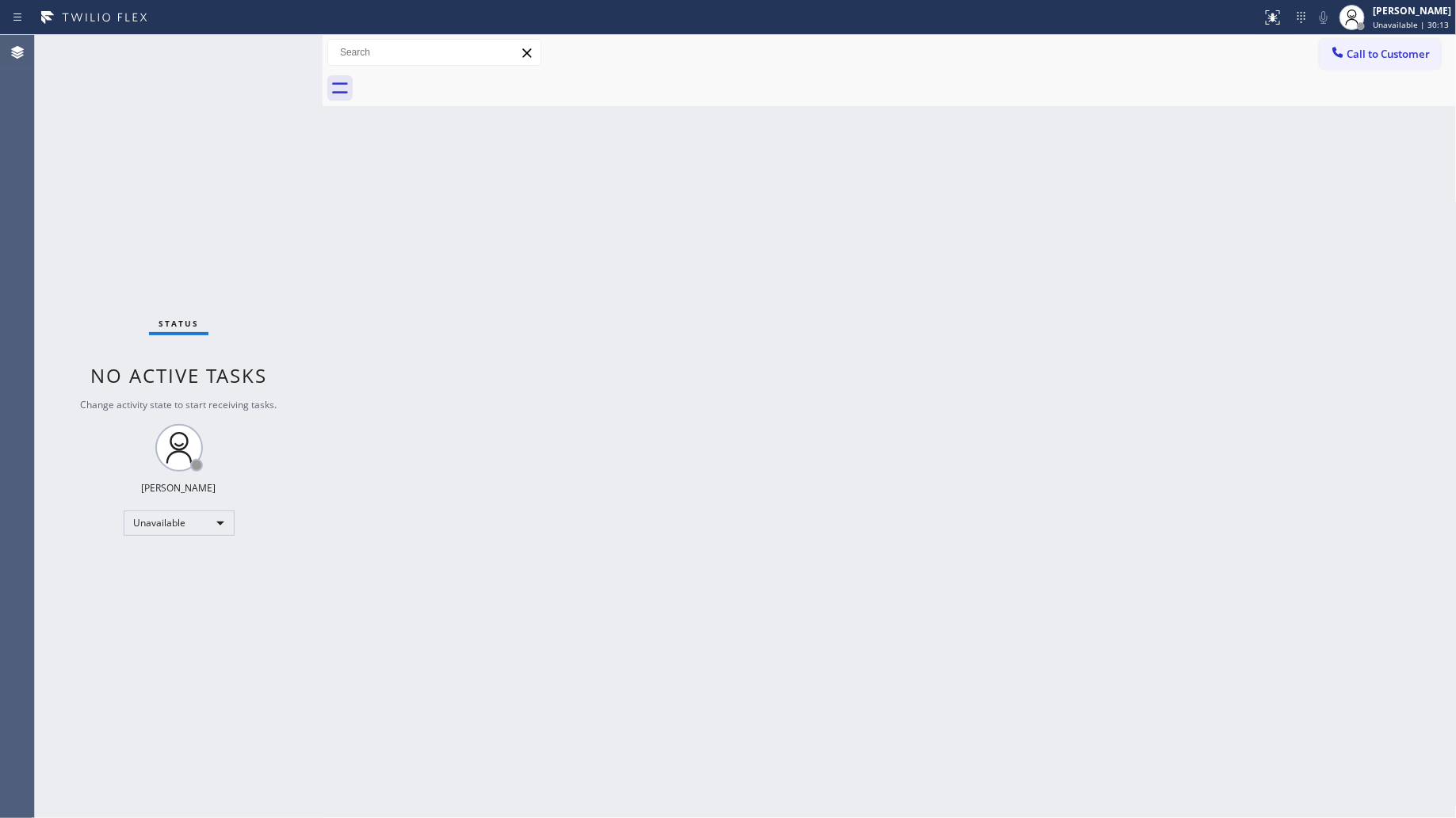
drag, startPoint x: 1213, startPoint y: 258, endPoint x: 1222, endPoint y: 247, distance: 14.2
click at [1213, 255] on div "Back to Dashboard Change Sender ID Customers Technicians Select a contact Outbo…" at bounding box center [890, 426] width 1134 height 783
click at [1324, 45] on button "Call to Customer" at bounding box center [1380, 54] width 121 height 30
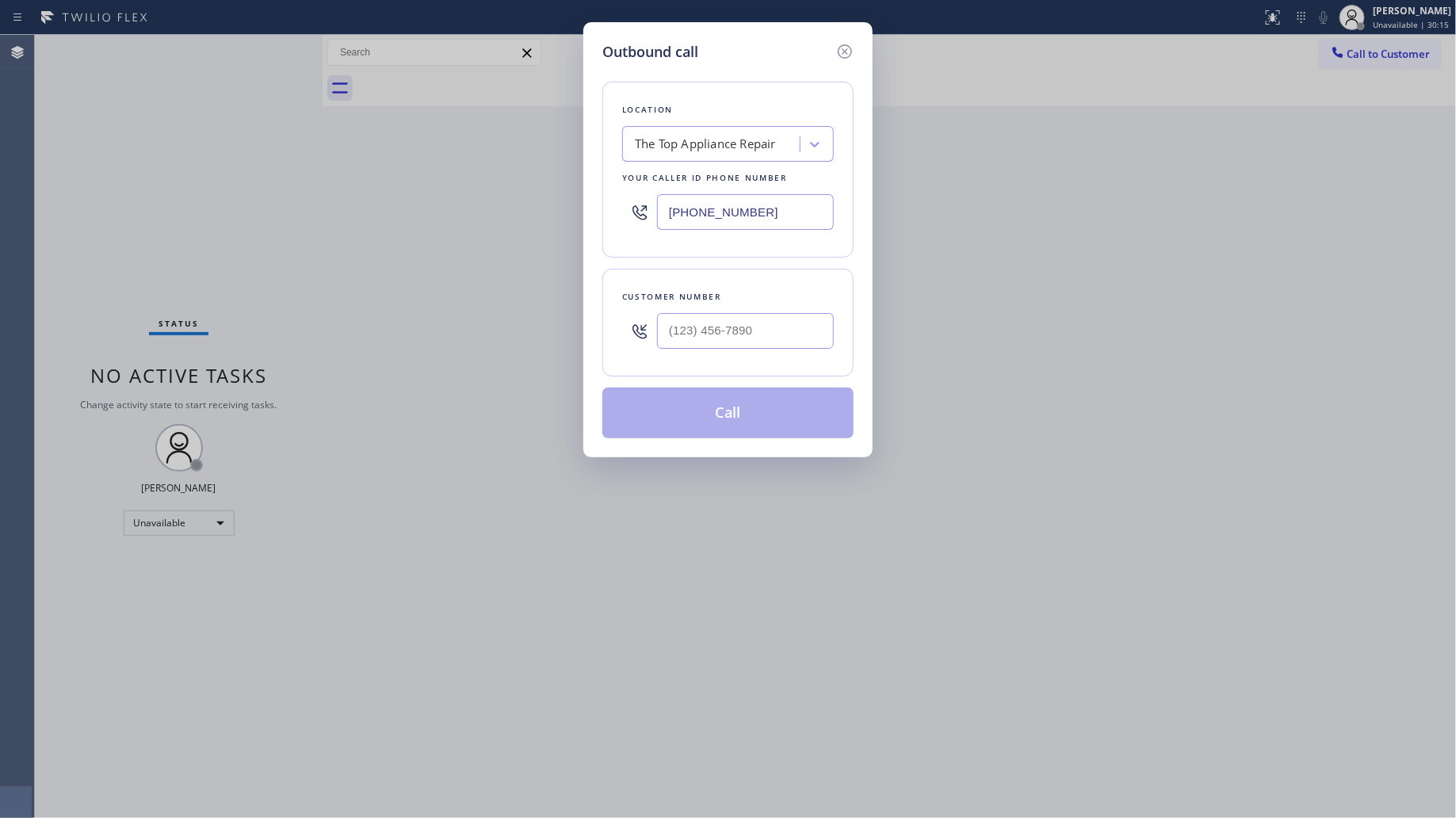
drag, startPoint x: 789, startPoint y: 211, endPoint x: 631, endPoint y: 208, distance: 158.0
click at [626, 209] on div "[PHONE_NUMBER]" at bounding box center [728, 212] width 211 height 52
paste input "213) 863-9424"
type input "[PHONE_NUMBER]"
click at [813, 337] on input "(___) ___-____" at bounding box center [745, 331] width 177 height 36
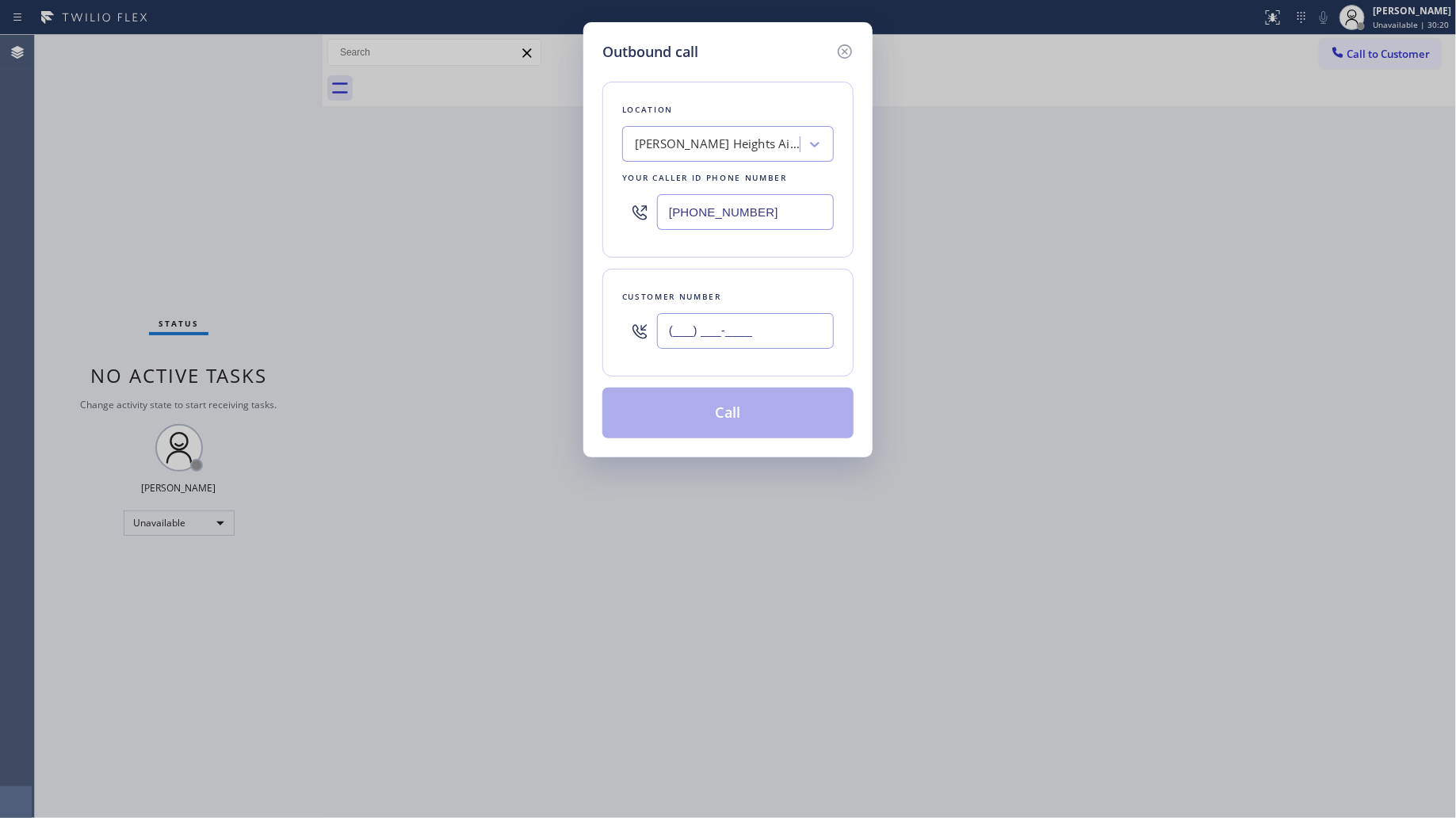
paste input "626) 200-3015"
type input "[PHONE_NUMBER]"
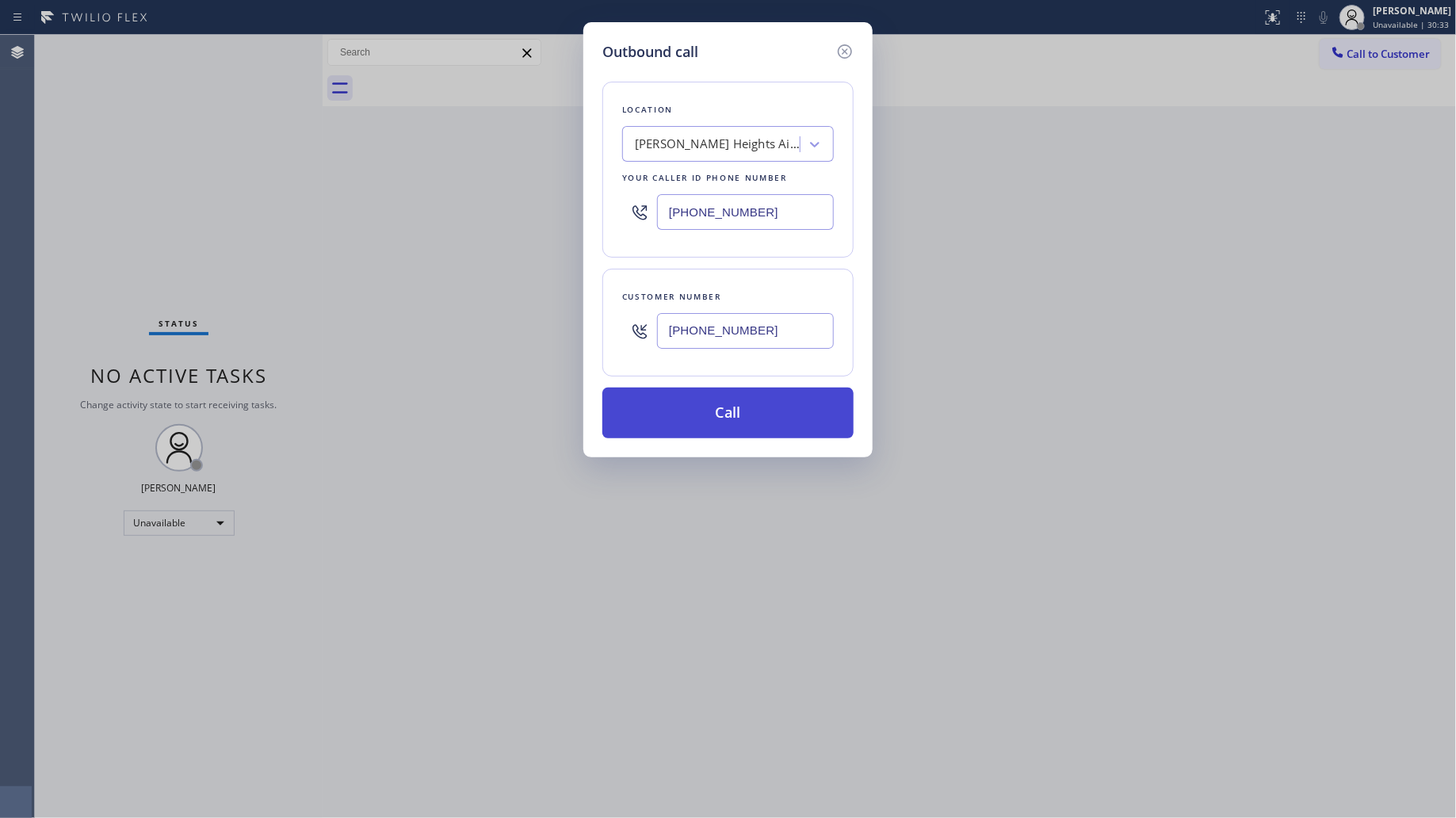
click at [762, 410] on button "Call" at bounding box center [728, 413] width 251 height 51
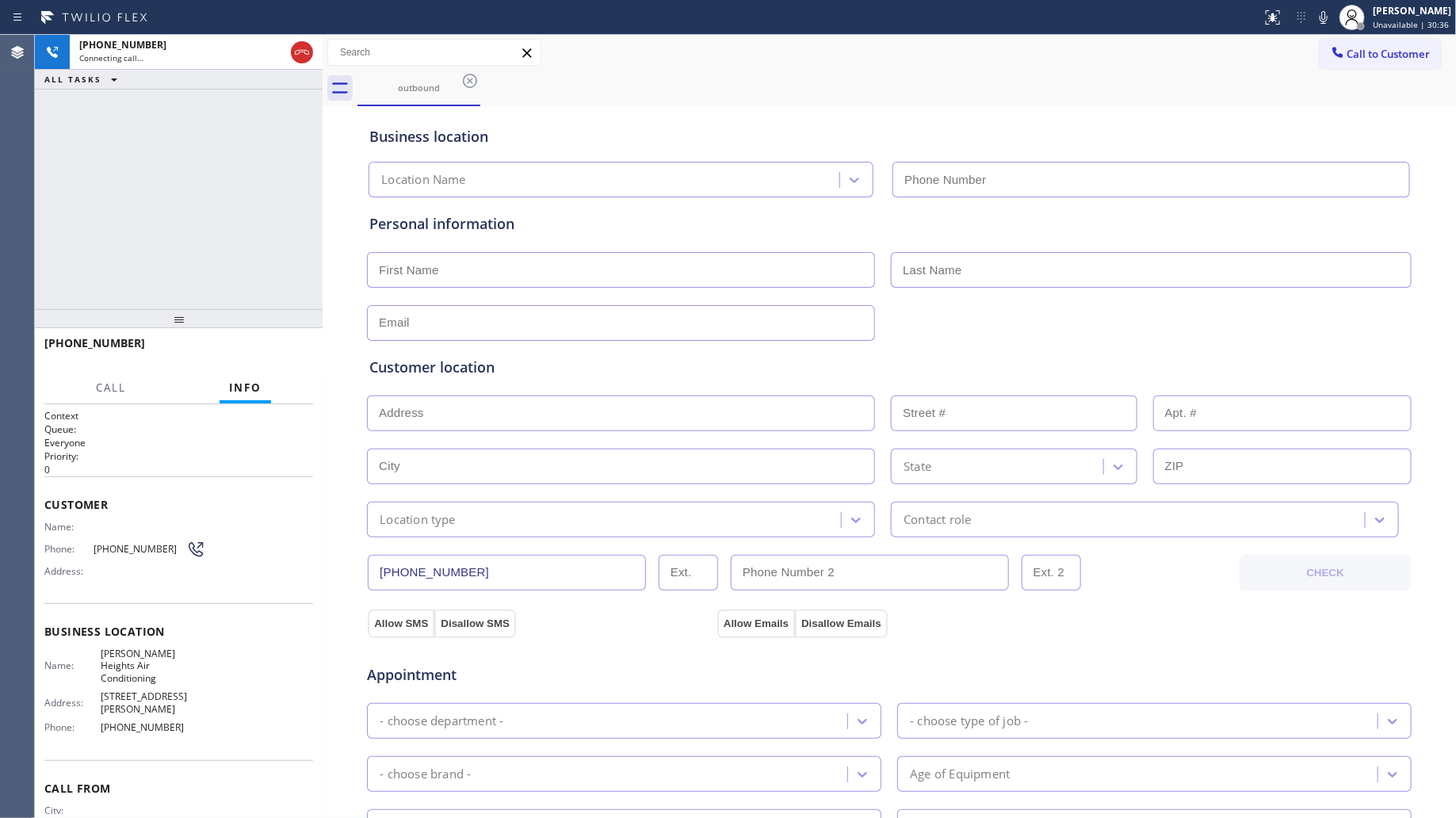
type input "[PHONE_NUMBER]"
click at [749, 104] on div "Business location [PERSON_NAME][GEOGRAPHIC_DATA] Air Conditioning [PHONE_NUMBER]" at bounding box center [889, 150] width 1046 height 94
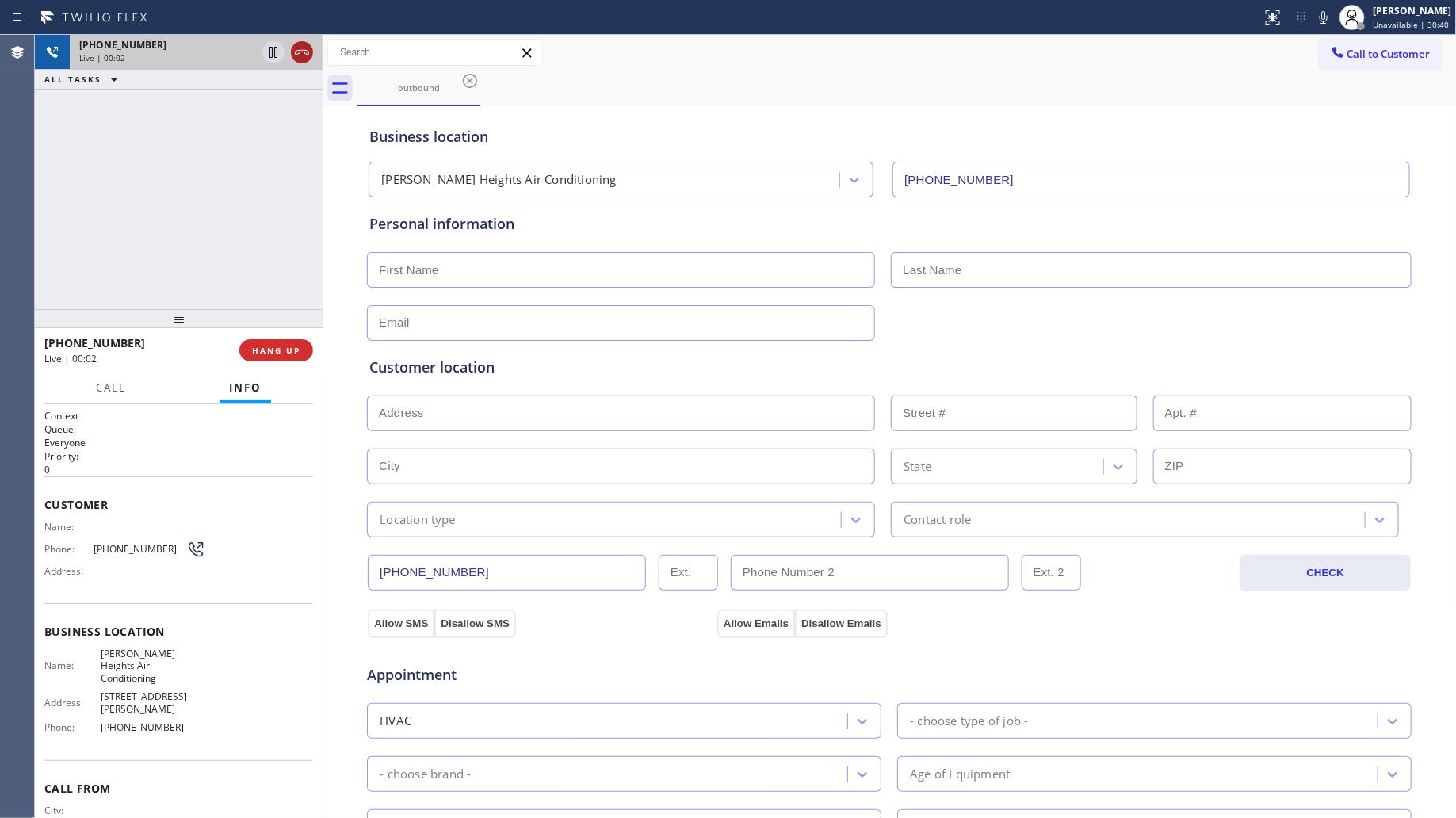
click at [303, 54] on icon at bounding box center [301, 52] width 19 height 19
click at [284, 343] on button "HANG UP" at bounding box center [276, 350] width 74 height 22
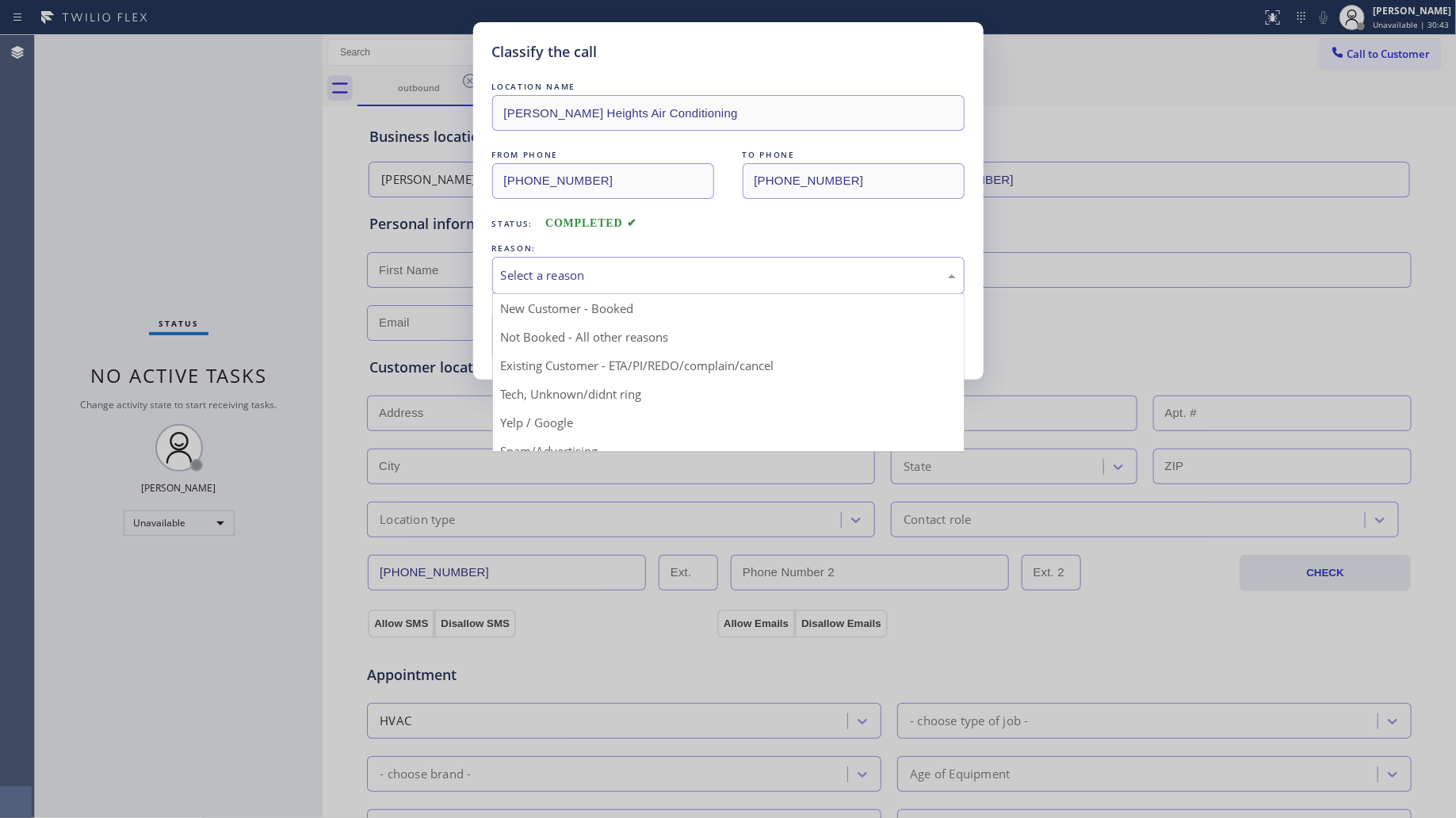
click at [546, 276] on div "Select a reason" at bounding box center [728, 276] width 455 height 18
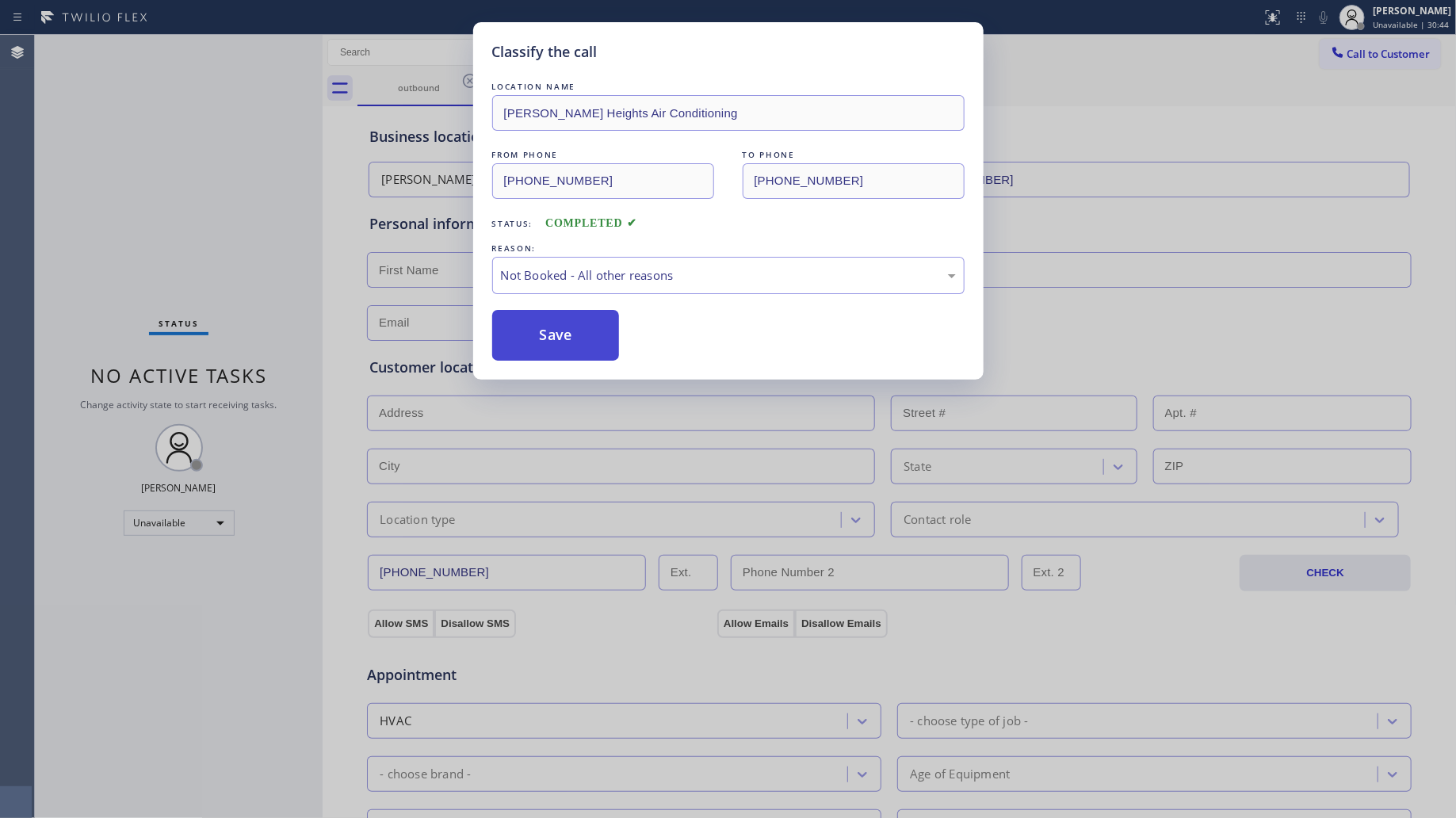
click at [538, 343] on button "Save" at bounding box center [555, 335] width 128 height 51
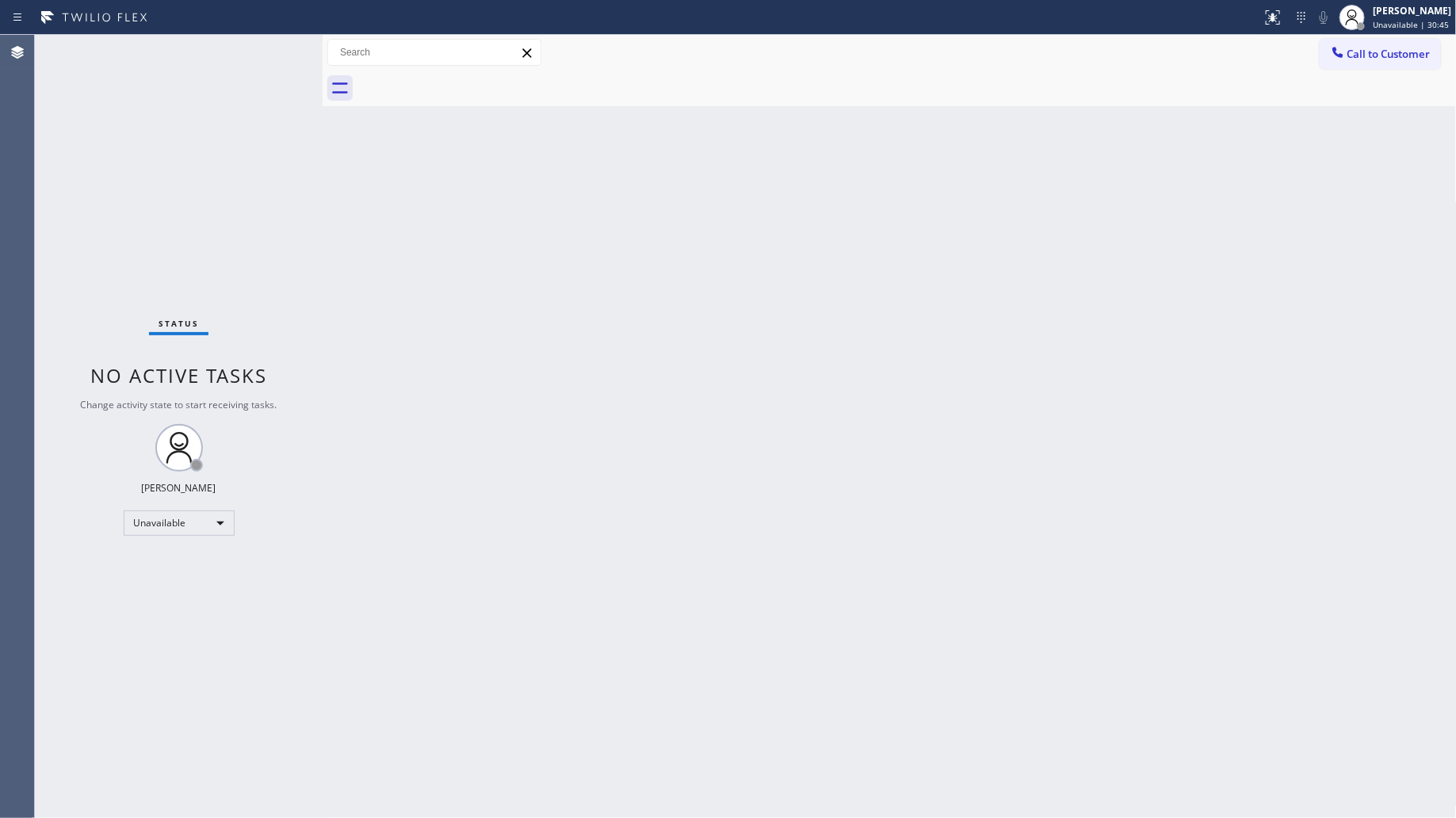
click at [1342, 49] on icon at bounding box center [1337, 53] width 16 height 16
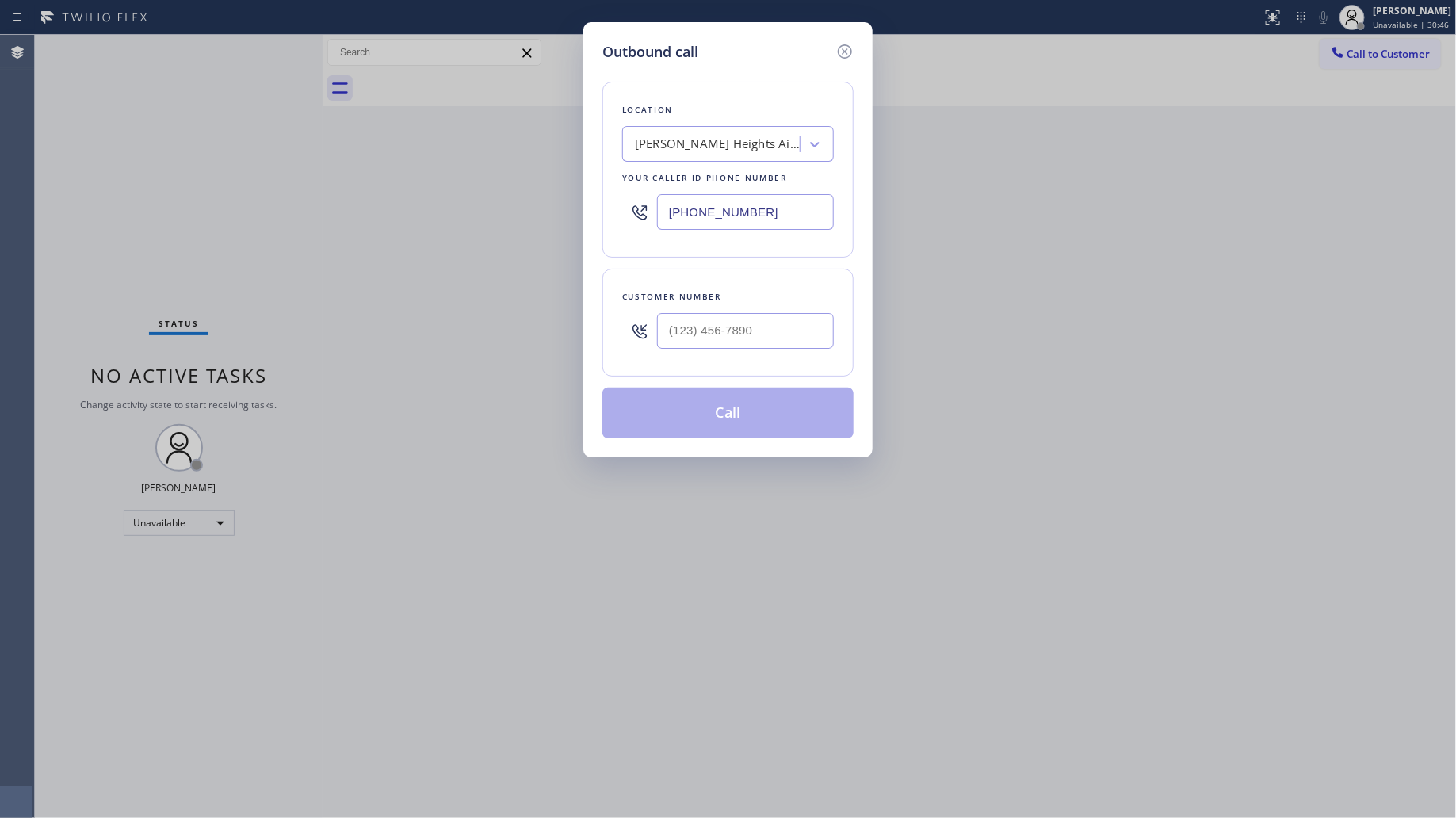
drag, startPoint x: 810, startPoint y: 207, endPoint x: 509, endPoint y: 231, distance: 302.0
click at [498, 232] on div "Outbound call Location [PERSON_NAME][GEOGRAPHIC_DATA] Air Conditioning Your cal…" at bounding box center [728, 409] width 1456 height 818
paste input "458) 217-803"
type input "[PHONE_NUMBER]"
click at [762, 347] on input "(___) ___-____" at bounding box center [745, 331] width 177 height 36
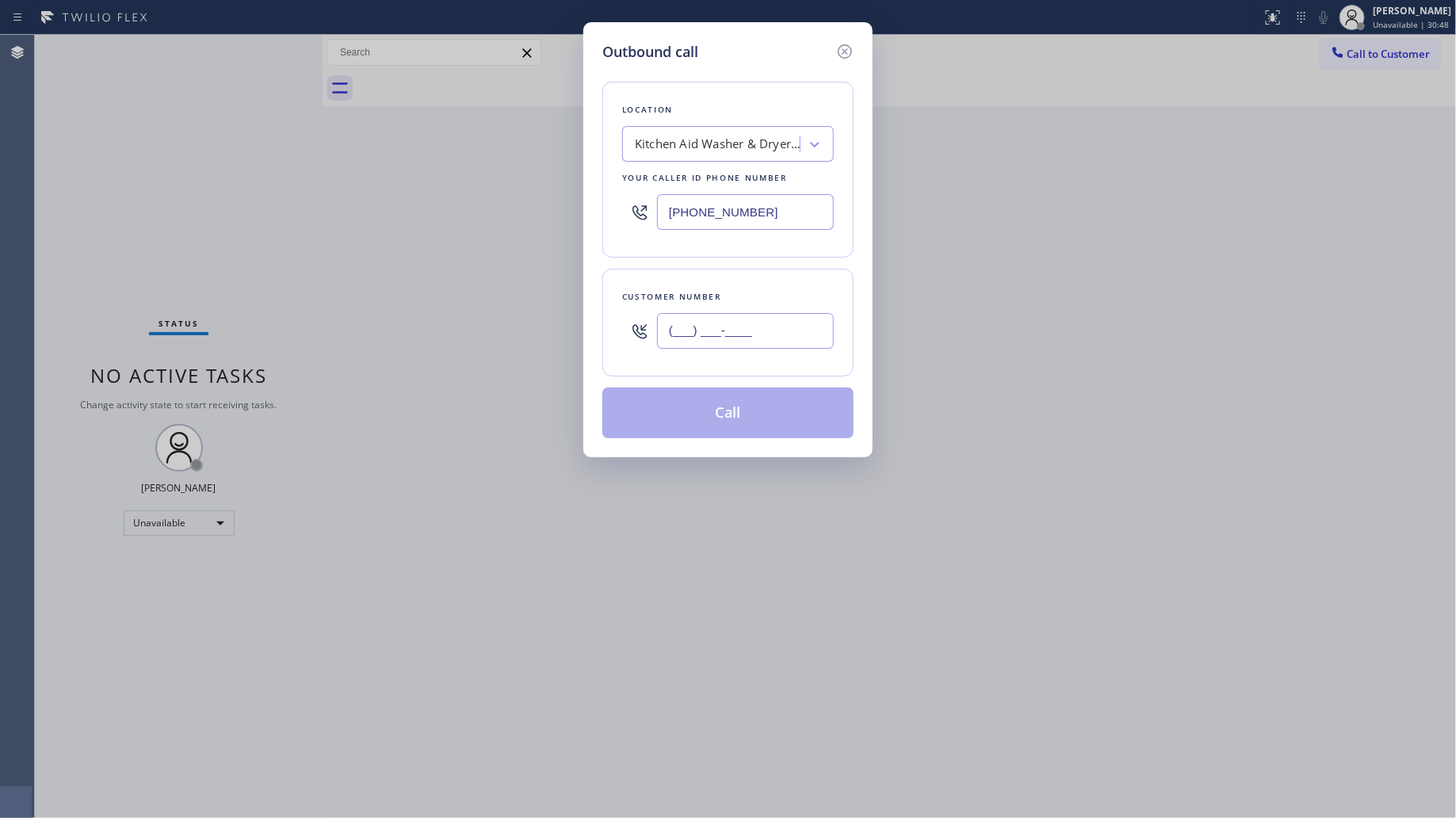
paste input "928) 642-5970"
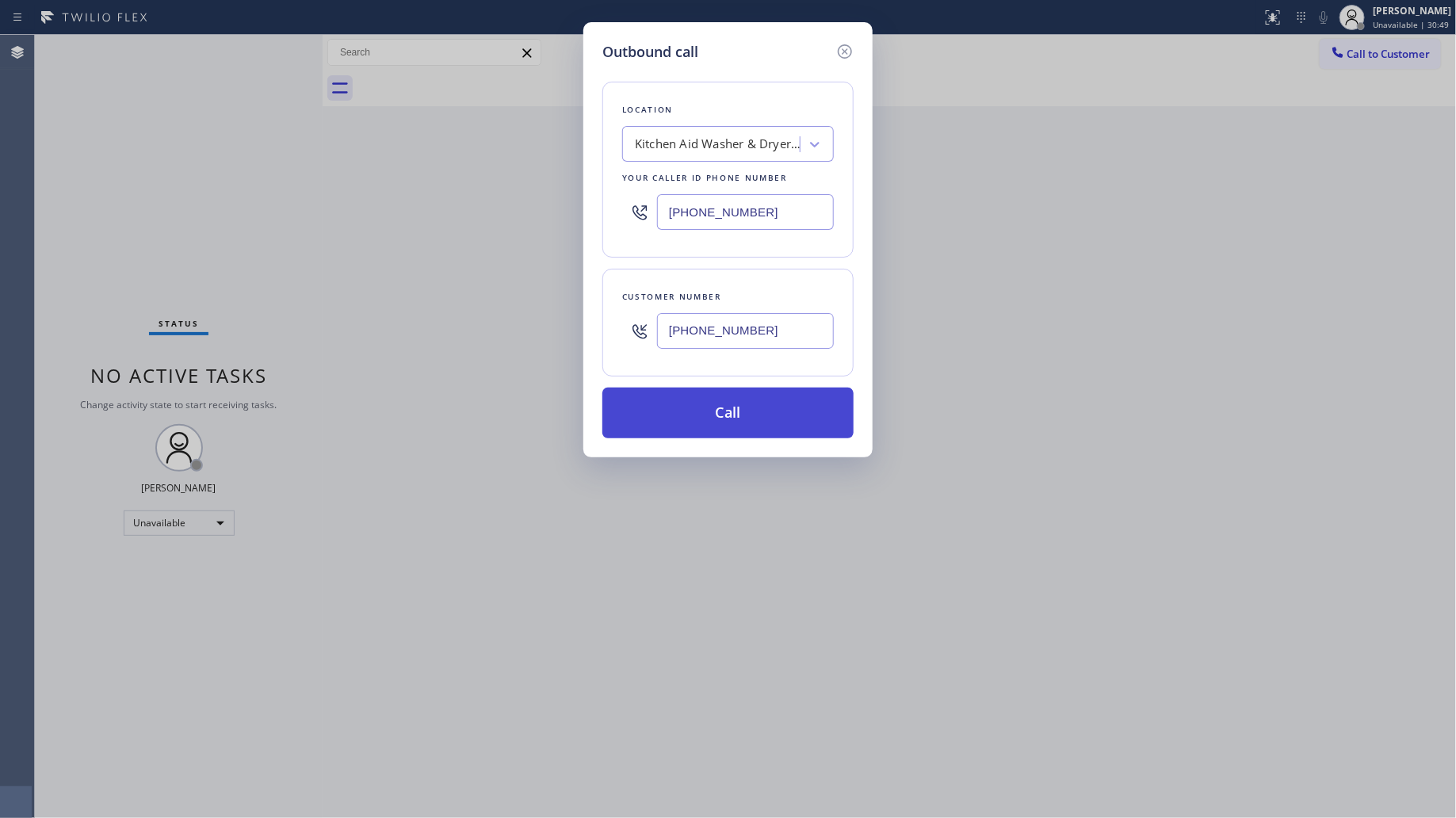
type input "[PHONE_NUMBER]"
click at [721, 417] on button "Call" at bounding box center [728, 413] width 251 height 51
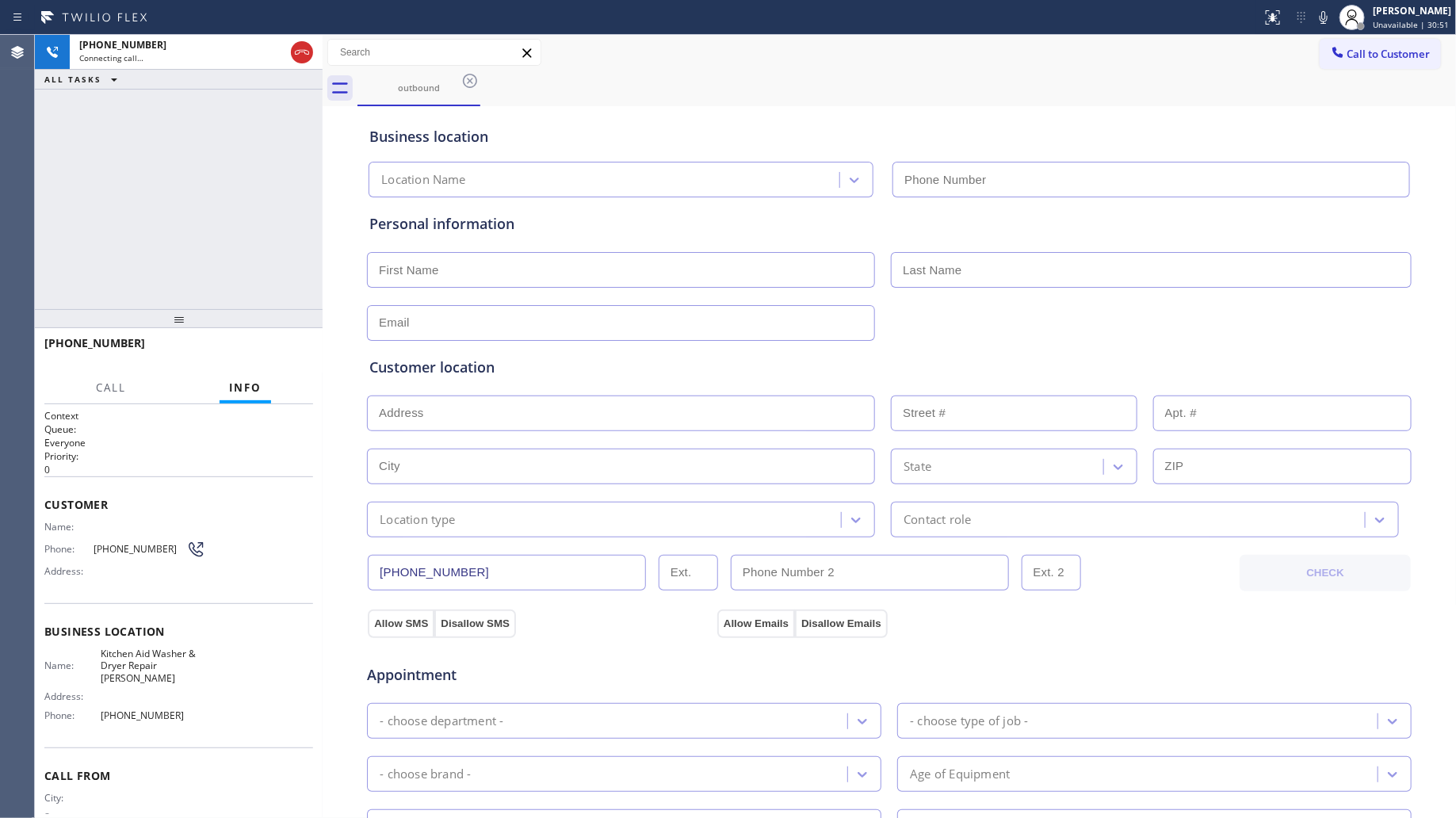
type input "[PHONE_NUMBER]"
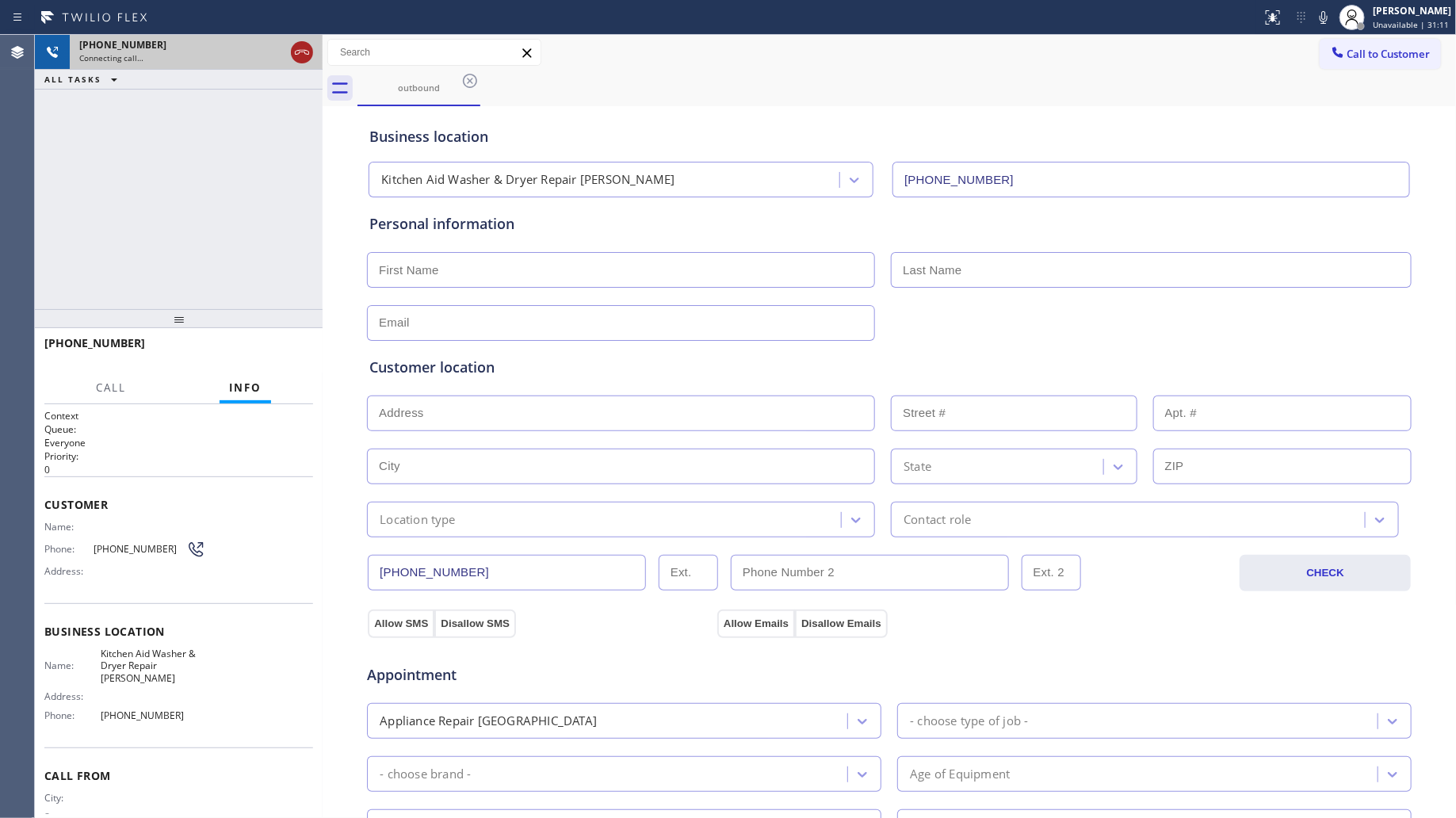
click at [311, 45] on div at bounding box center [301, 52] width 22 height 19
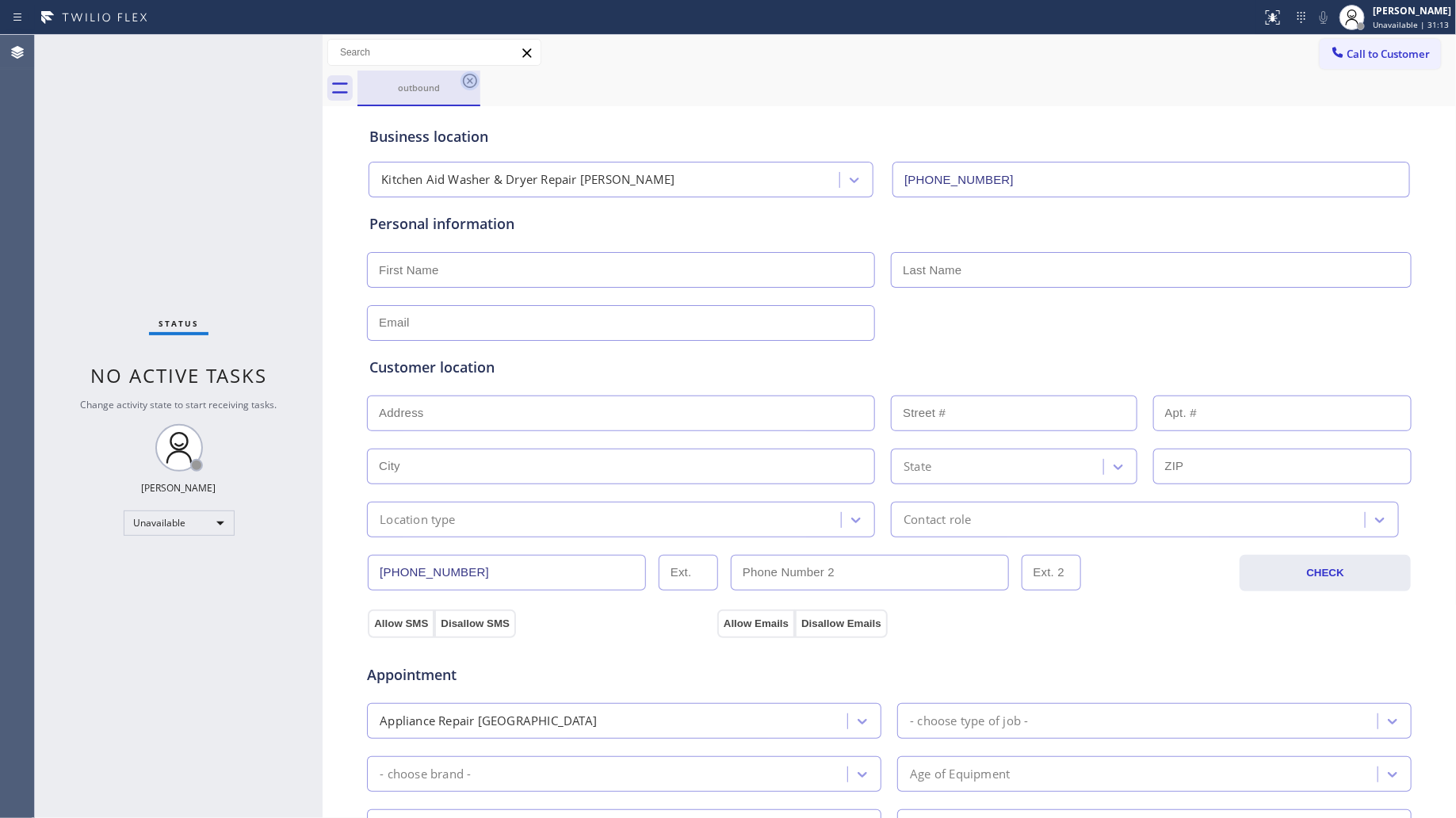
click at [465, 72] on icon at bounding box center [469, 80] width 19 height 19
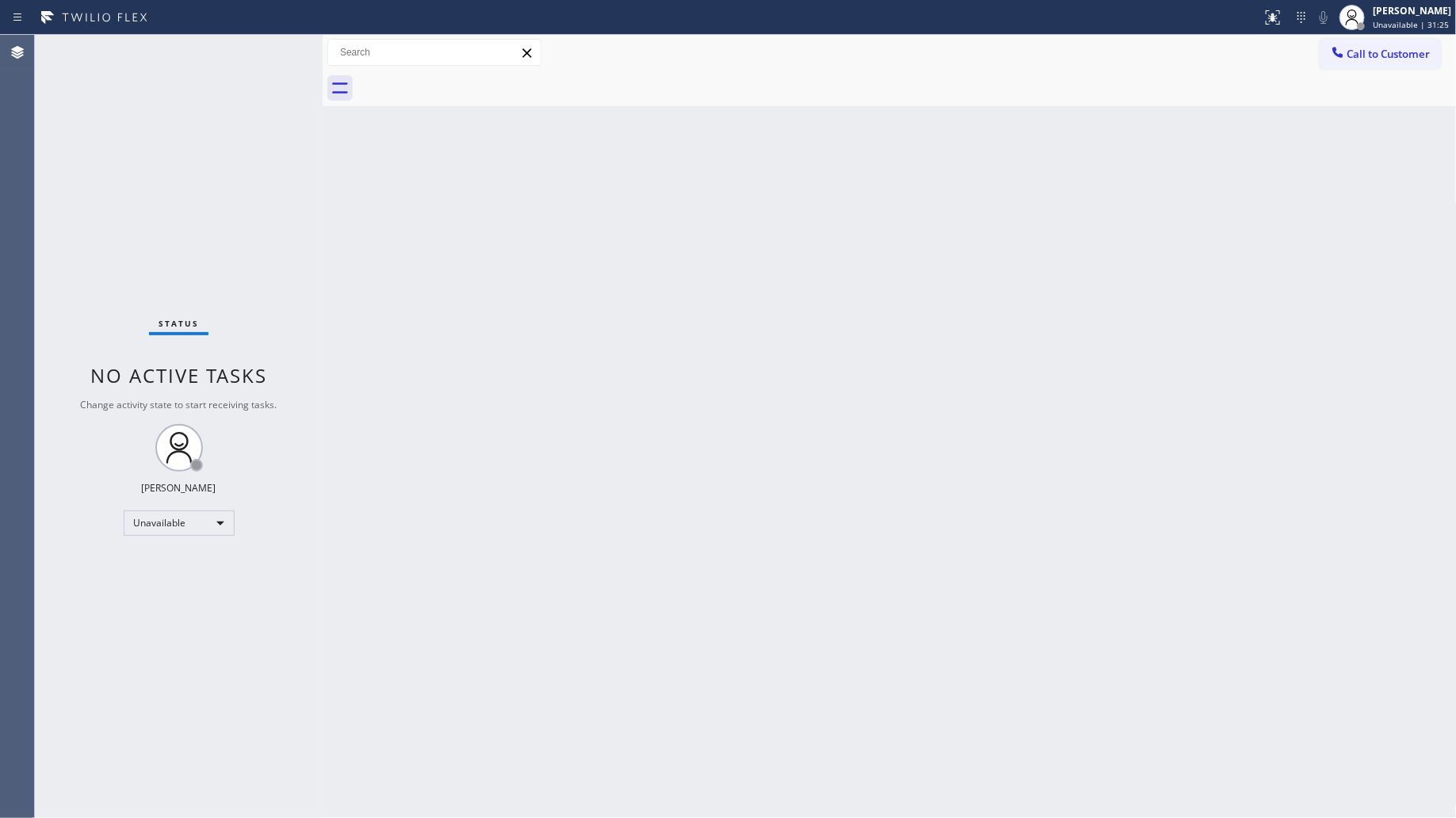
drag, startPoint x: 1068, startPoint y: 294, endPoint x: 1108, endPoint y: 277, distance: 43.5
click at [1075, 292] on div "Back to Dashboard Change Sender ID Customers Technicians Select a contact Outbo…" at bounding box center [890, 426] width 1134 height 783
click at [1352, 75] on div at bounding box center [907, 88] width 1099 height 36
click at [1334, 62] on button "Call to Customer" at bounding box center [1380, 54] width 121 height 30
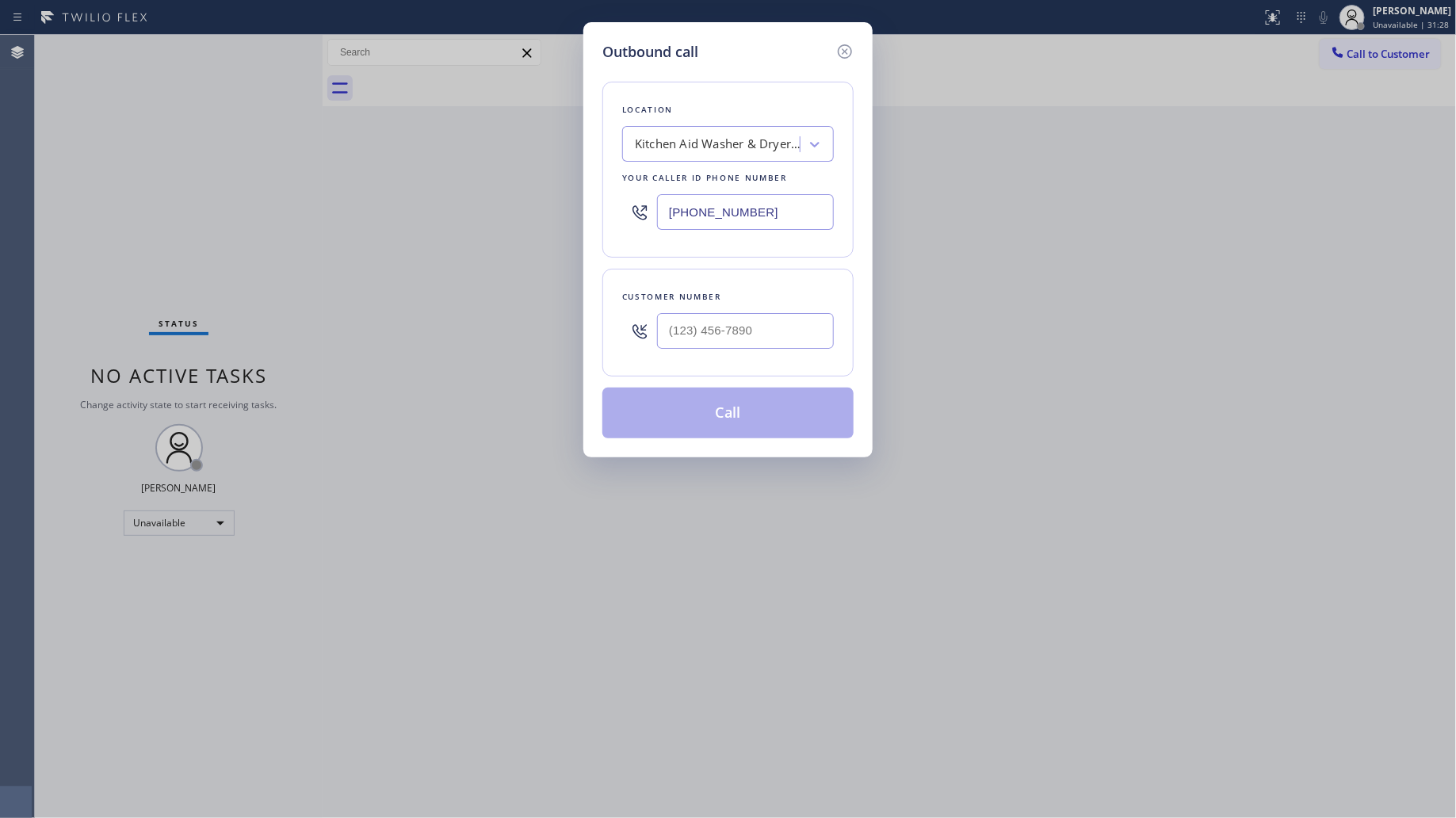
drag, startPoint x: 775, startPoint y: 203, endPoint x: 671, endPoint y: 203, distance: 104.0
click at [671, 203] on input "[PHONE_NUMBER]" at bounding box center [745, 212] width 177 height 36
paste input "347) 923-6859"
type input "[PHONE_NUMBER]"
click at [825, 325] on input "(___) ___-____" at bounding box center [745, 331] width 177 height 36
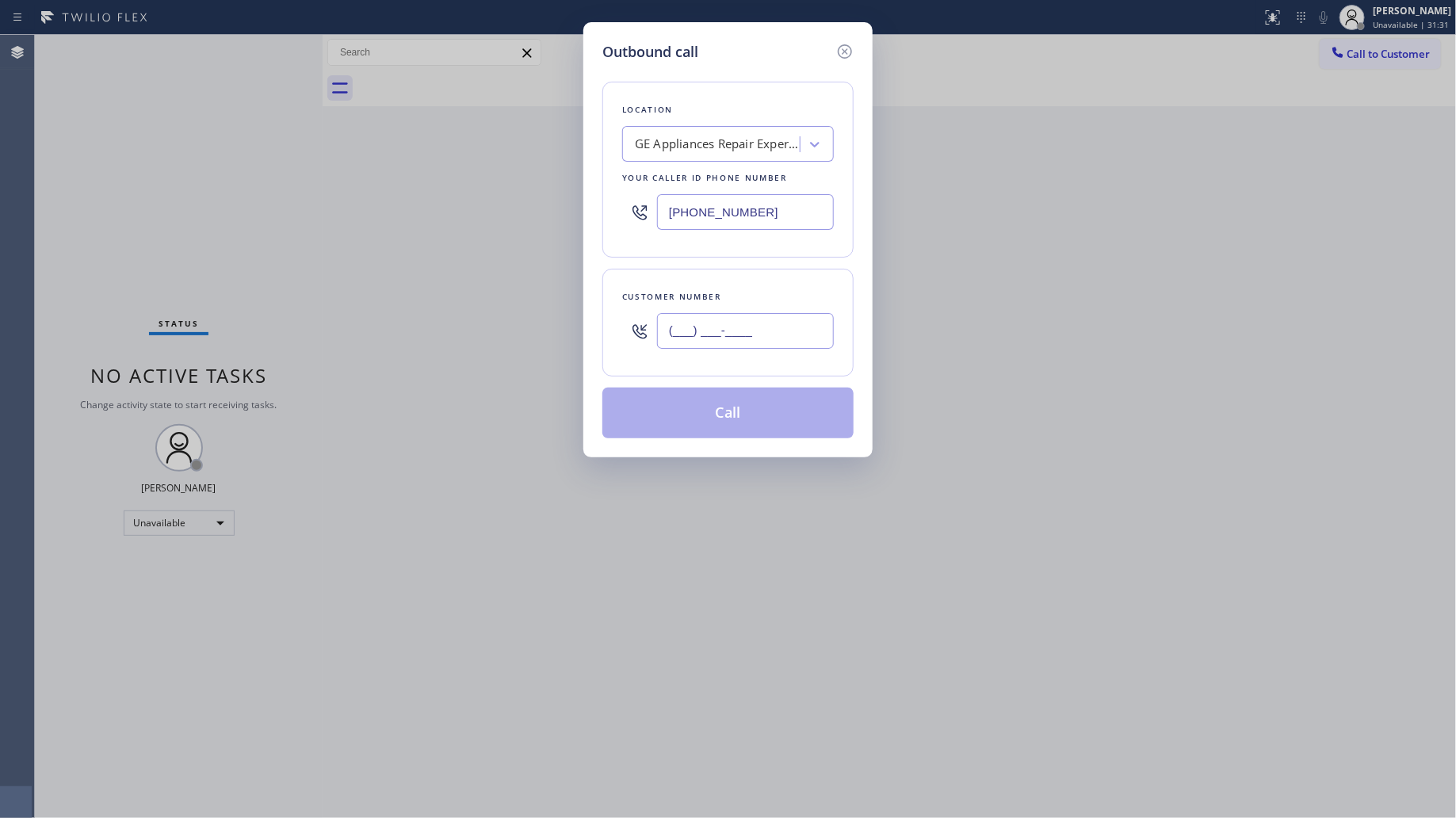
paste input "862) 395-0168"
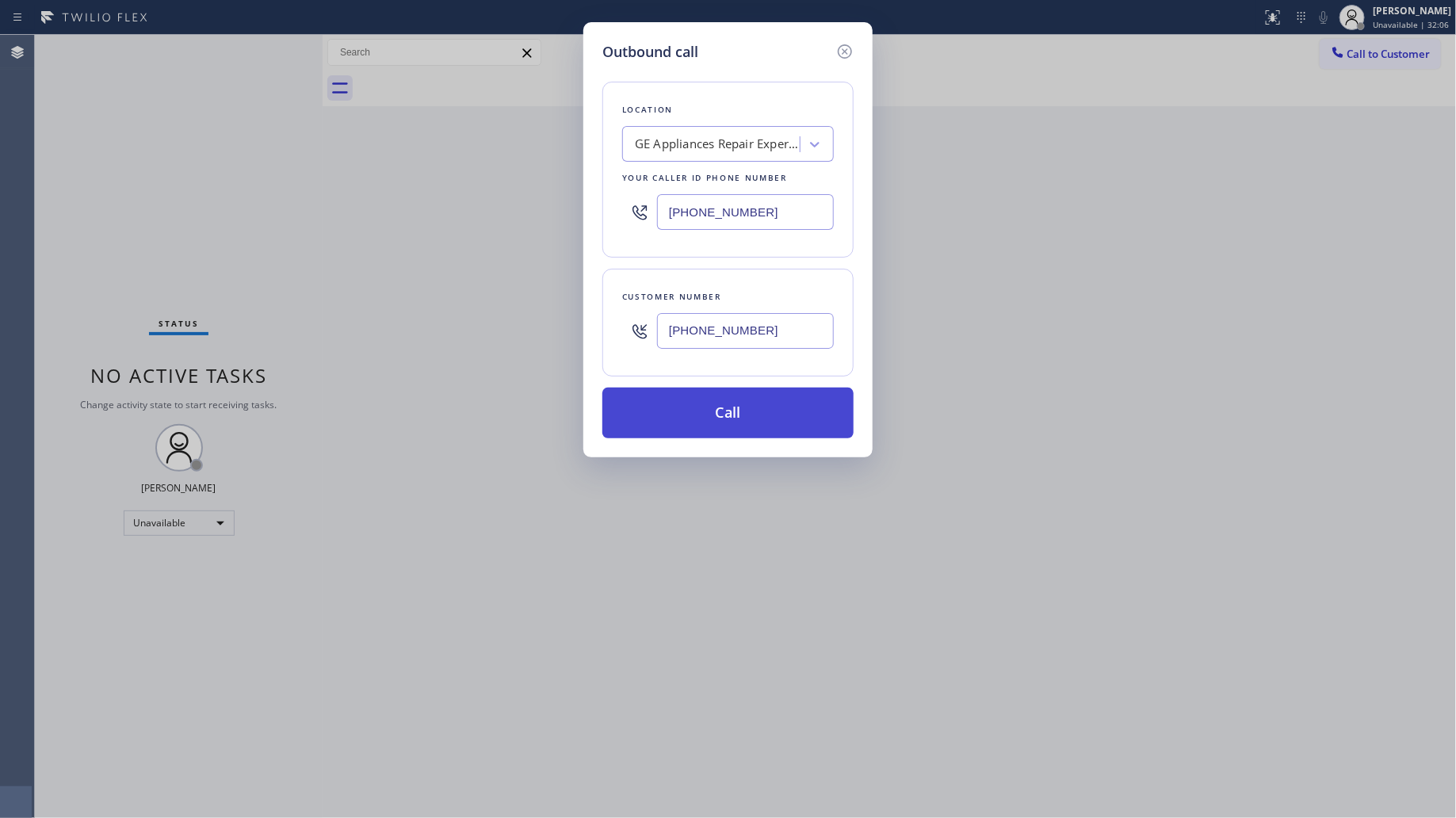
type input "[PHONE_NUMBER]"
click at [695, 402] on button "Call" at bounding box center [728, 413] width 251 height 51
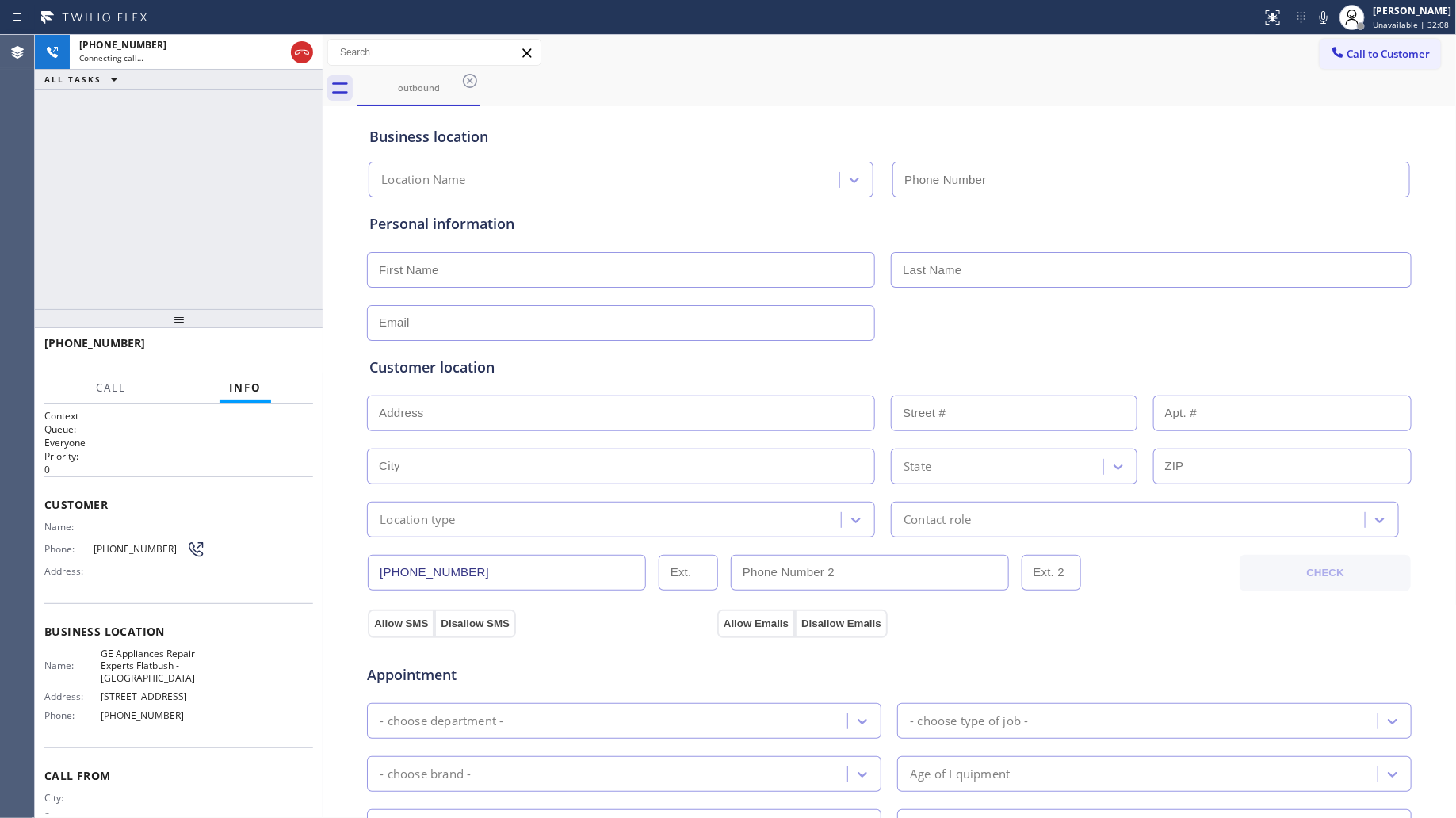
type input "[PHONE_NUMBER]"
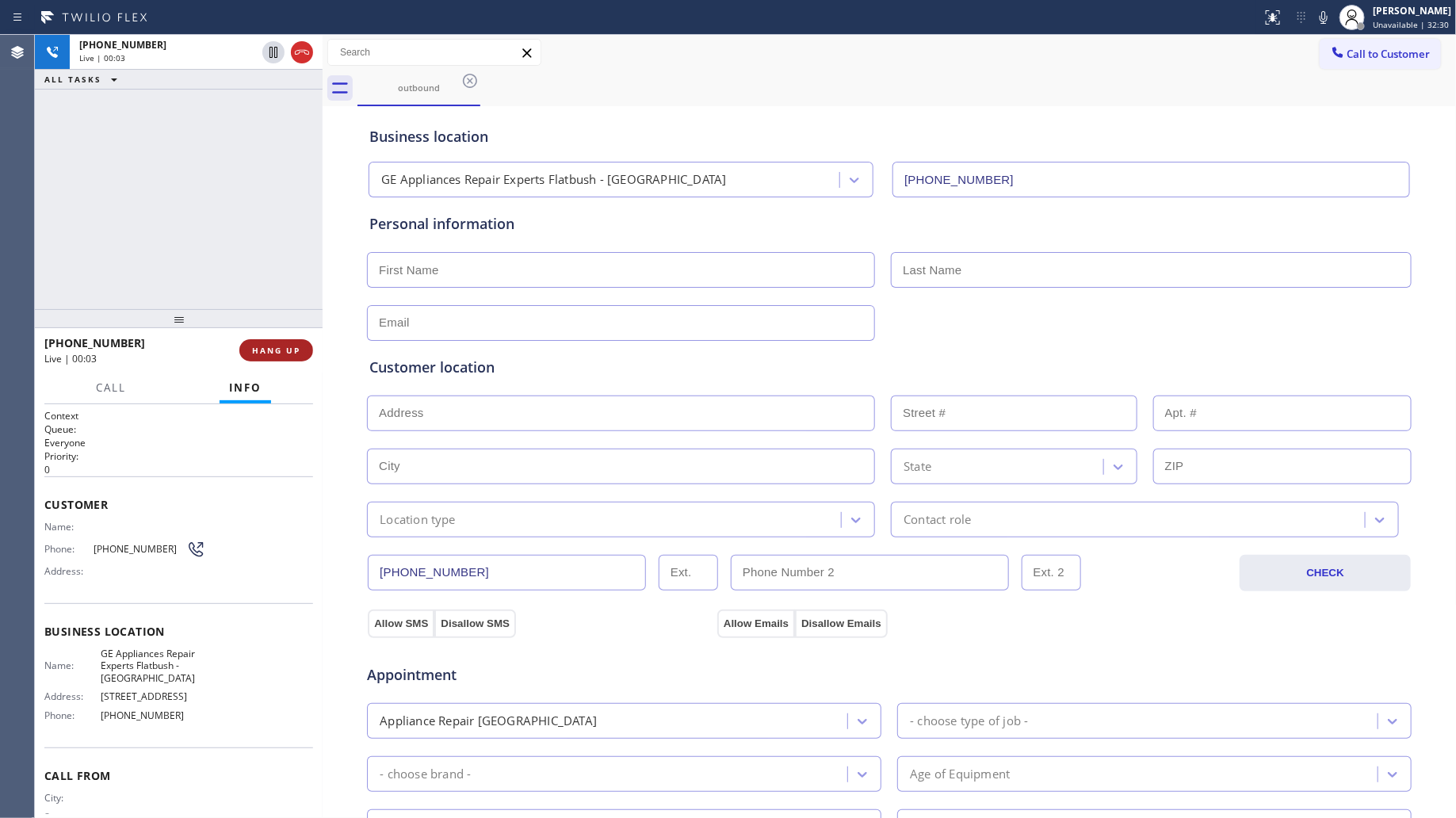
click at [262, 354] on span "HANG UP" at bounding box center [276, 351] width 48 height 11
click at [263, 354] on span "HANG UP" at bounding box center [276, 351] width 48 height 11
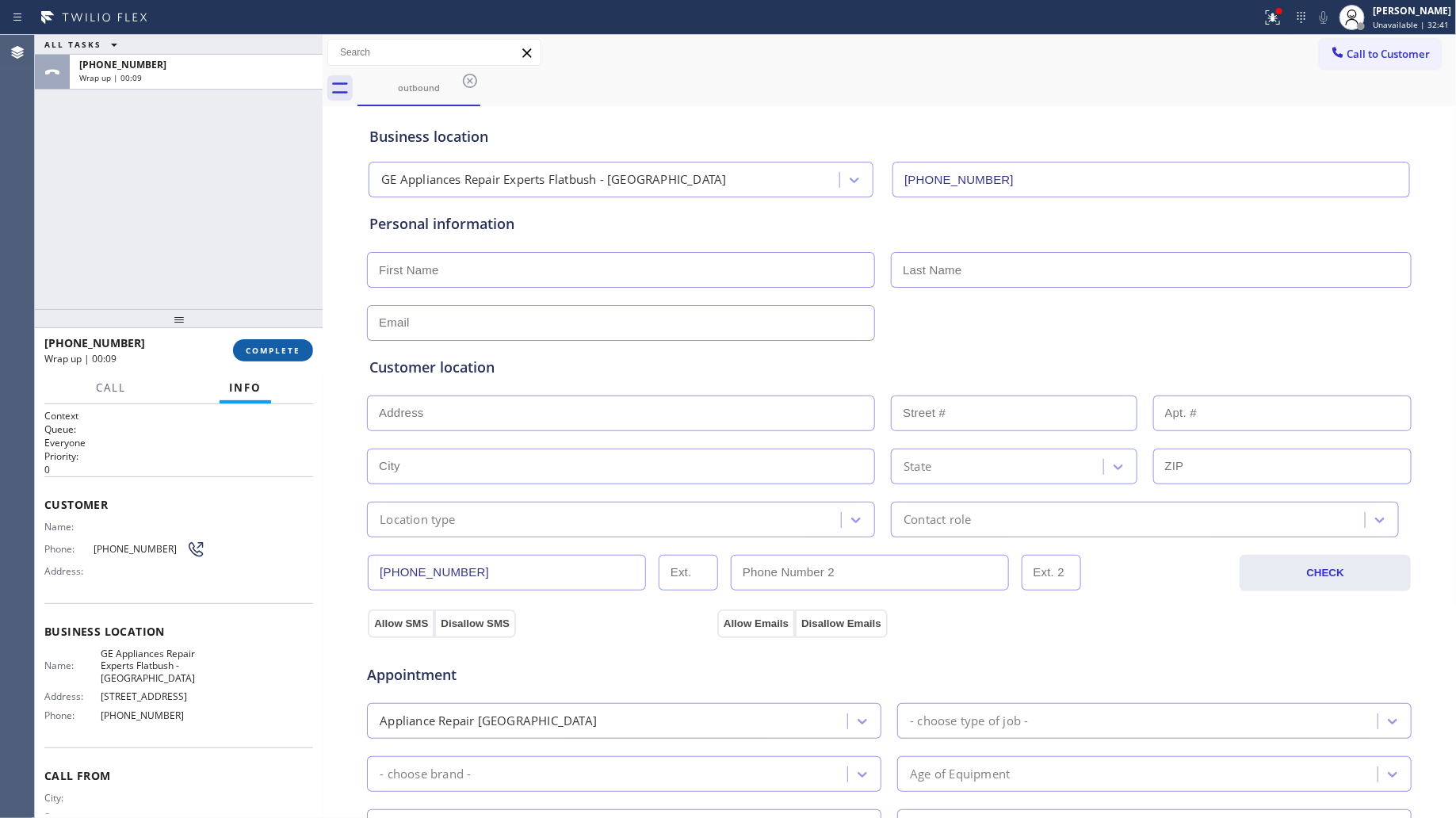
click at [294, 346] on span "COMPLETE" at bounding box center [273, 351] width 54 height 11
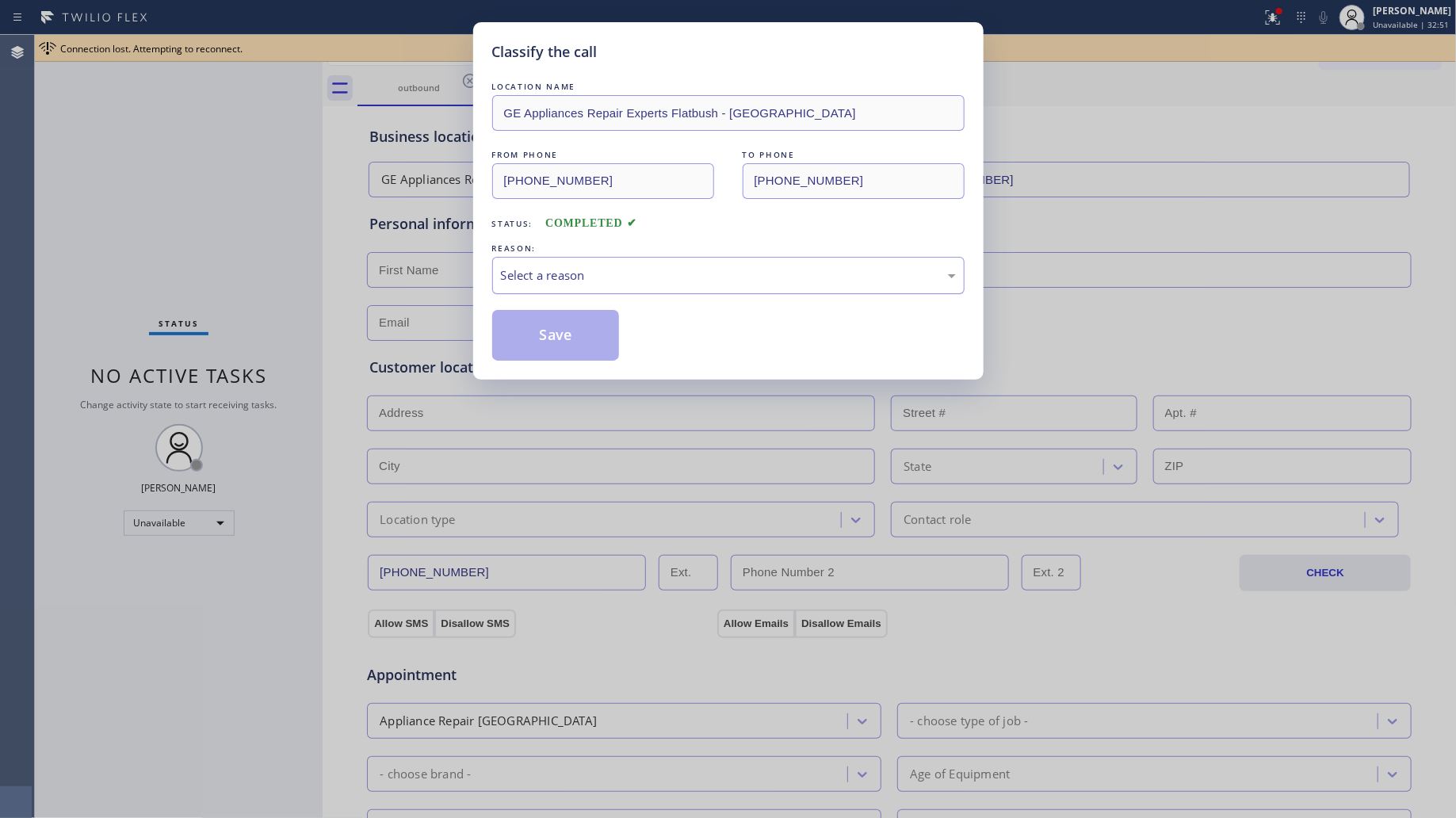
drag, startPoint x: 571, startPoint y: 272, endPoint x: 572, endPoint y: 293, distance: 21.0
click at [572, 284] on div "Select a reason" at bounding box center [728, 276] width 455 height 18
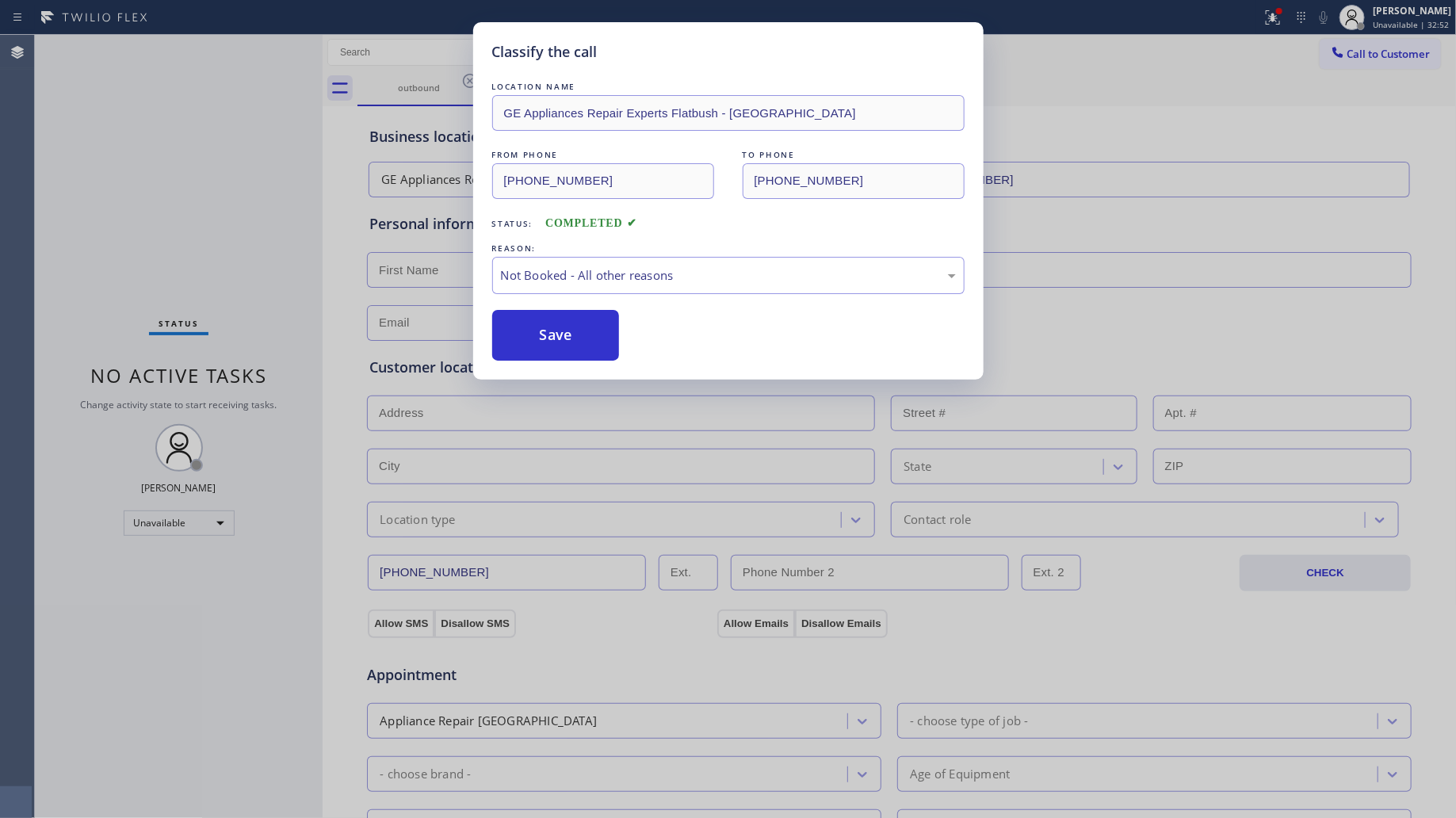
drag, startPoint x: 555, startPoint y: 331, endPoint x: 667, endPoint y: 296, distance: 117.3
click at [555, 330] on button "Save" at bounding box center [555, 335] width 128 height 51
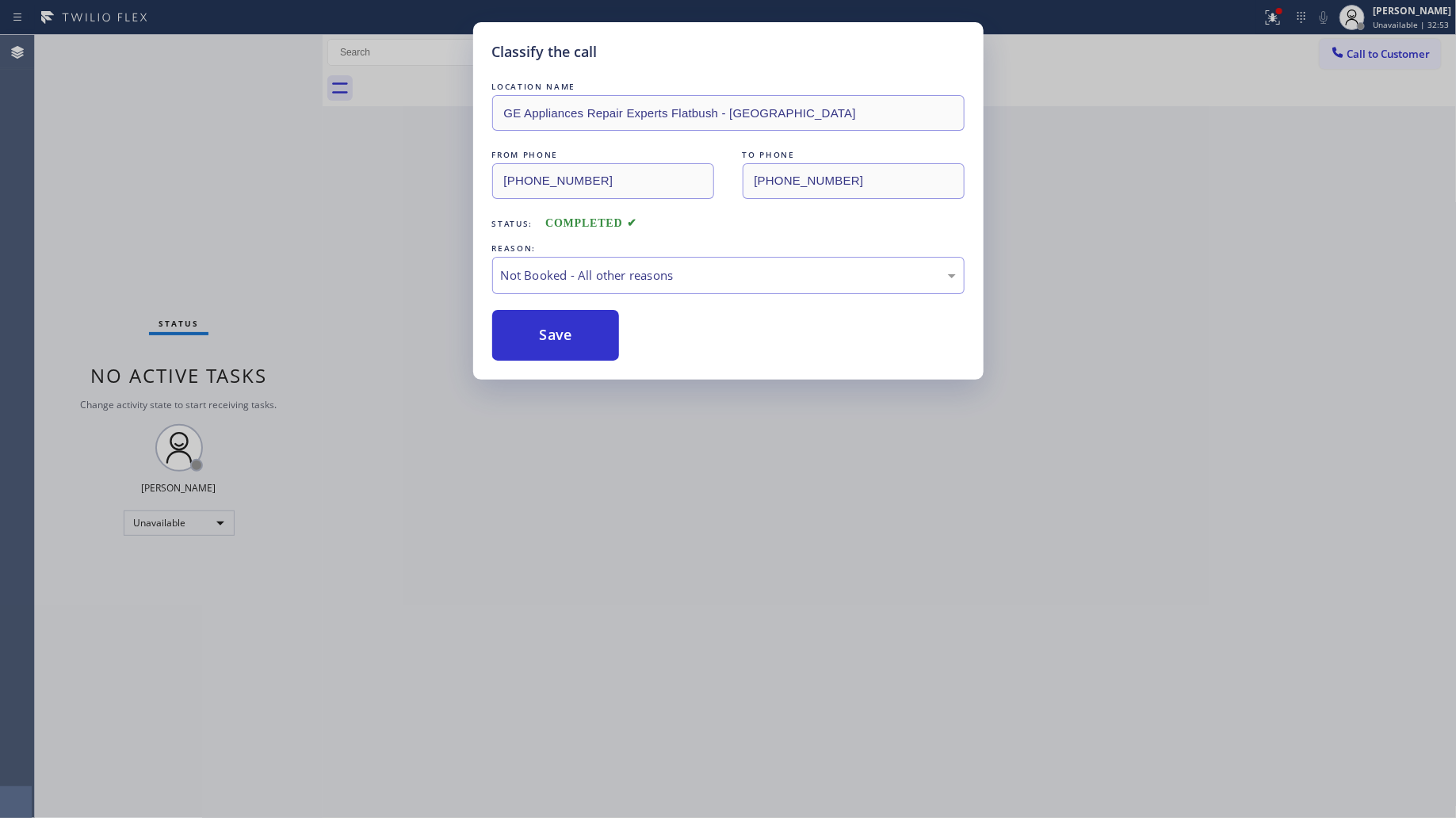
click at [1281, 22] on div "Status report Issues detected These issues could affect your workflow. Please c…" at bounding box center [728, 409] width 1456 height 818
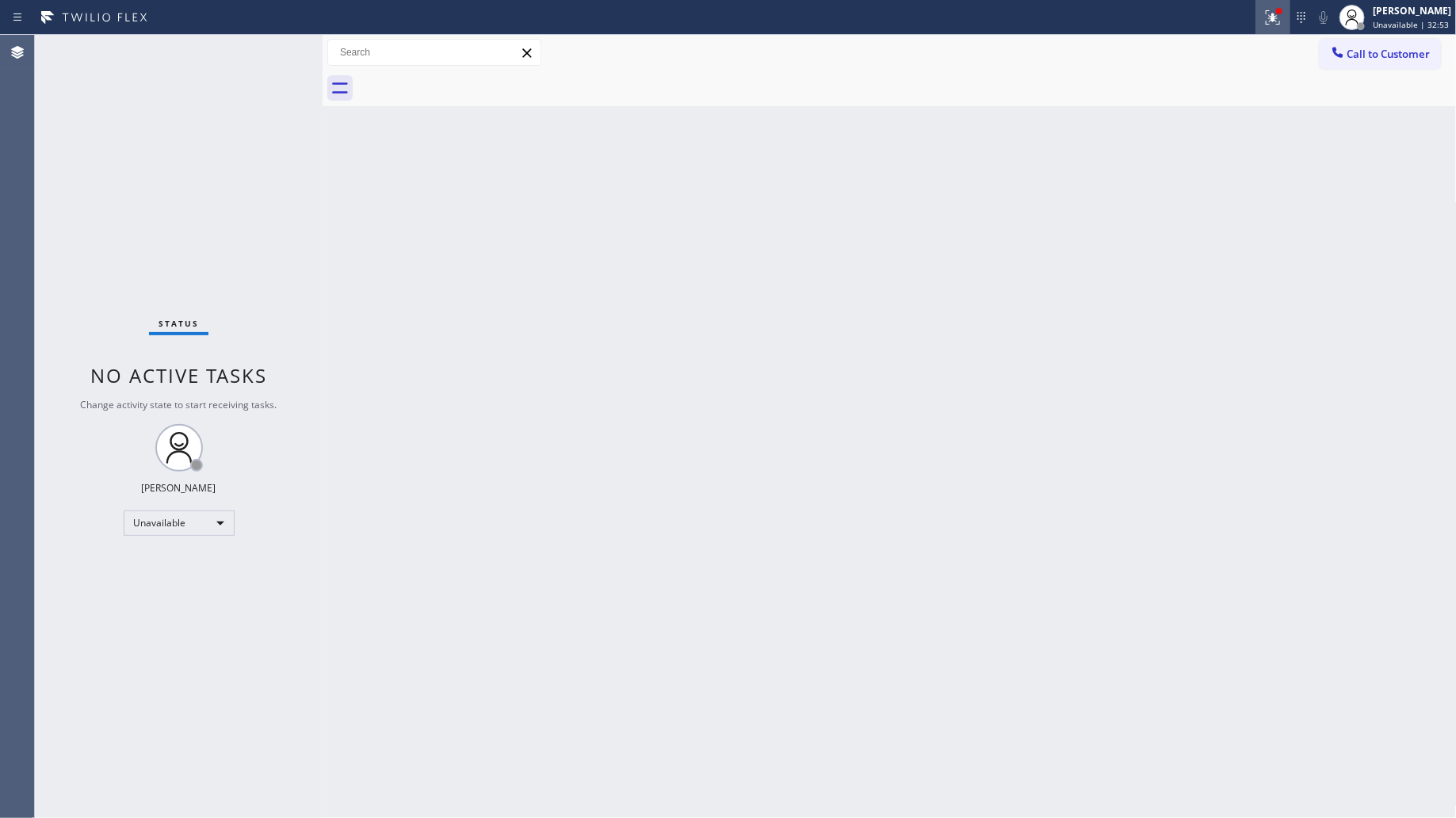
click at [1280, 18] on icon at bounding box center [1272, 17] width 19 height 19
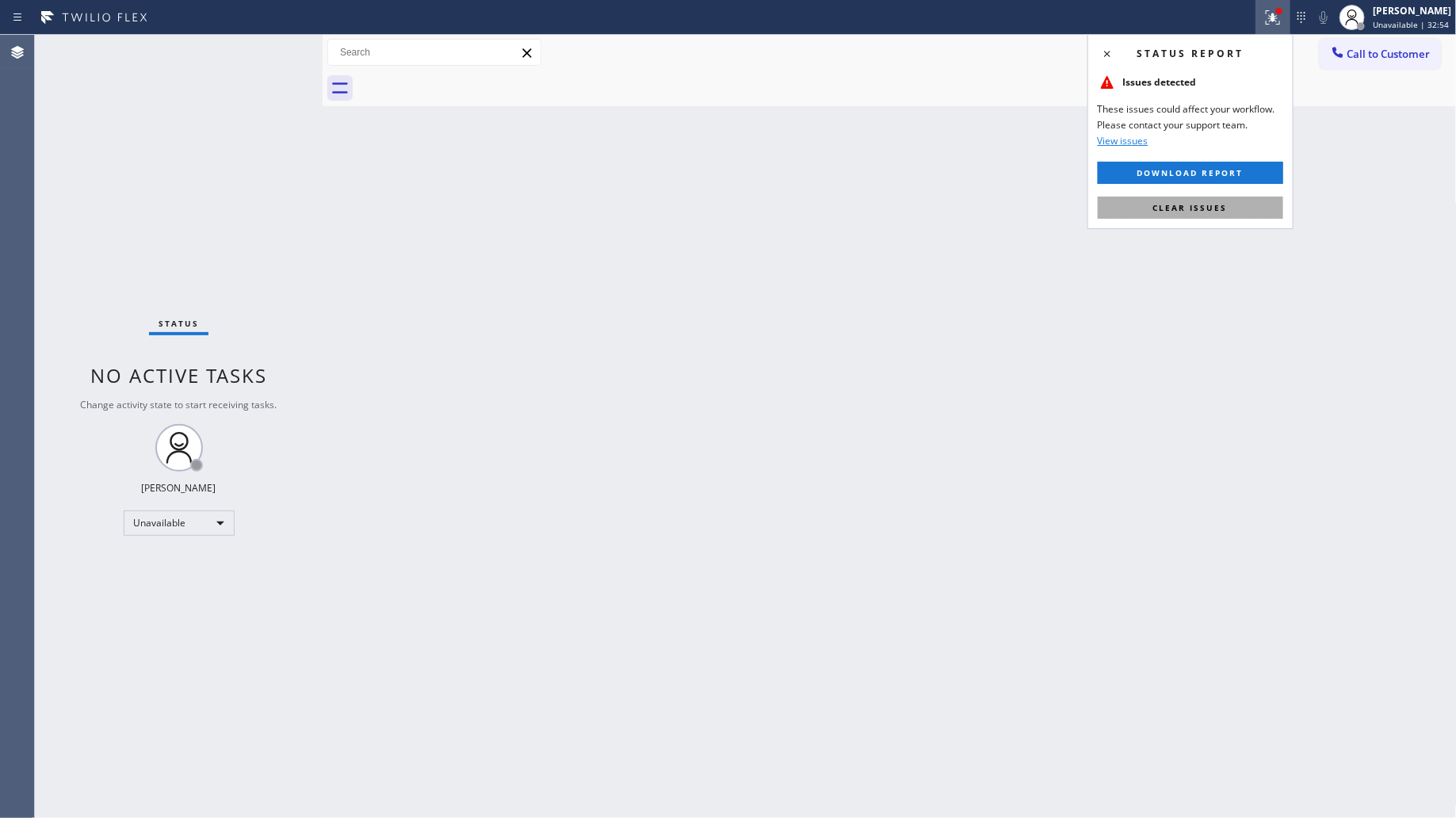
click at [1169, 209] on span "Clear issues" at bounding box center [1190, 208] width 75 height 11
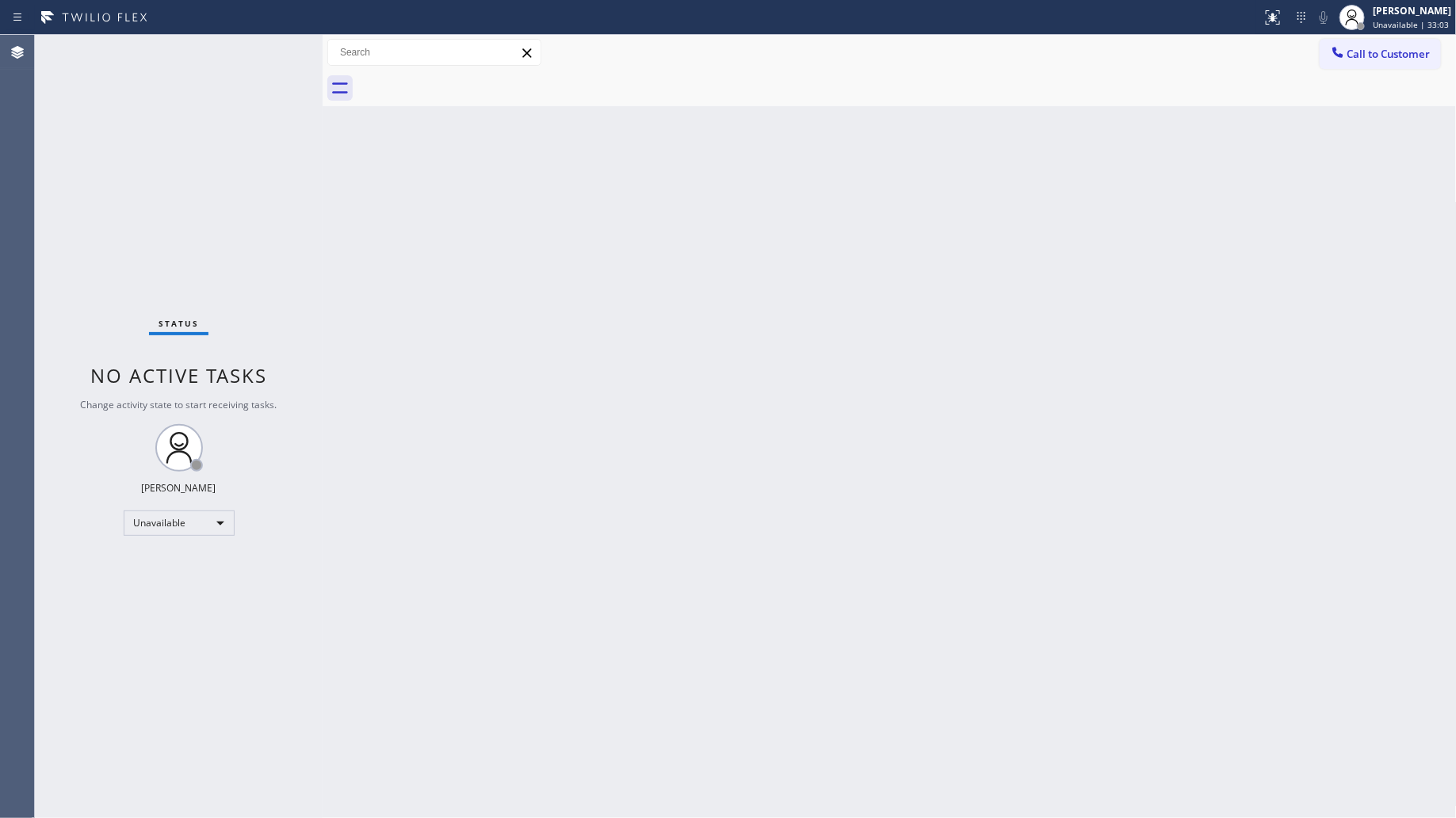
drag, startPoint x: 1030, startPoint y: 291, endPoint x: 1189, endPoint y: 153, distance: 210.5
click at [1035, 289] on div "Back to Dashboard Change Sender ID Customers Technicians Select a contact Outbo…" at bounding box center [890, 426] width 1134 height 783
click at [1355, 41] on button "Call to Customer" at bounding box center [1380, 54] width 121 height 30
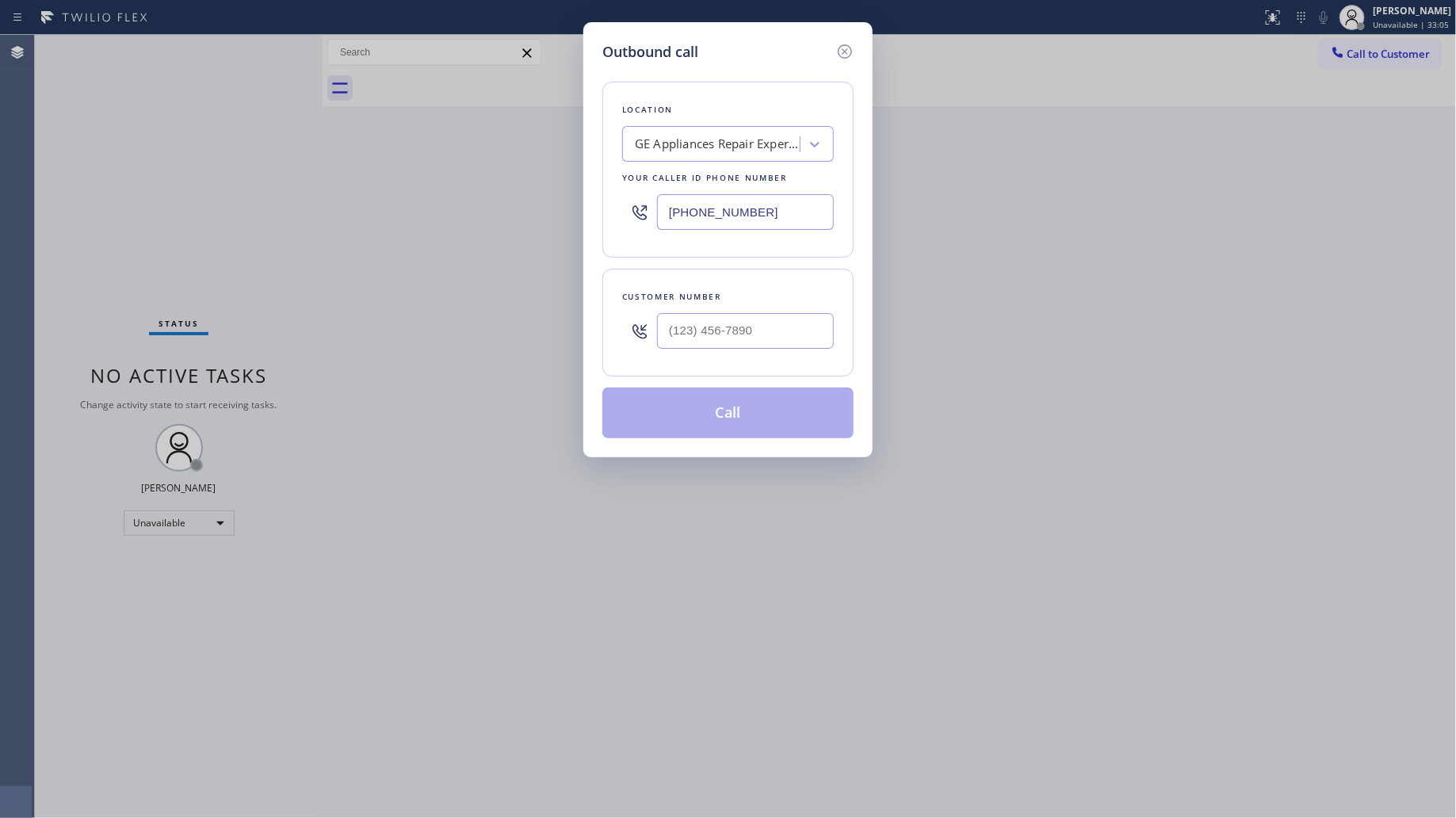
drag, startPoint x: 744, startPoint y: 208, endPoint x: 630, endPoint y: 203, distance: 114.1
click at [630, 203] on div "[PHONE_NUMBER]" at bounding box center [728, 212] width 211 height 52
click at [753, 201] on input "[PHONE_NUMBER]" at bounding box center [745, 212] width 177 height 36
drag, startPoint x: 755, startPoint y: 203, endPoint x: 637, endPoint y: 206, distance: 118.0
click at [637, 206] on div "[PHONE_NUMBER]" at bounding box center [728, 212] width 211 height 52
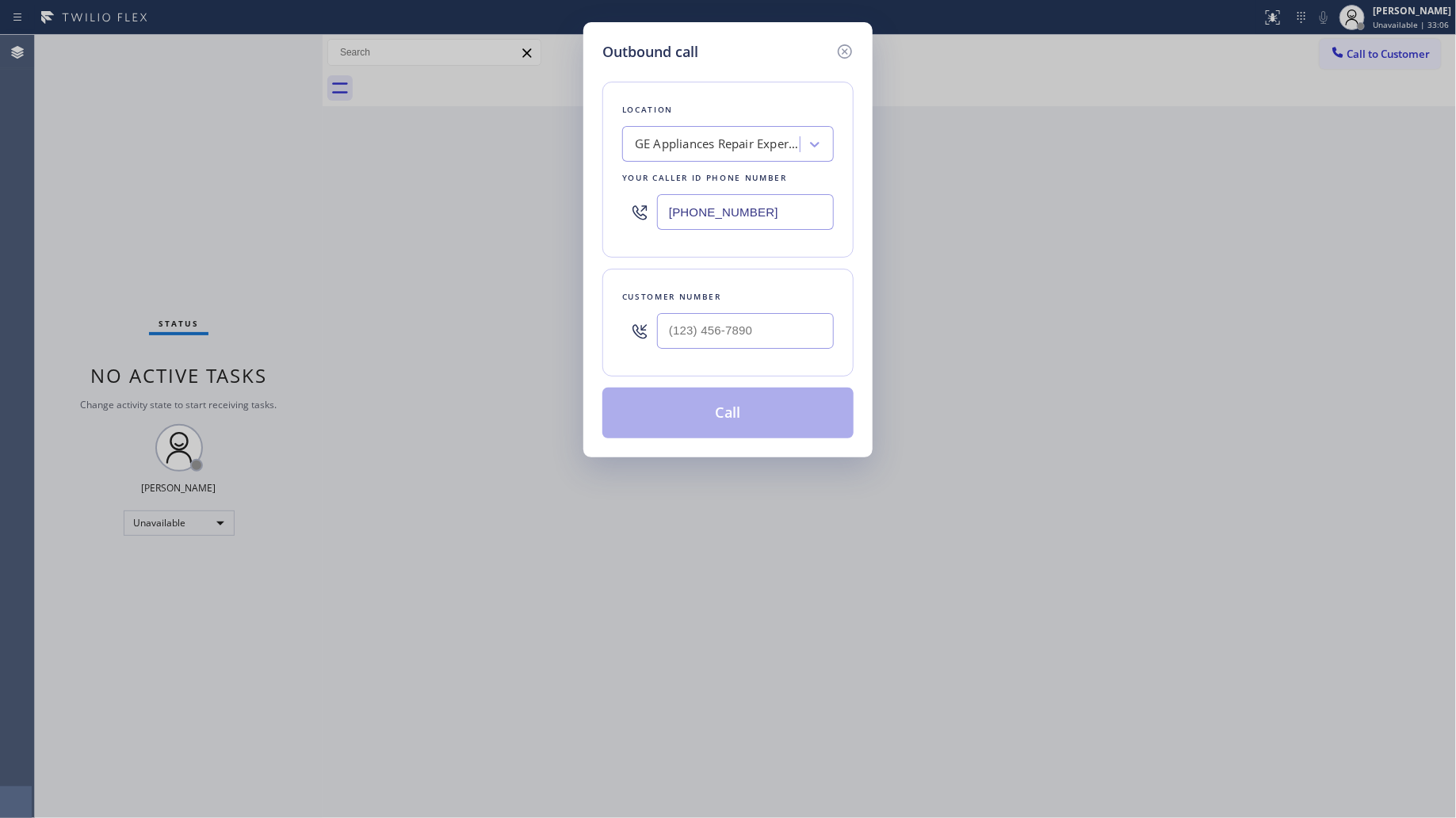
paste input "646) 783-2716"
type input "[PHONE_NUMBER]"
click at [828, 333] on input "(___) ___-____" at bounding box center [745, 331] width 177 height 36
paste input "973) 313-5887"
type input "[PHONE_NUMBER]"
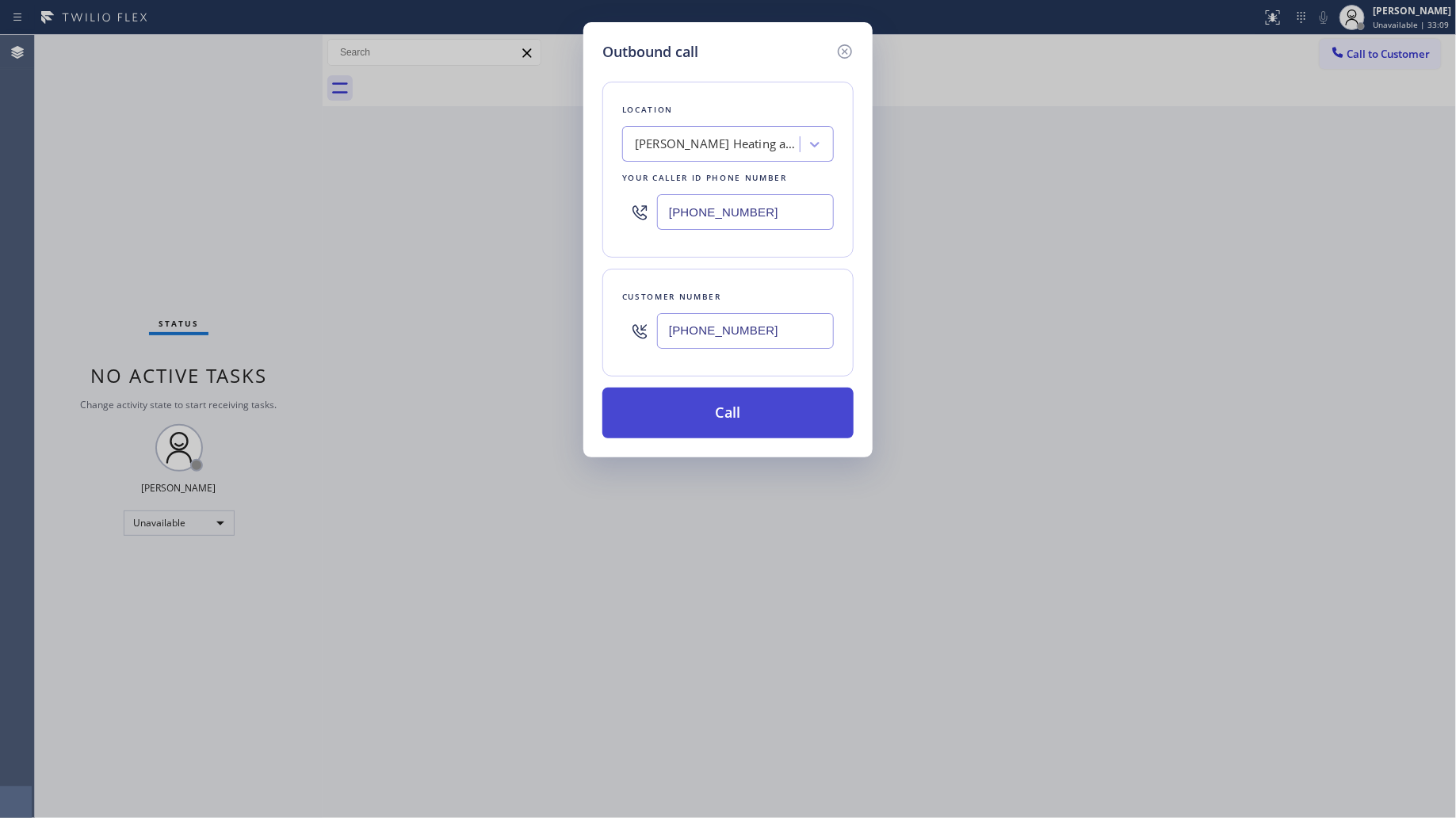
click at [749, 417] on button "Call" at bounding box center [728, 413] width 251 height 51
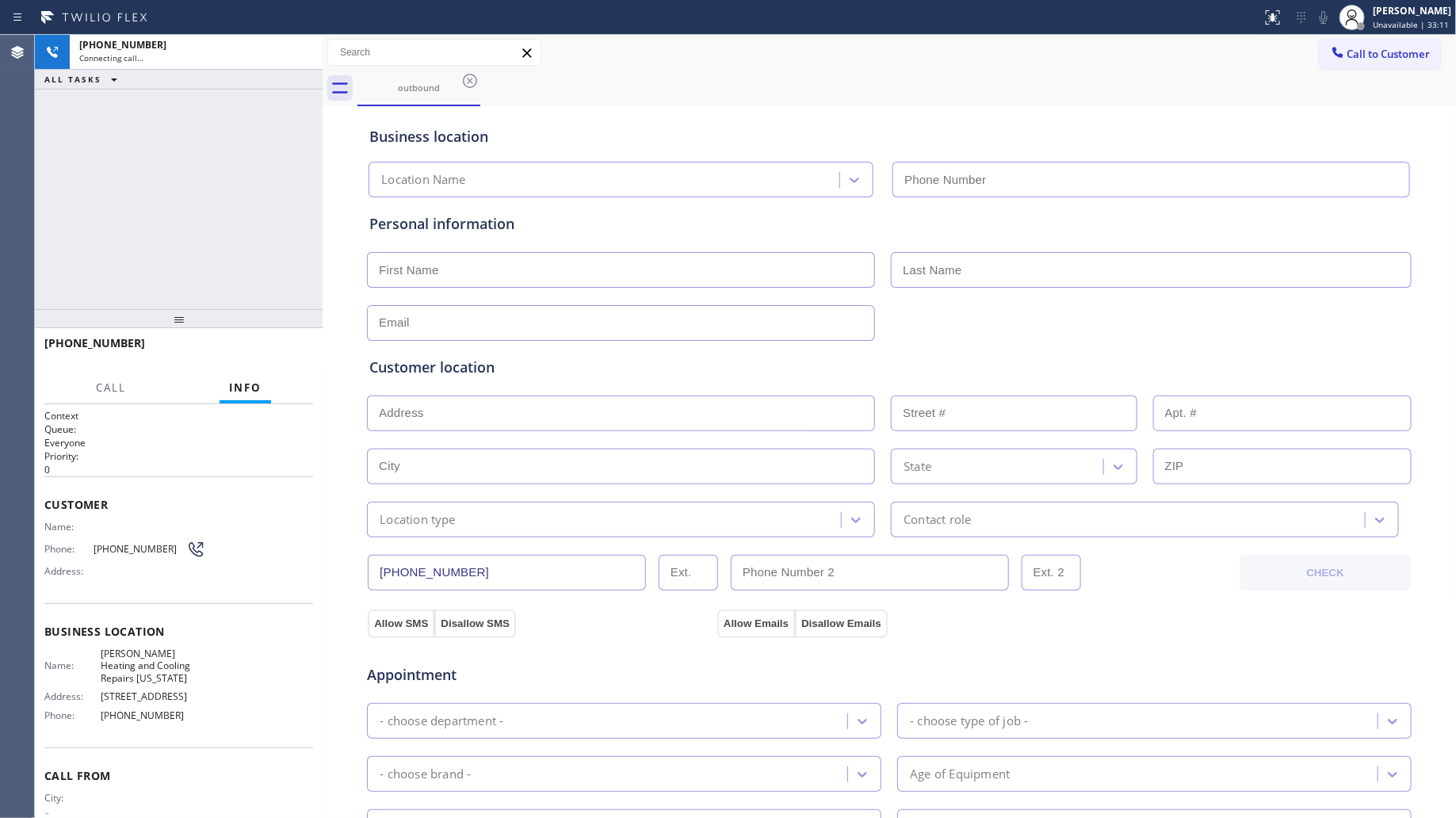
type input "[PHONE_NUMBER]"
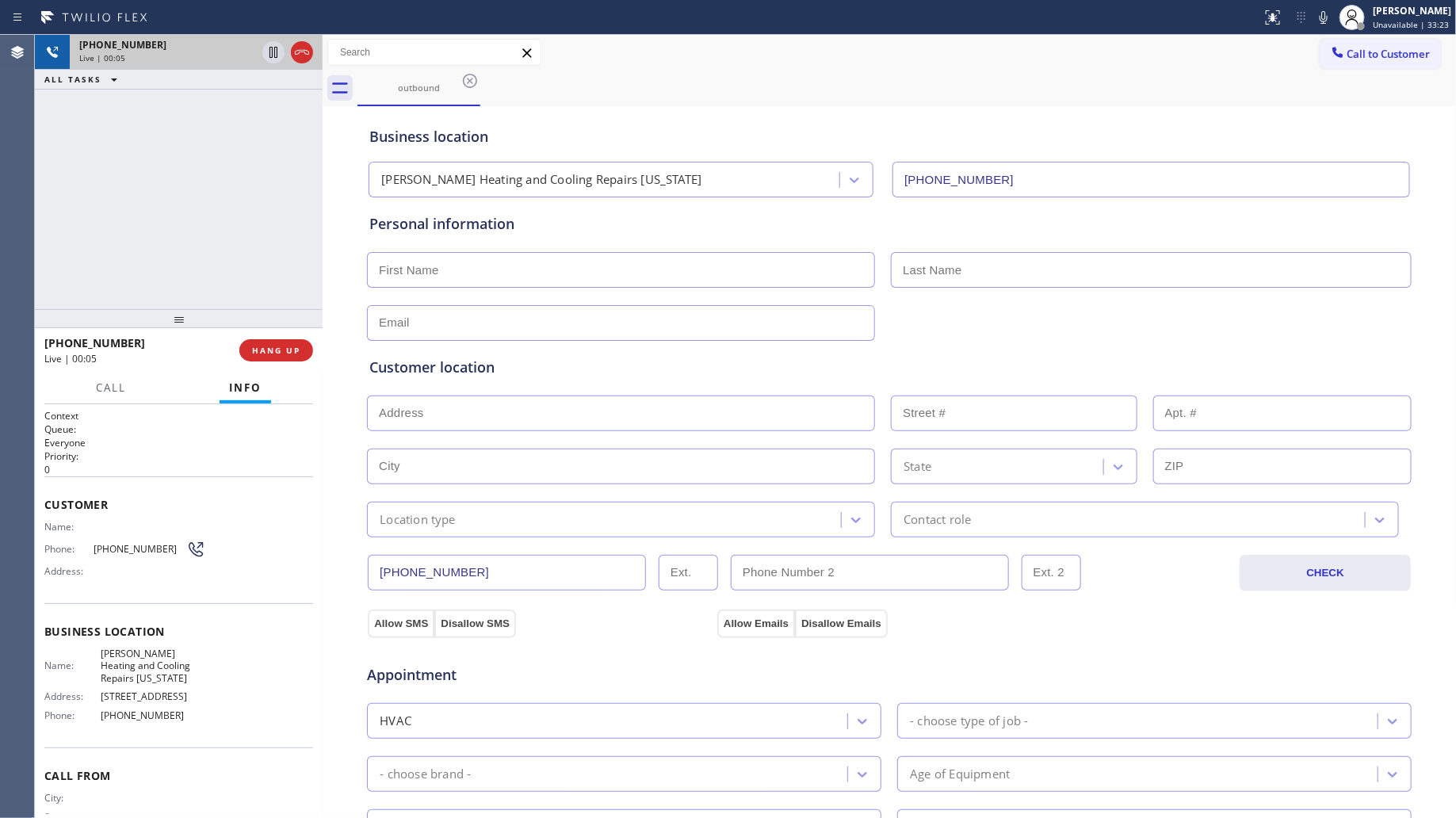
click at [316, 50] on div at bounding box center [288, 52] width 57 height 35
click at [311, 49] on div at bounding box center [288, 52] width 57 height 35
click at [292, 45] on icon at bounding box center [301, 52] width 19 height 19
click at [291, 45] on div "[PHONE_NUMBER]" at bounding box center [196, 45] width 234 height 13
click at [288, 45] on div "[PHONE_NUMBER]" at bounding box center [196, 45] width 234 height 13
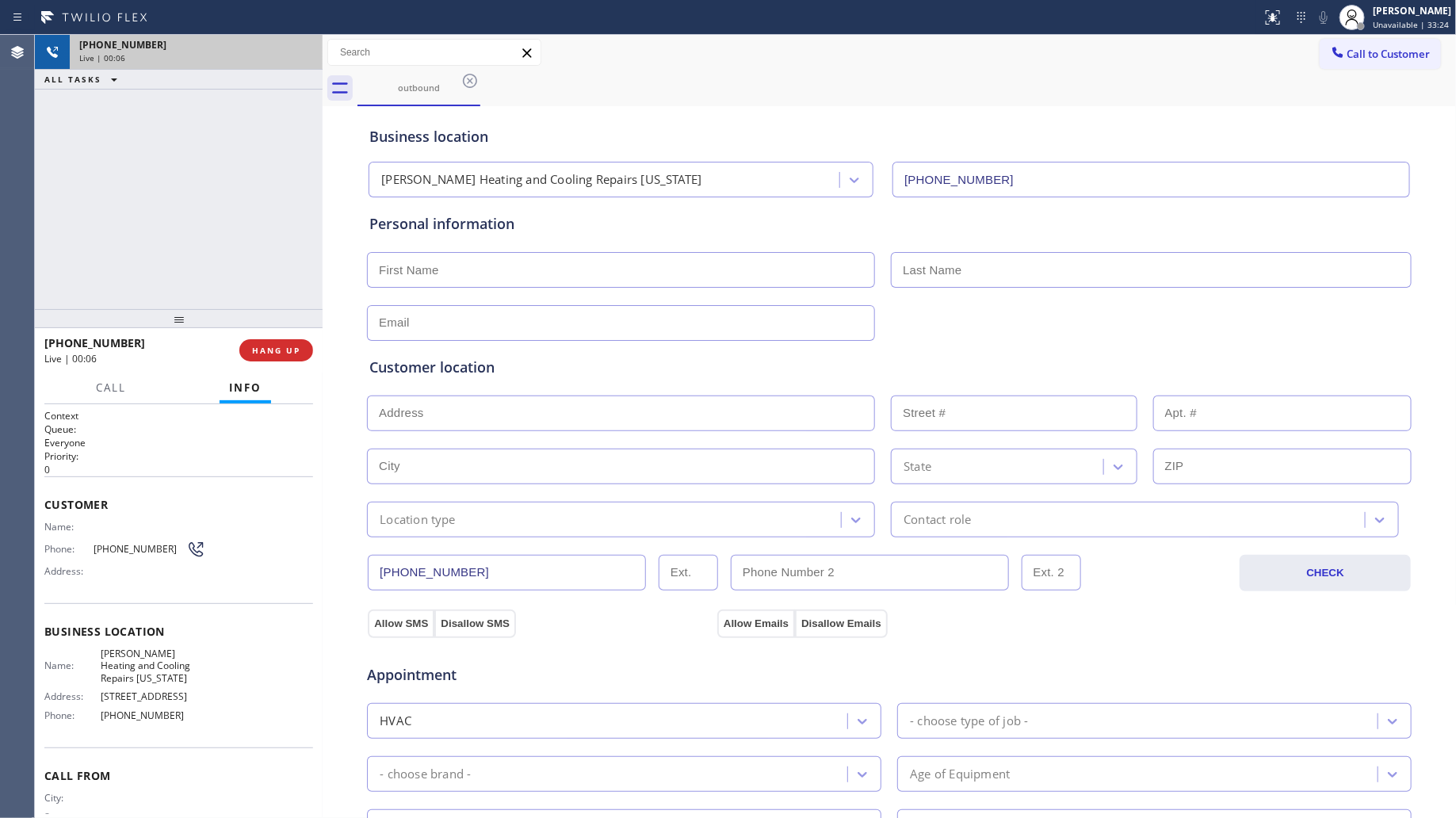
click at [286, 46] on div "[PHONE_NUMBER]" at bounding box center [196, 45] width 234 height 13
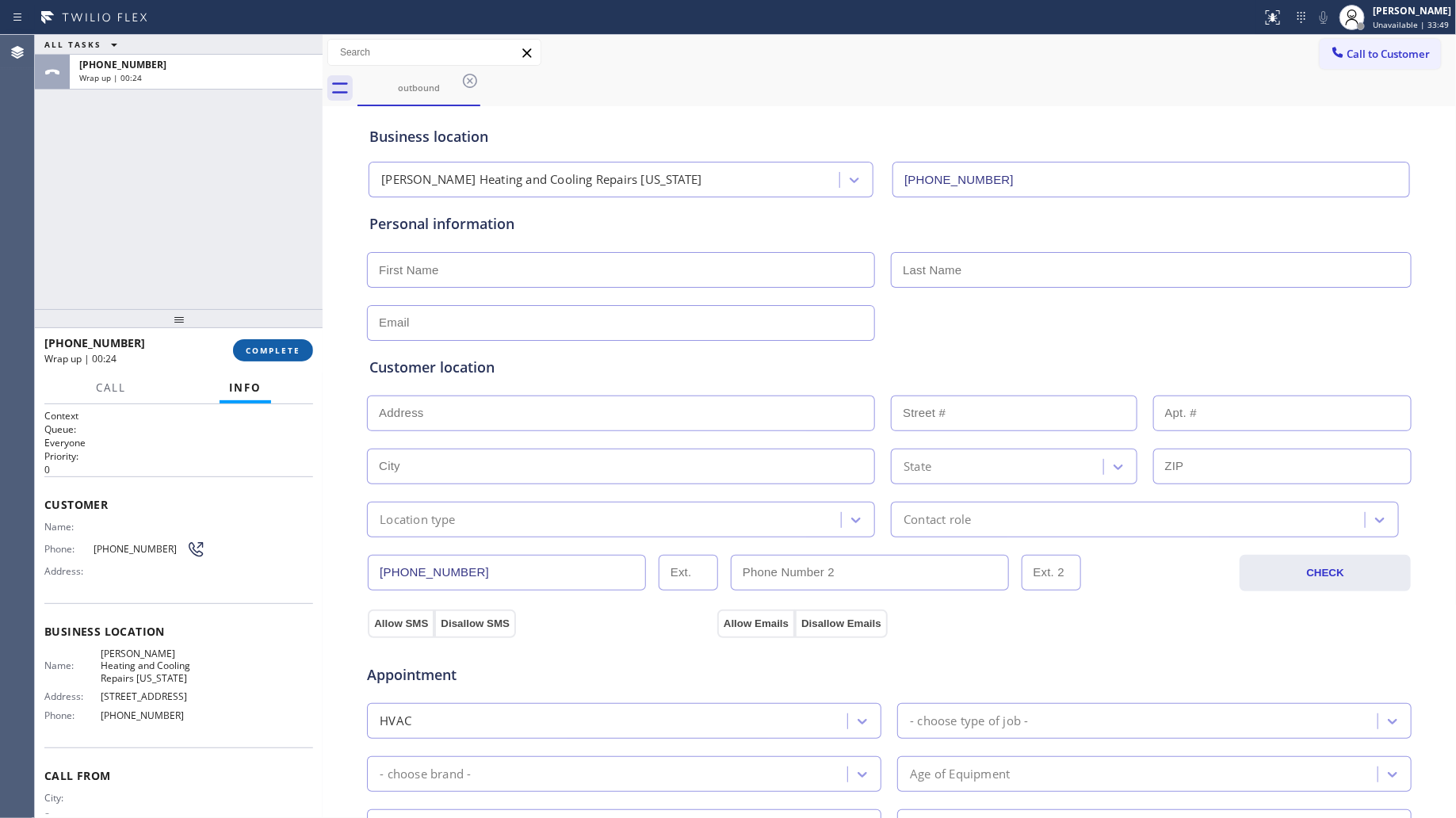
drag, startPoint x: 278, startPoint y: 346, endPoint x: 267, endPoint y: 346, distance: 11.0
click at [280, 347] on span "COMPLETE" at bounding box center [273, 351] width 54 height 11
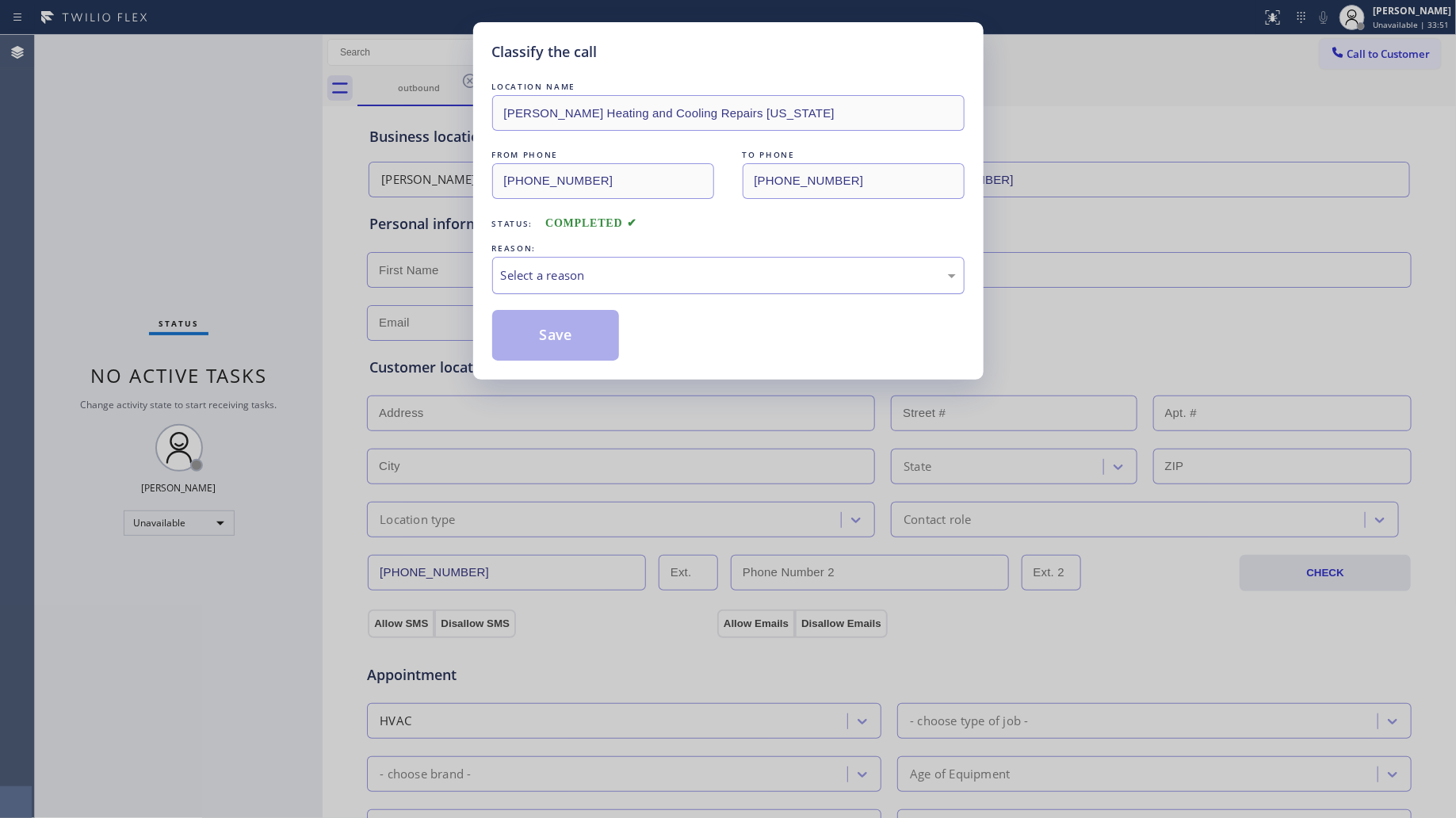
click at [624, 271] on div "Select a reason" at bounding box center [728, 276] width 455 height 18
drag, startPoint x: 560, startPoint y: 339, endPoint x: 587, endPoint y: 331, distance: 28.2
click at [560, 339] on button "Save" at bounding box center [555, 335] width 128 height 51
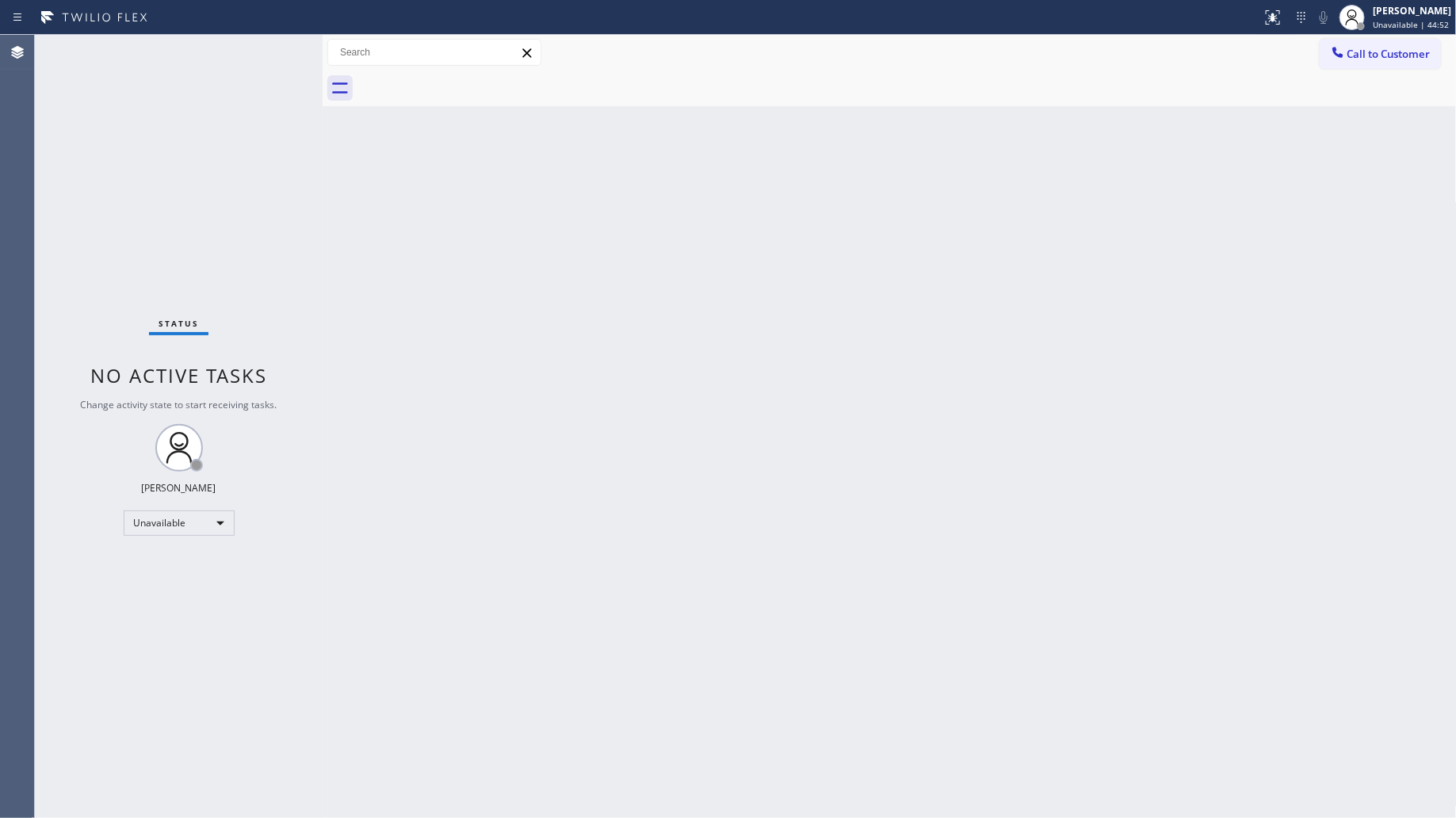
click at [1289, 97] on div at bounding box center [907, 88] width 1099 height 36
drag, startPoint x: 884, startPoint y: 252, endPoint x: 857, endPoint y: 253, distance: 27.0
click at [868, 262] on div "Back to Dashboard Change Sender ID Customers Technicians Select a contact Outbo…" at bounding box center [890, 426] width 1134 height 783
click at [1372, 37] on div "Call to Customer Outbound call Location [PERSON_NAME] Heating and Cooling Repai…" at bounding box center [890, 53] width 1134 height 36
click at [1372, 55] on span "Call to Customer" at bounding box center [1388, 54] width 83 height 14
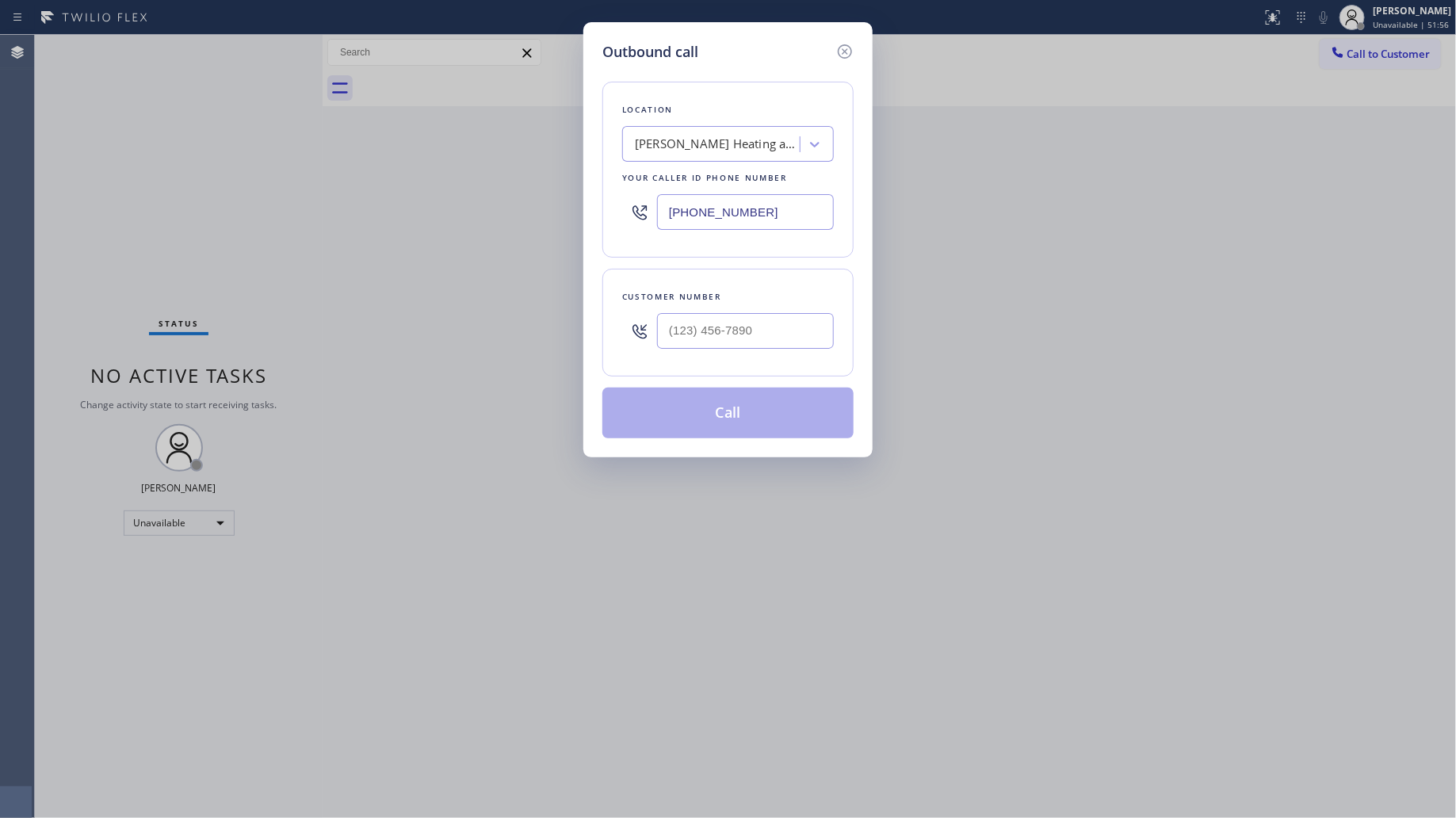
drag, startPoint x: 787, startPoint y: 215, endPoint x: 415, endPoint y: 225, distance: 372.1
click at [415, 215] on div "Outbound call Location [PERSON_NAME] Heating and Cooling Repairs [US_STATE] You…" at bounding box center [728, 409] width 1456 height 818
paste input "31) 203-1974"
type input "[PHONE_NUMBER]"
click at [790, 342] on input "(___) ___-____" at bounding box center [745, 331] width 177 height 36
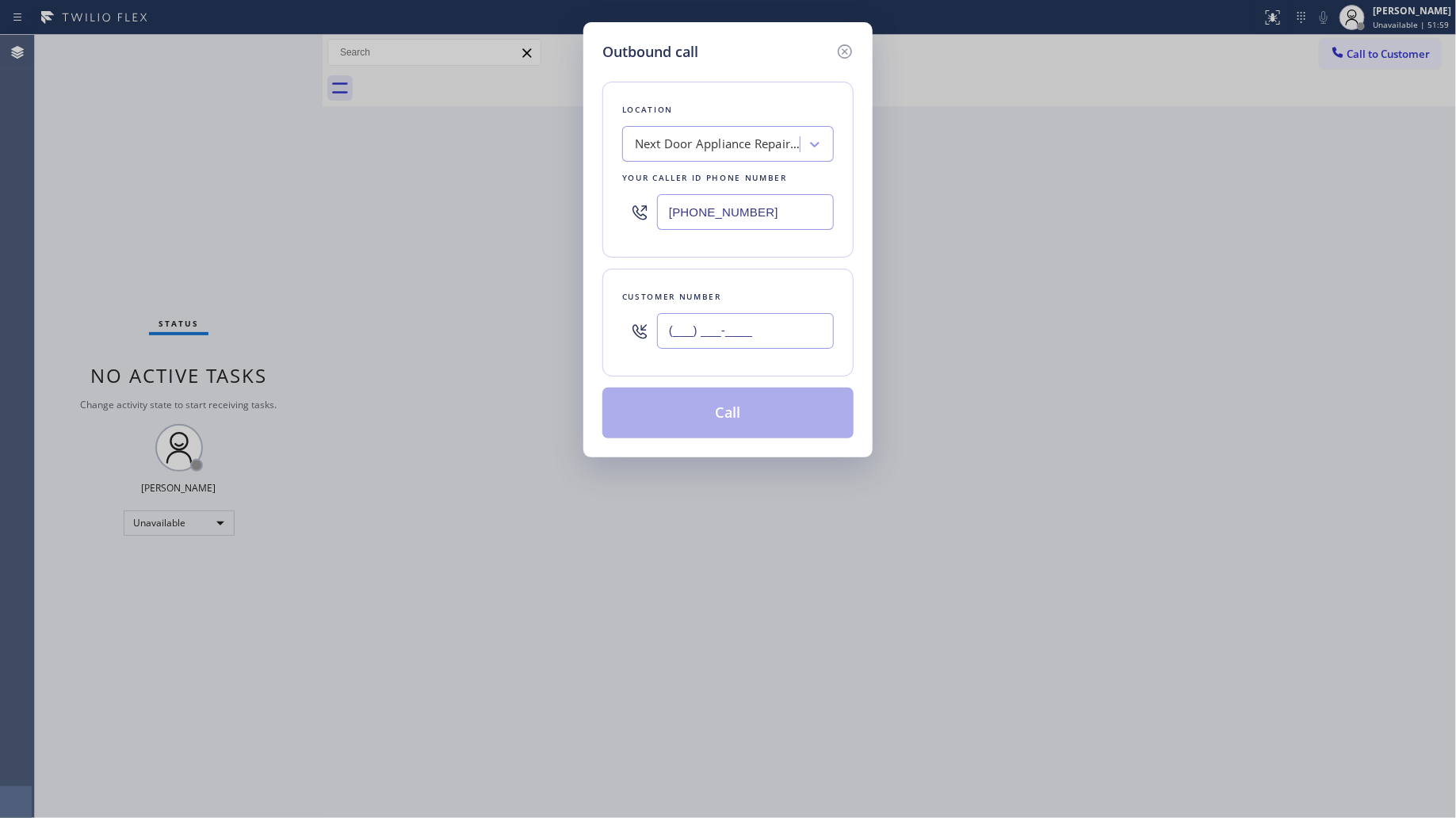
paste input "973) 803-9613"
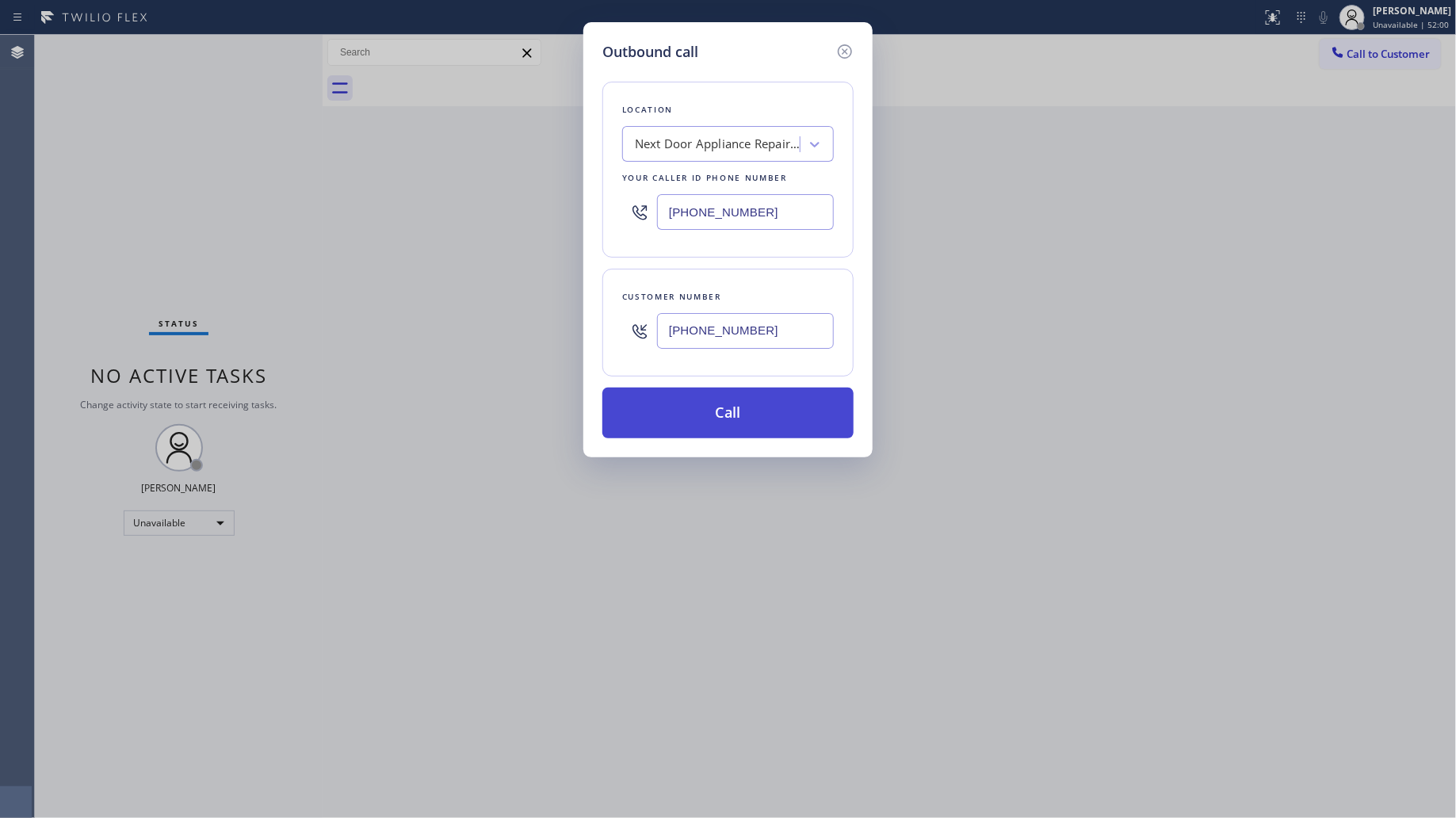
type input "[PHONE_NUMBER]"
click at [730, 413] on button "Call" at bounding box center [728, 413] width 251 height 51
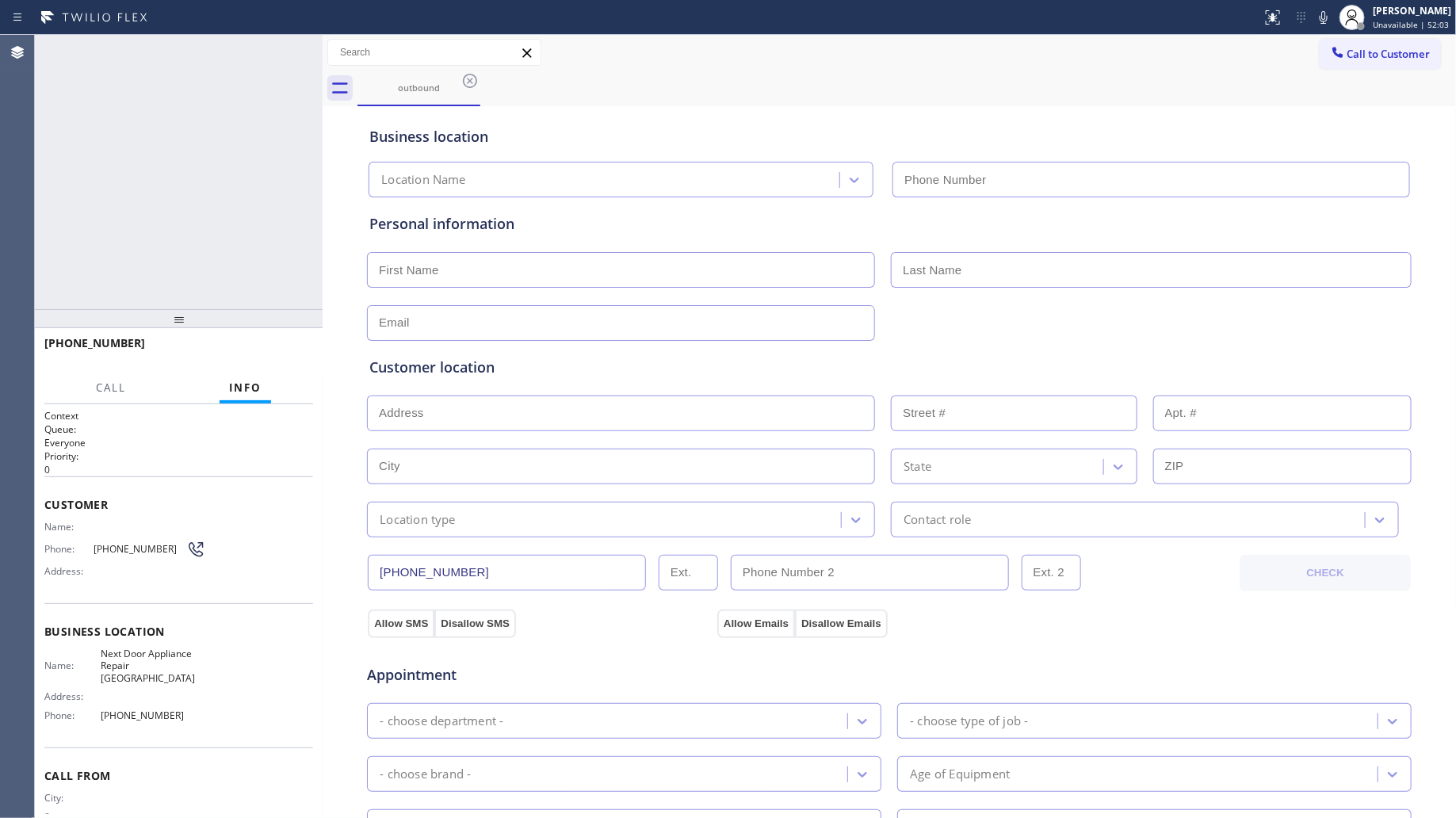
type input "[PHONE_NUMBER]"
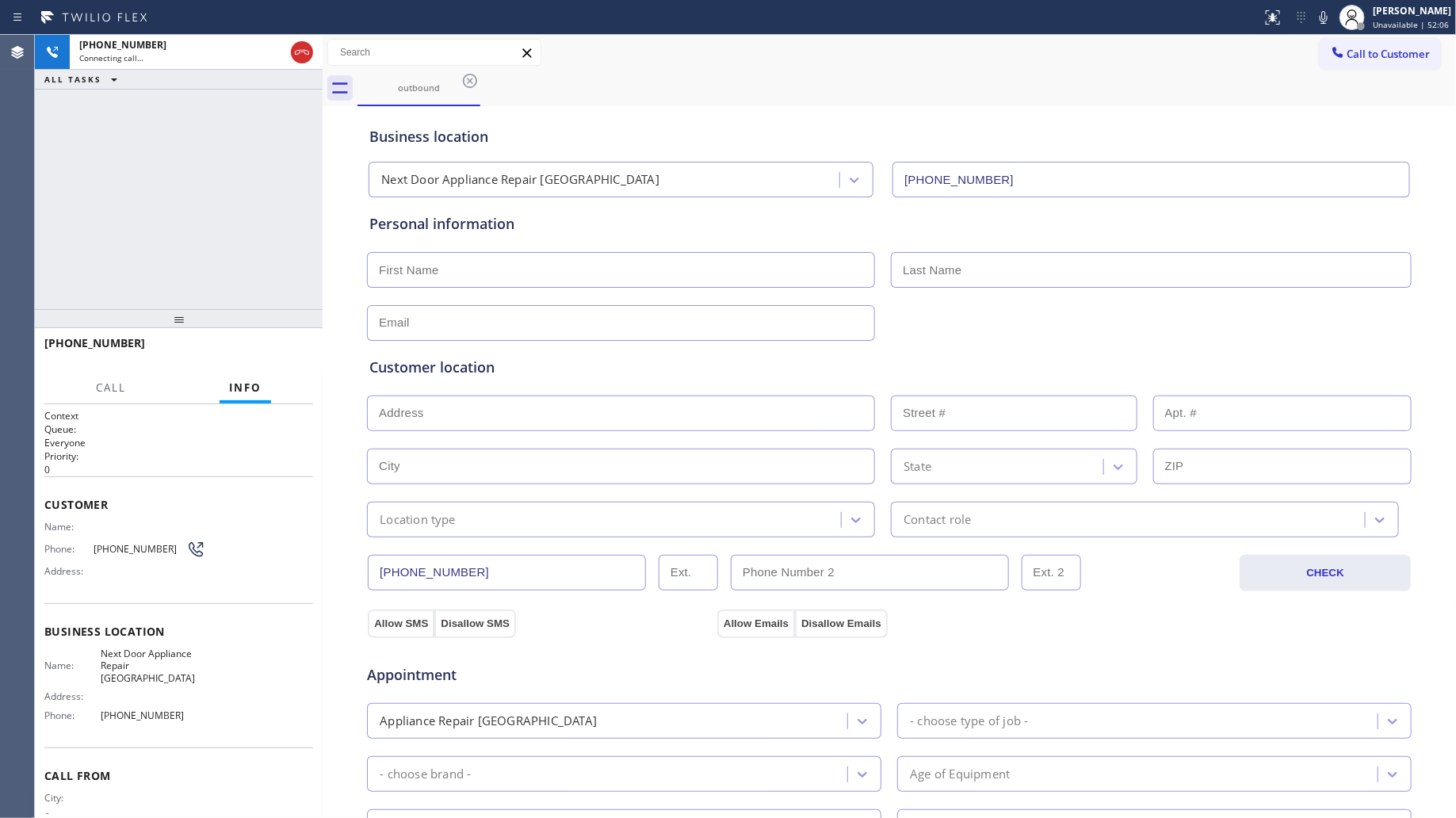
click at [603, 128] on div "Business location" at bounding box center [889, 136] width 1040 height 21
click at [698, 127] on div "Business location" at bounding box center [889, 136] width 1040 height 21
click at [710, 120] on div "Business location Next Door Appliance Repair [GEOGRAPHIC_DATA] [PHONE_NUMBER]" at bounding box center [889, 154] width 1046 height 87
click at [294, 207] on div "[PHONE_NUMBER] Live | 00:01 ALL TASKS ALL TASKS ACTIVE TASKS TASKS IN WRAP UP" at bounding box center [178, 172] width 288 height 275
click at [282, 351] on span "HANG UP" at bounding box center [276, 351] width 48 height 11
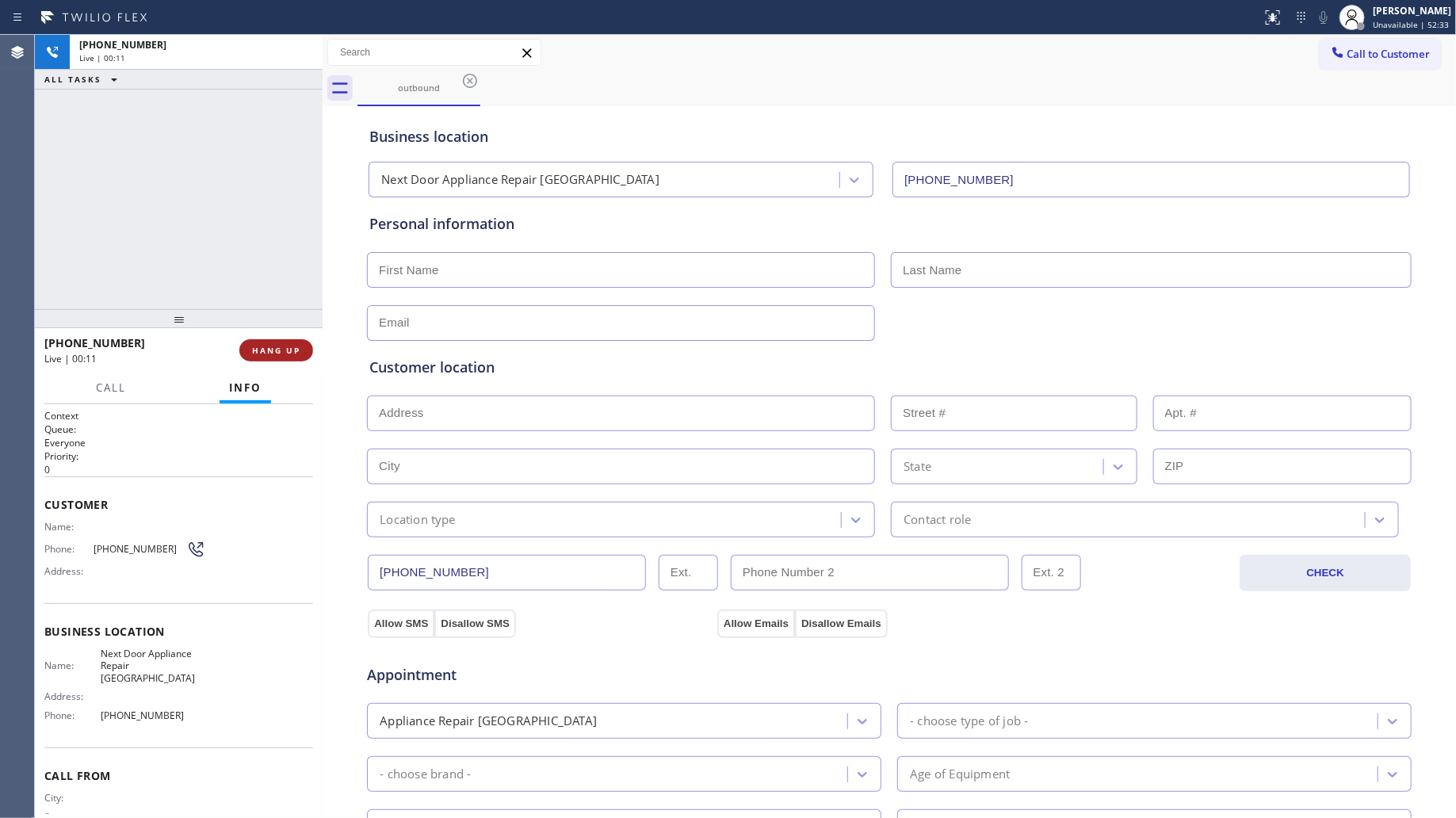
click at [285, 347] on span "HANG UP" at bounding box center [276, 351] width 48 height 11
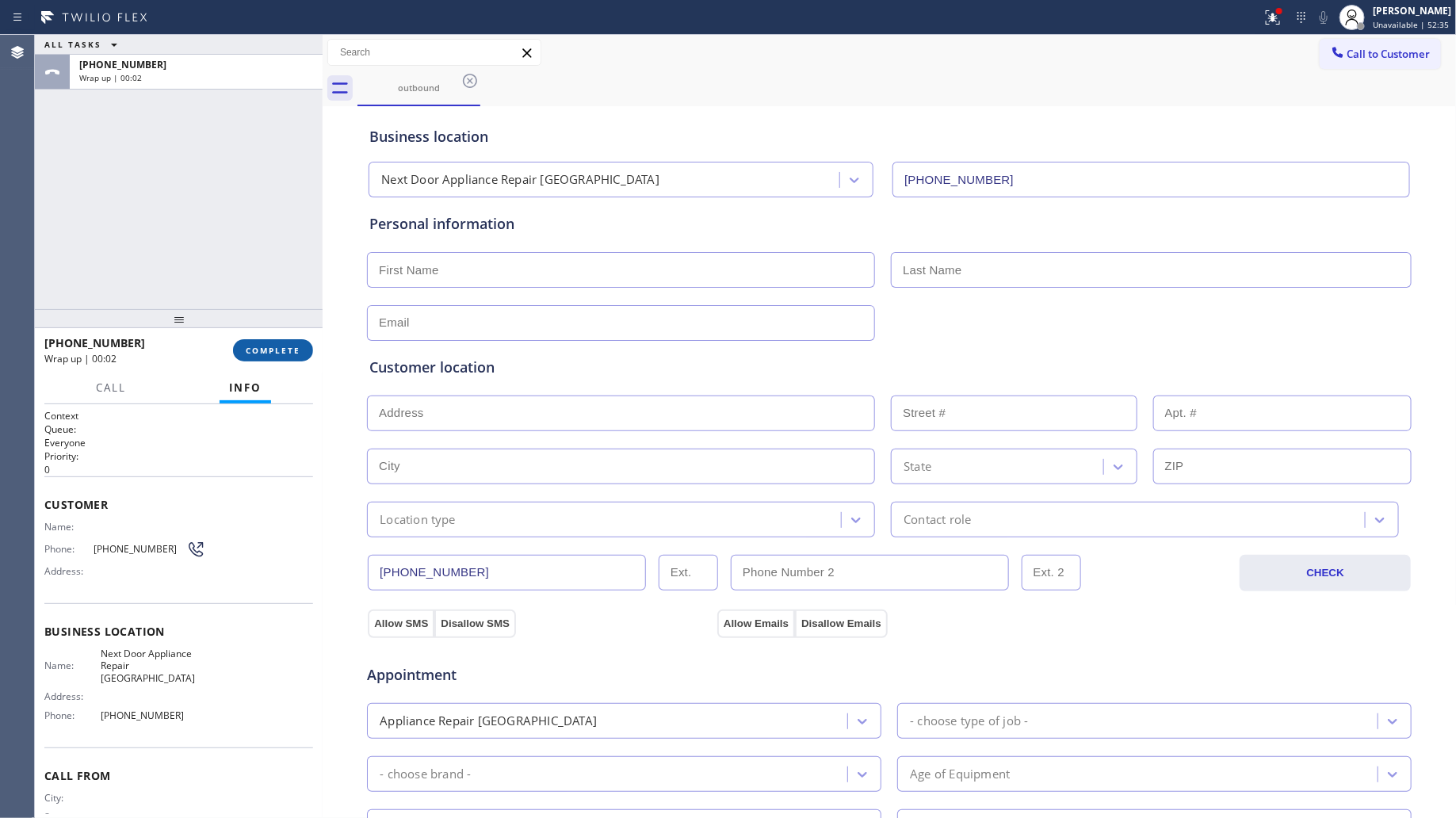
click at [282, 360] on button "COMPLETE" at bounding box center [273, 350] width 80 height 22
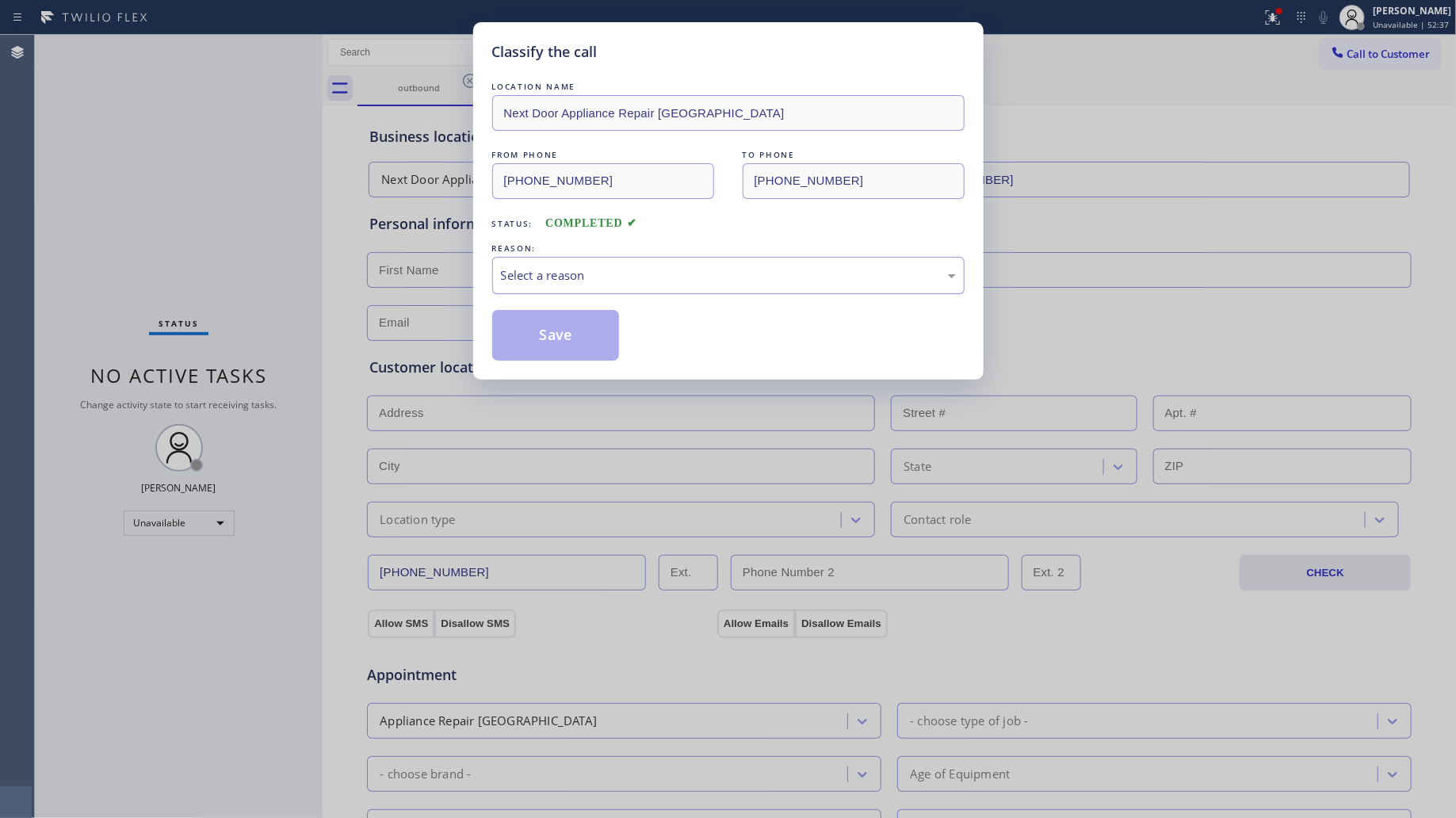
click at [596, 275] on div "Select a reason" at bounding box center [728, 276] width 455 height 18
click at [555, 342] on button "Save" at bounding box center [555, 335] width 128 height 51
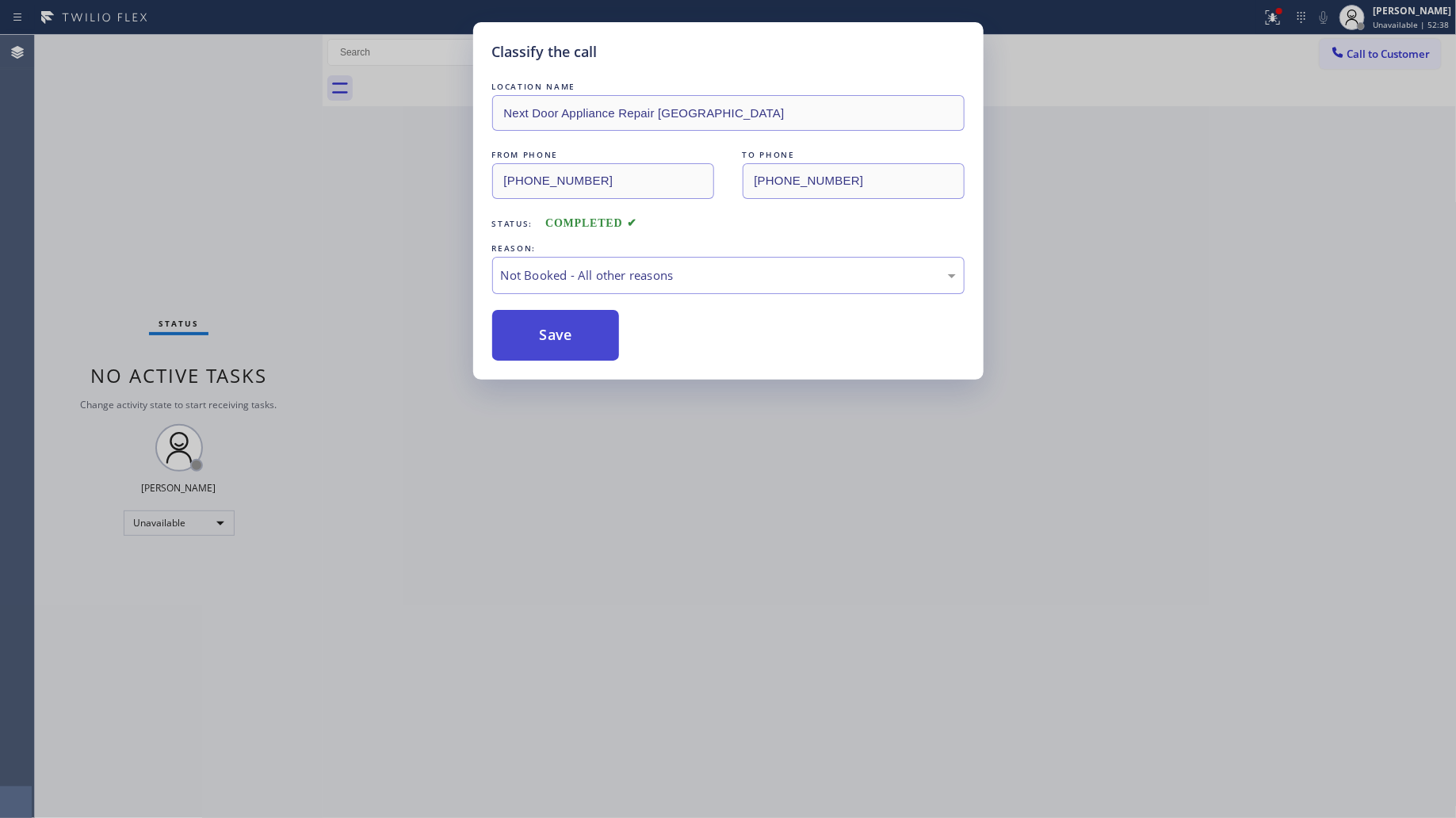
click at [555, 339] on button "Save" at bounding box center [555, 335] width 128 height 51
click at [349, 216] on div "Classify the call LOCATION NAME Next Door Appliance Repair [GEOGRAPHIC_DATA] FR…" at bounding box center [728, 409] width 1456 height 818
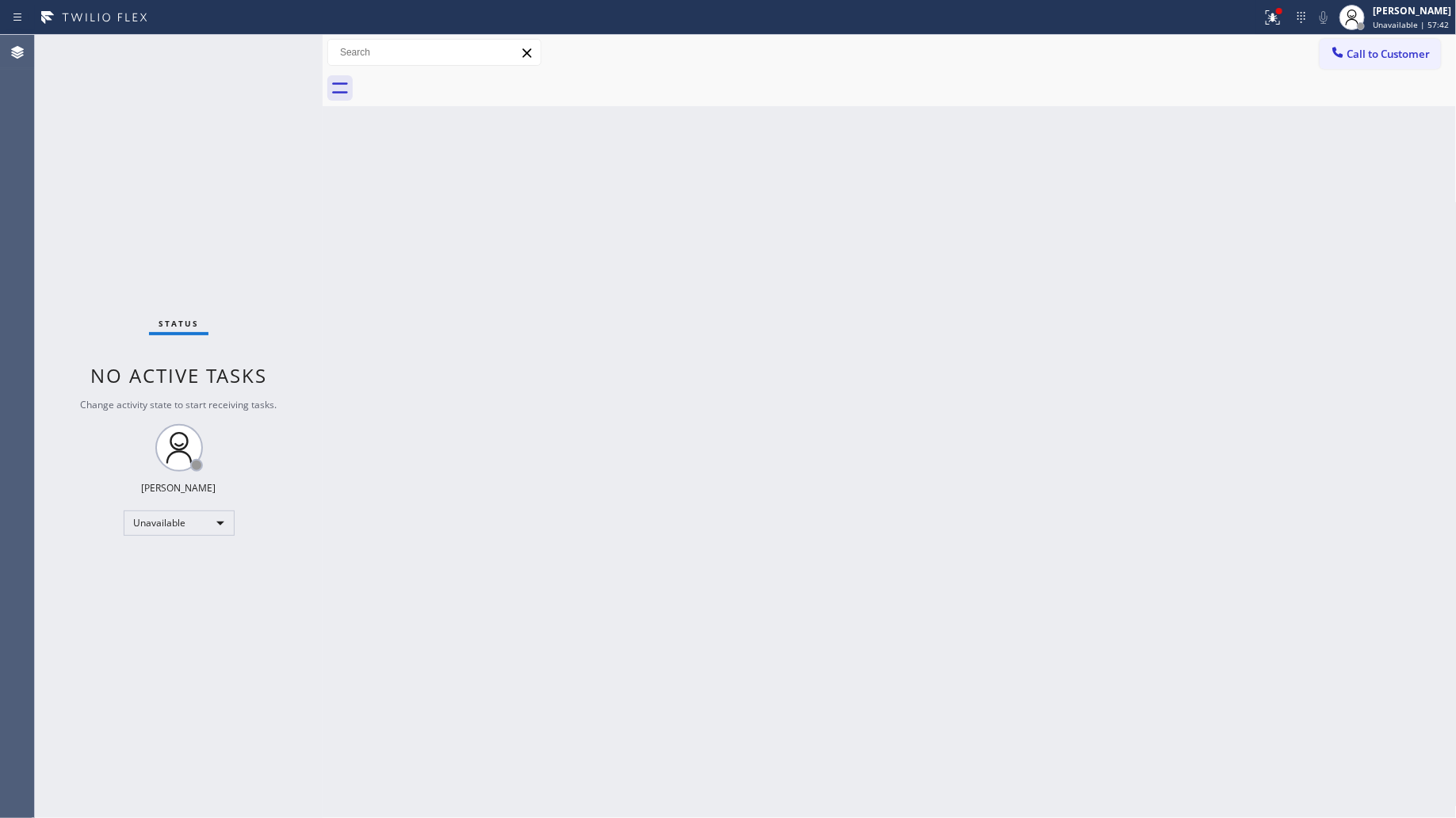
click at [897, 306] on div "Back to Dashboard Change Sender ID Customers Technicians Select a contact Outbo…" at bounding box center [890, 426] width 1134 height 783
click at [1279, 29] on button at bounding box center [1272, 17] width 35 height 35
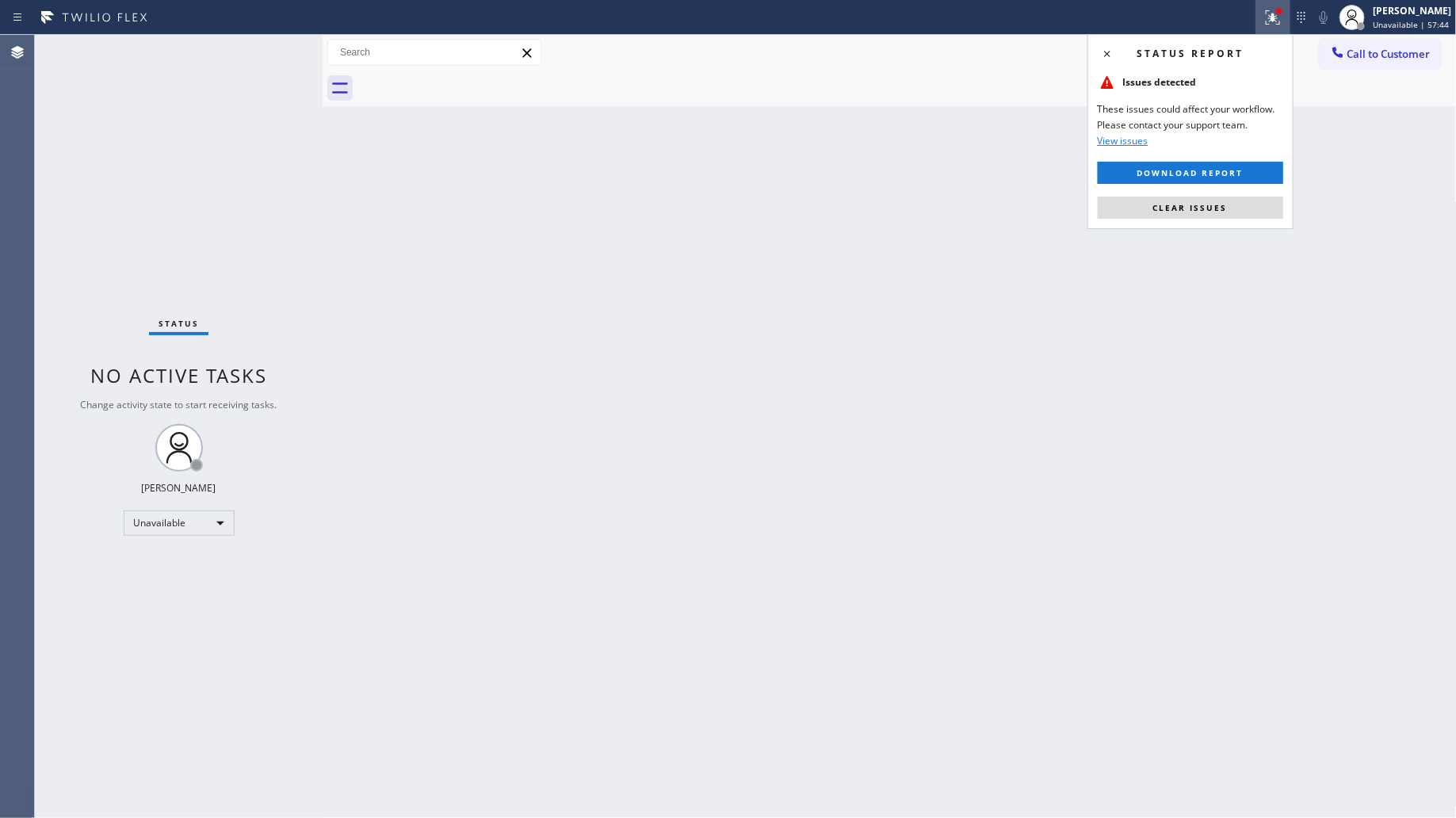
click at [1201, 211] on button "Clear issues" at bounding box center [1190, 207] width 185 height 22
